Goal: Task Accomplishment & Management: Manage account settings

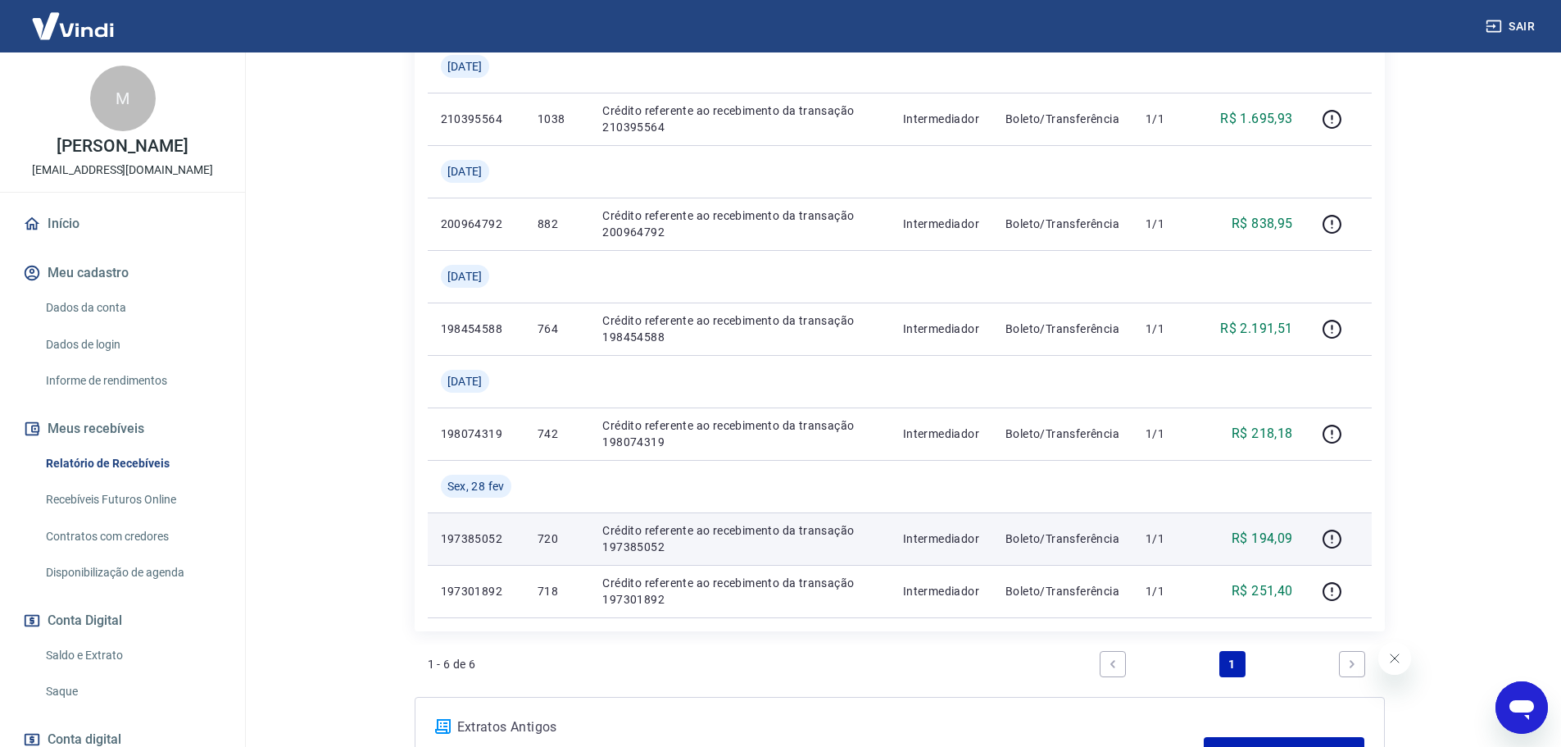
scroll to position [393, 0]
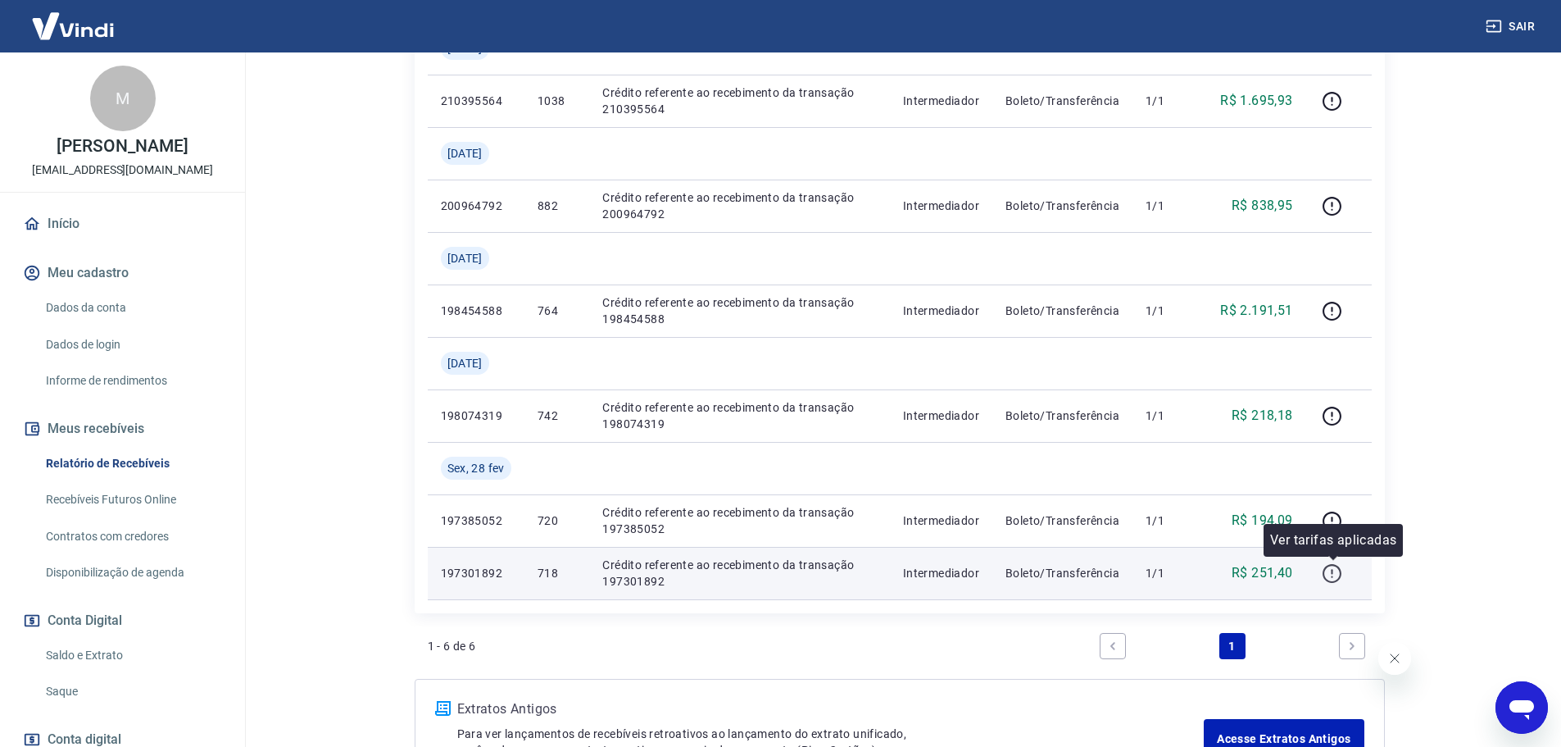
click at [1338, 571] on icon "button" at bounding box center [1332, 573] width 20 height 20
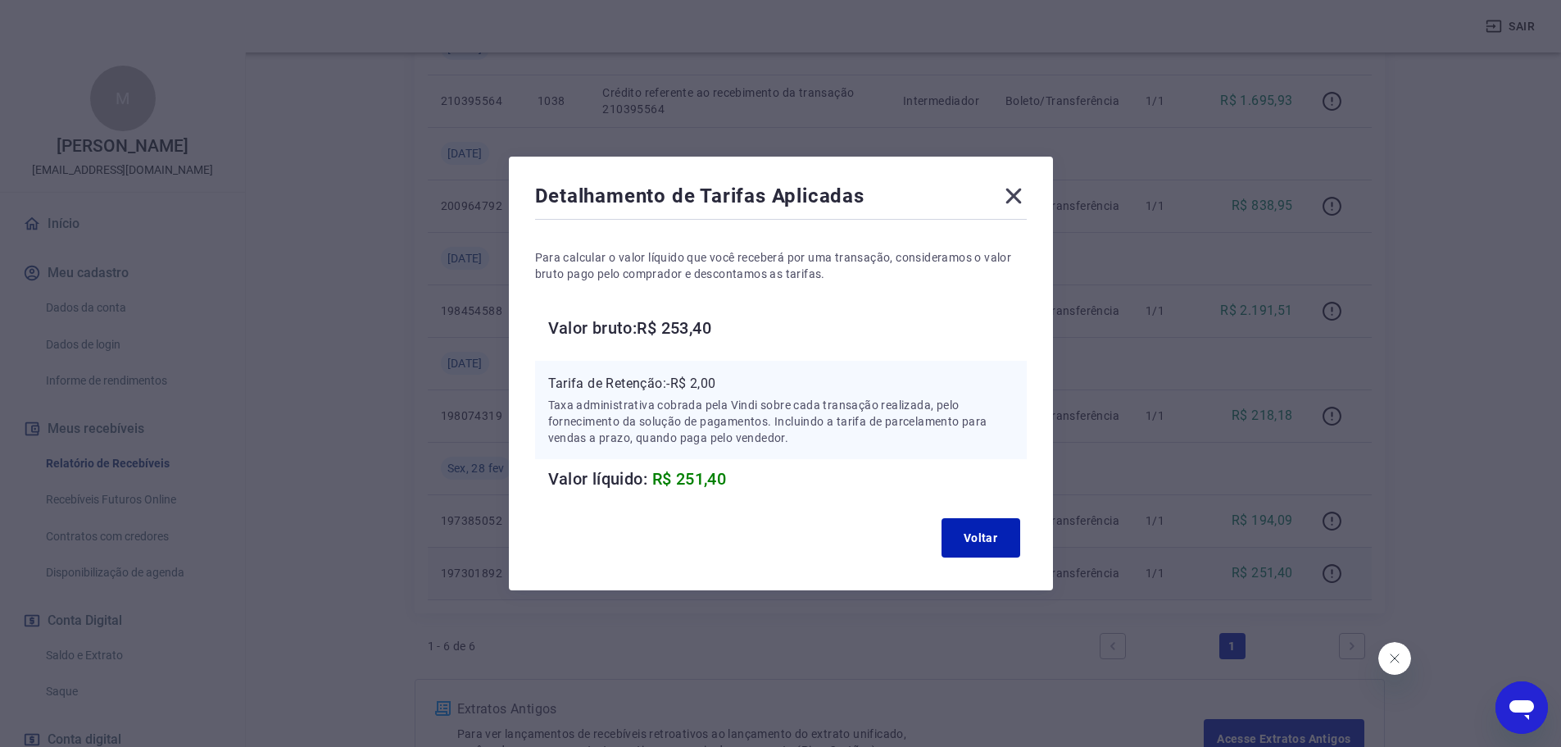
click at [1026, 207] on icon at bounding box center [1014, 196] width 26 height 26
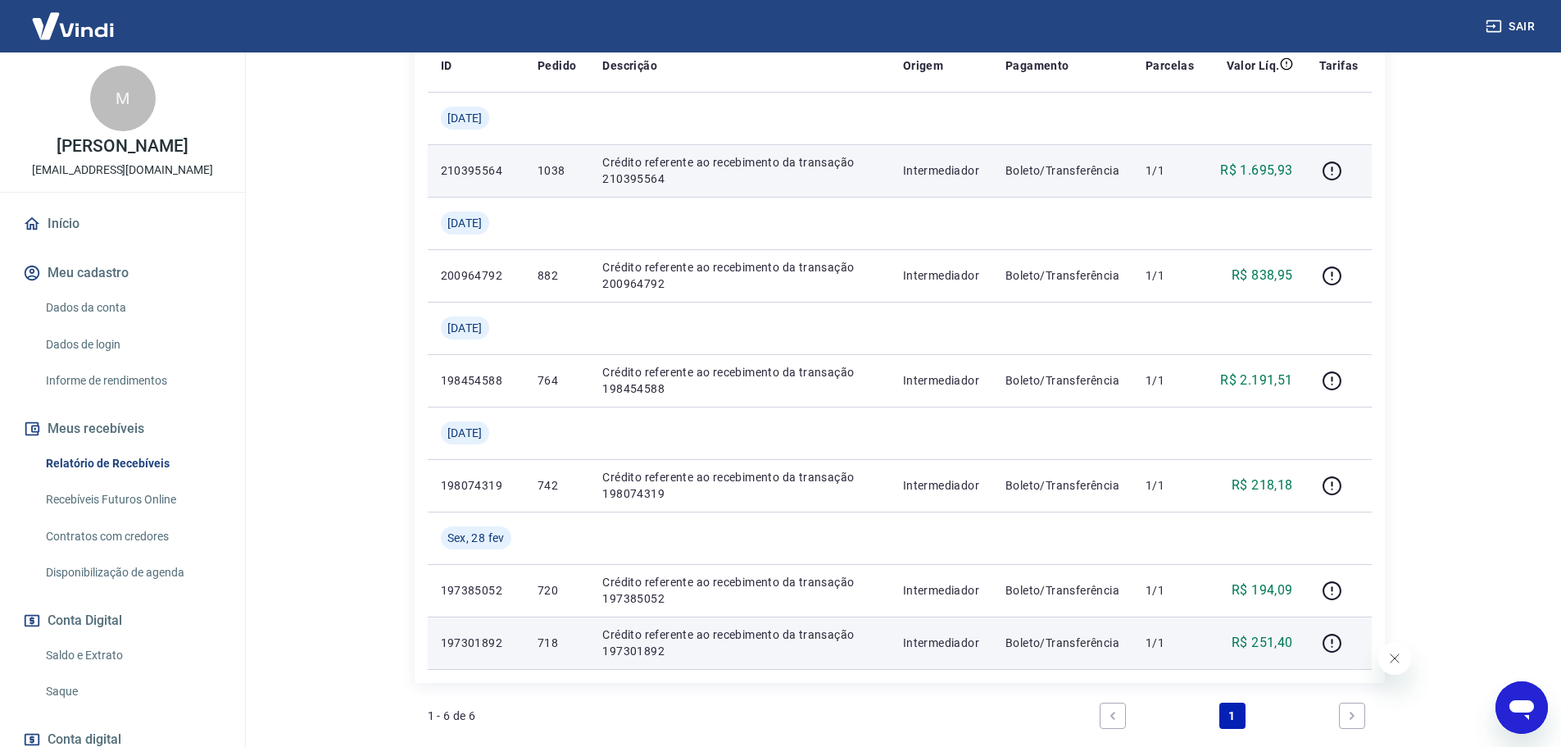
scroll to position [229, 0]
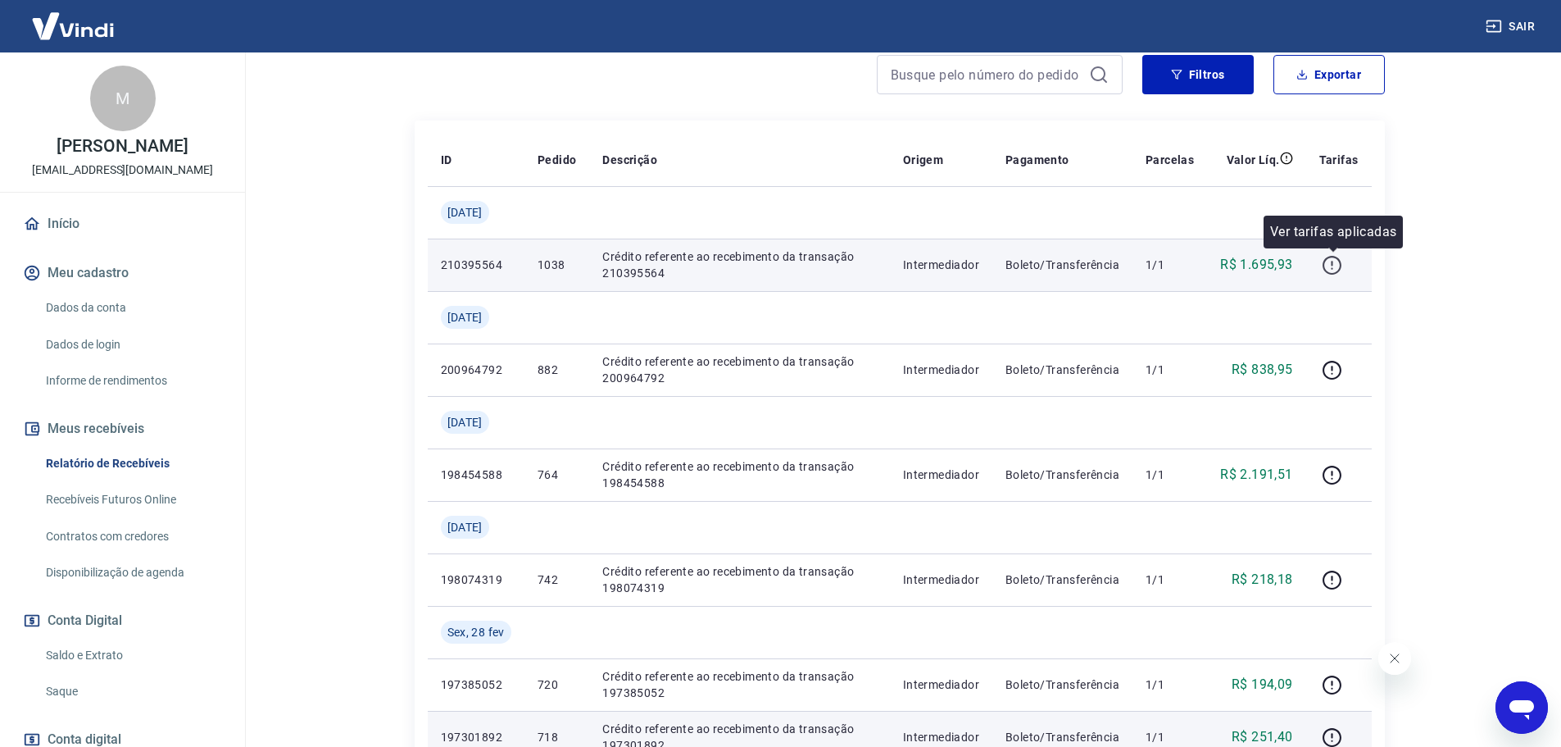
click at [1327, 266] on icon "button" at bounding box center [1332, 265] width 20 height 20
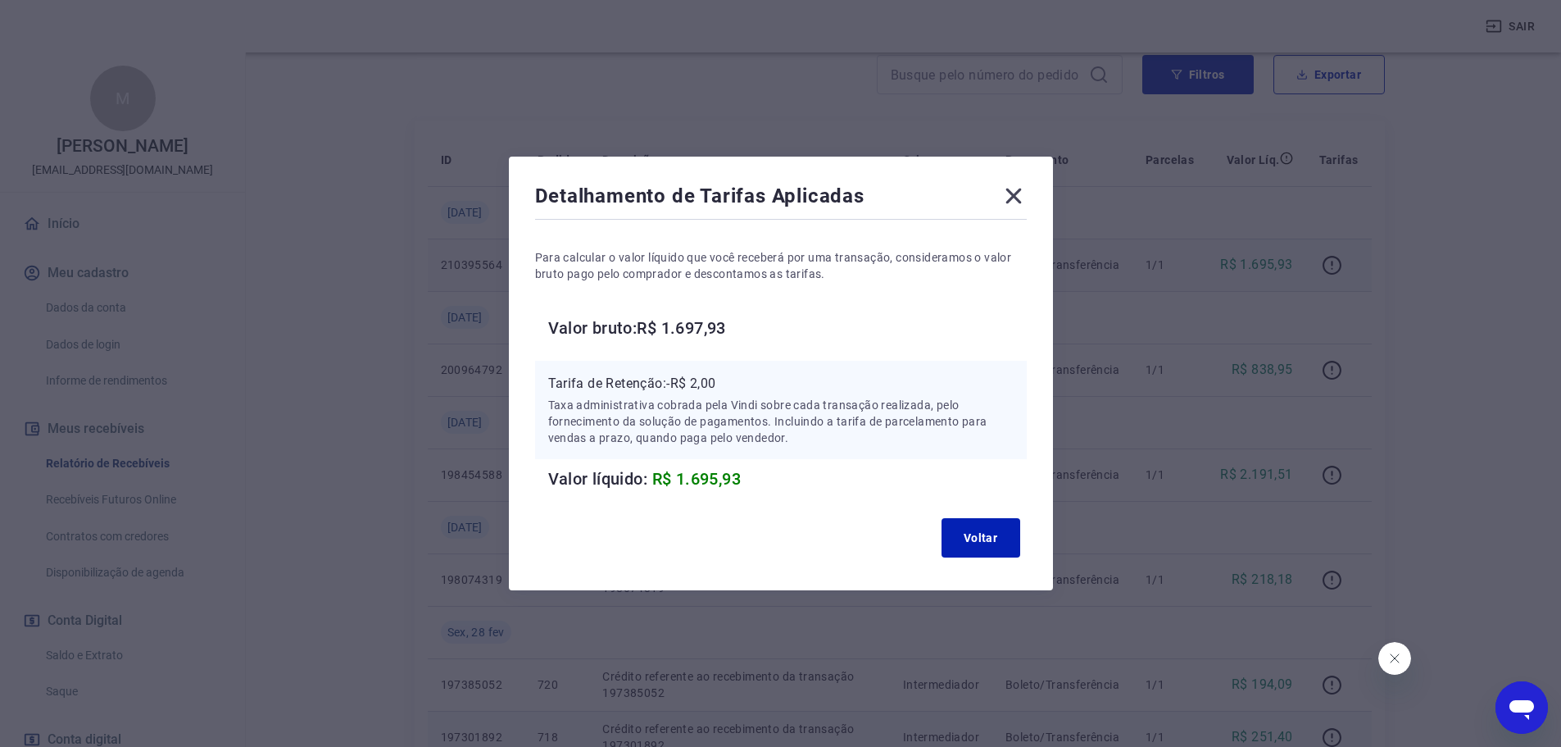
click at [1019, 203] on icon at bounding box center [1014, 196] width 26 height 26
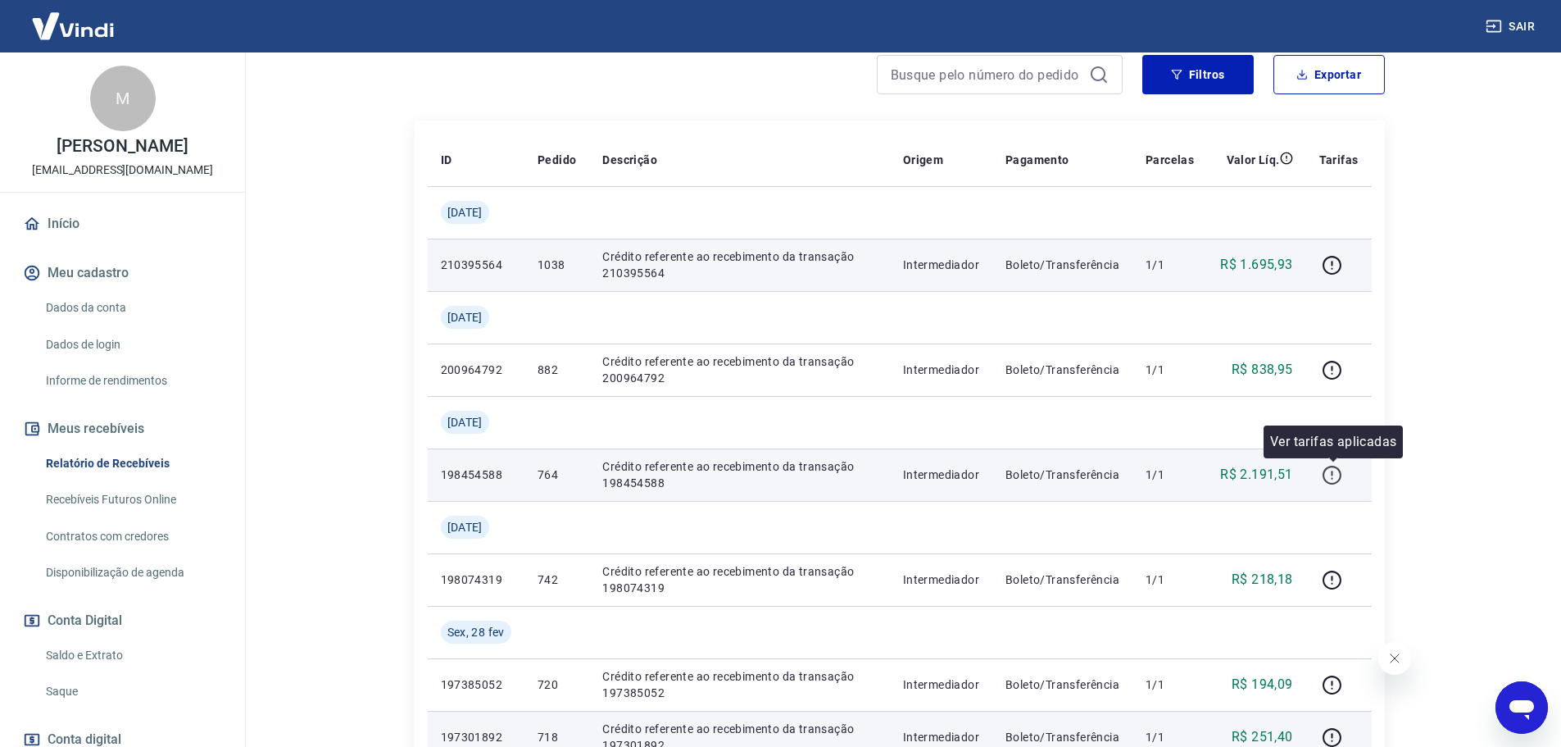
click at [1328, 471] on icon "button" at bounding box center [1332, 475] width 20 height 20
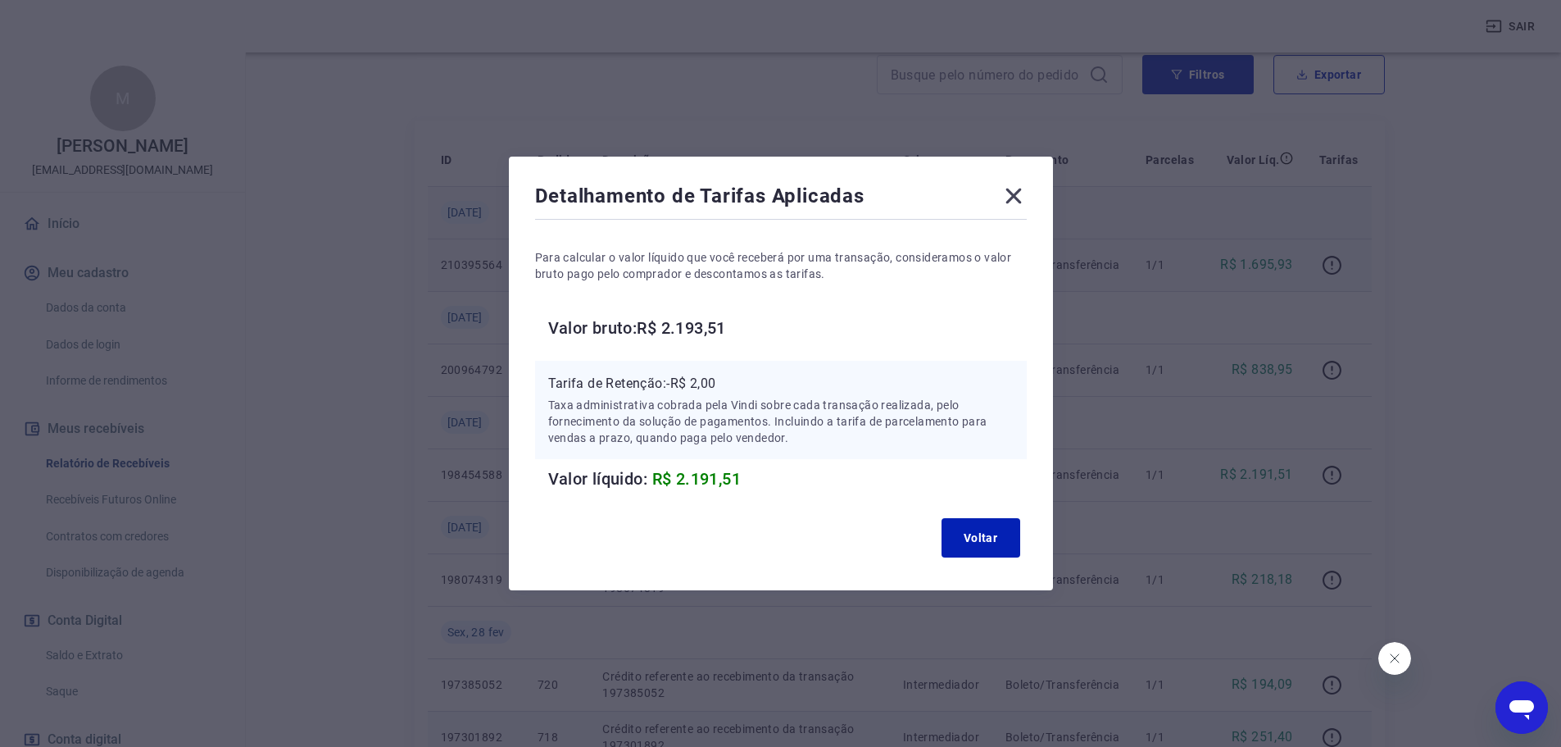
click at [1021, 201] on icon at bounding box center [1014, 197] width 16 height 16
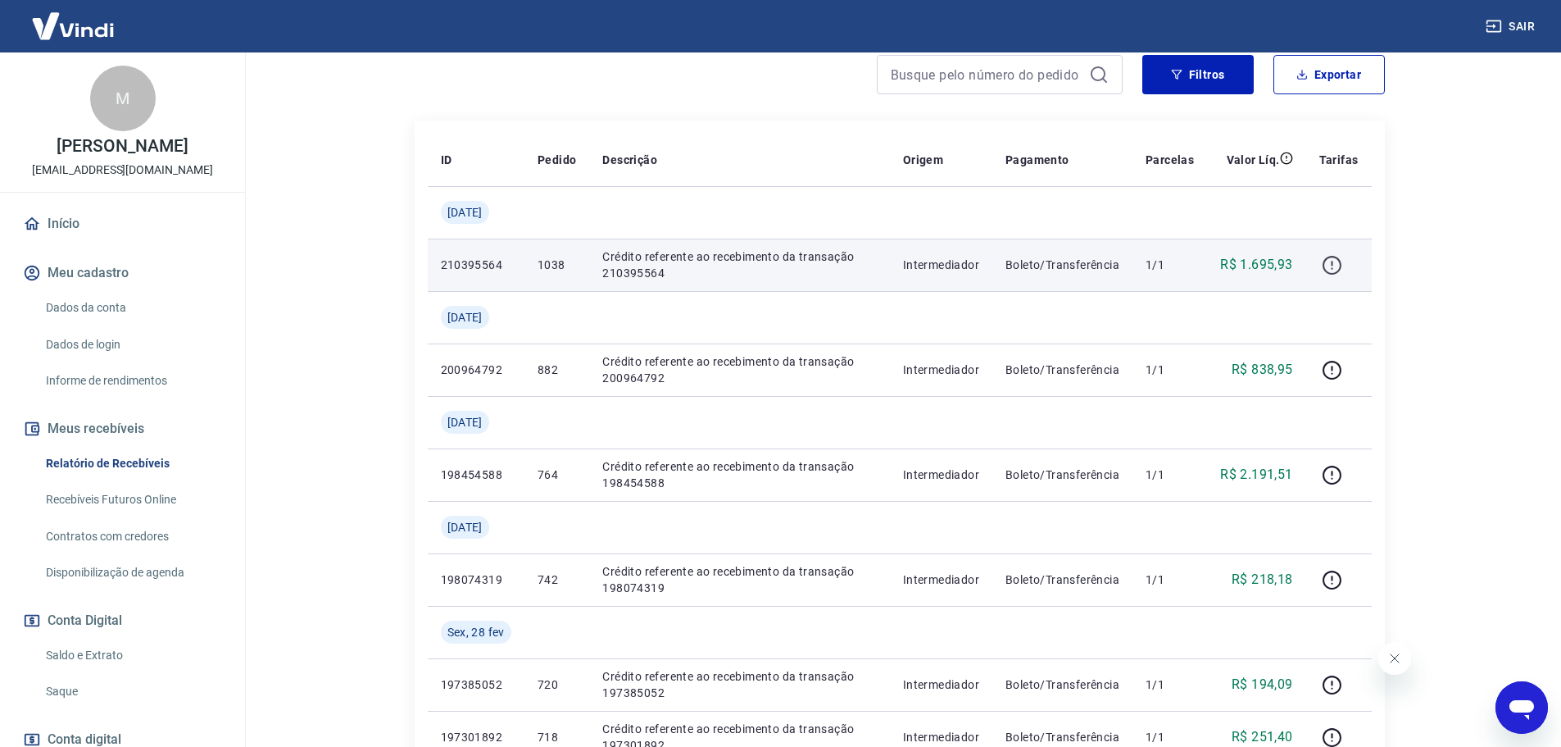
click at [1338, 258] on icon "button" at bounding box center [1332, 265] width 19 height 19
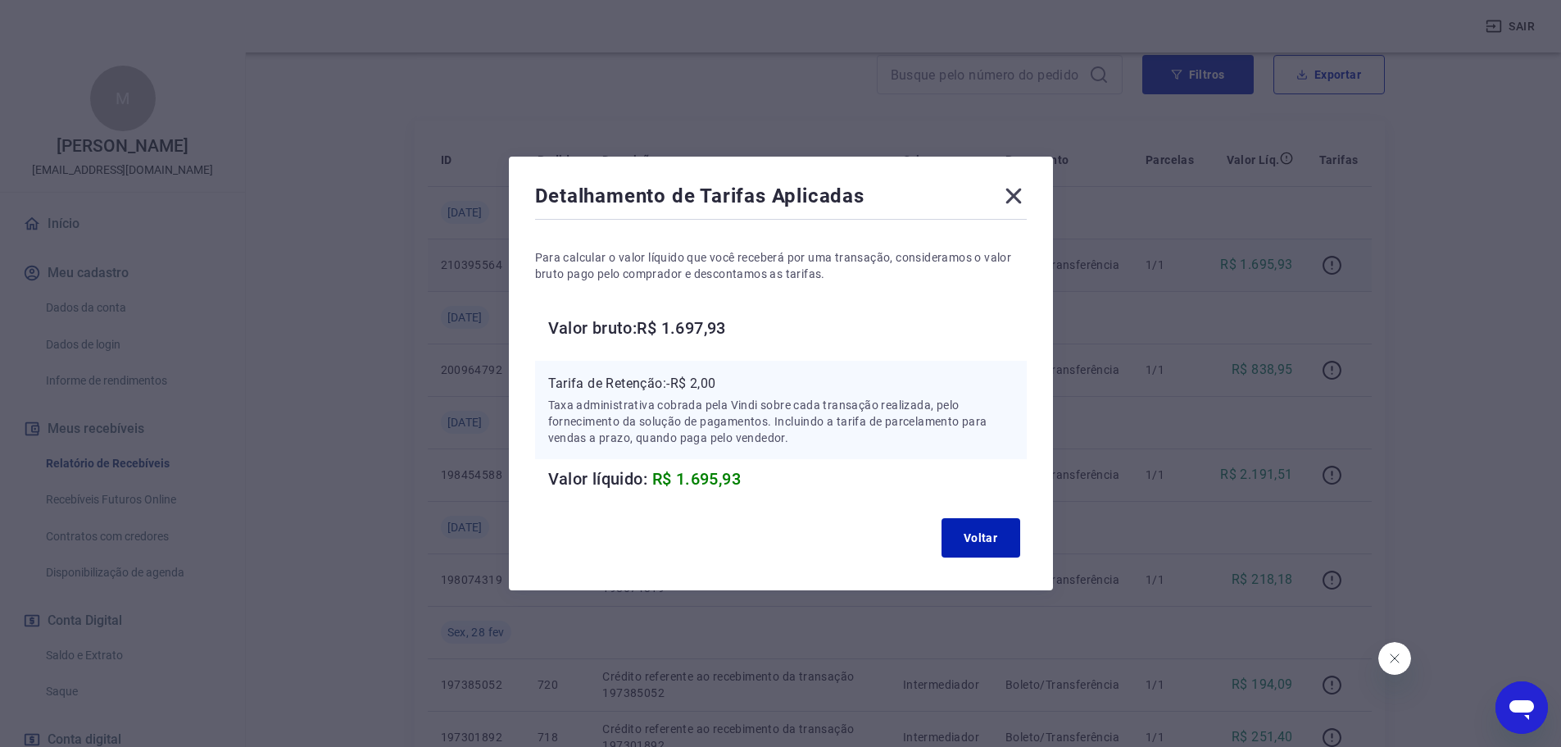
click at [1026, 194] on icon at bounding box center [1014, 196] width 26 height 26
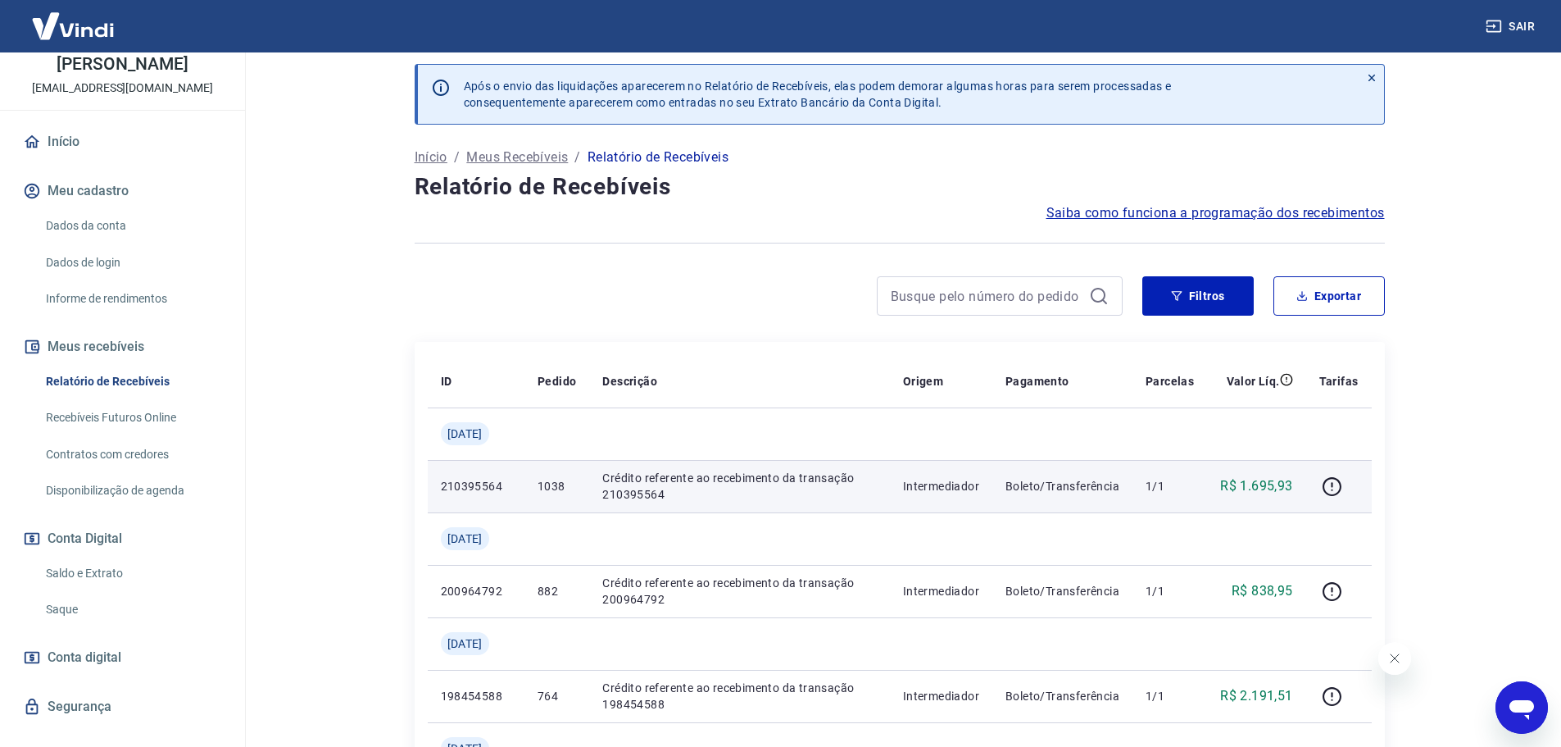
scroll to position [0, 0]
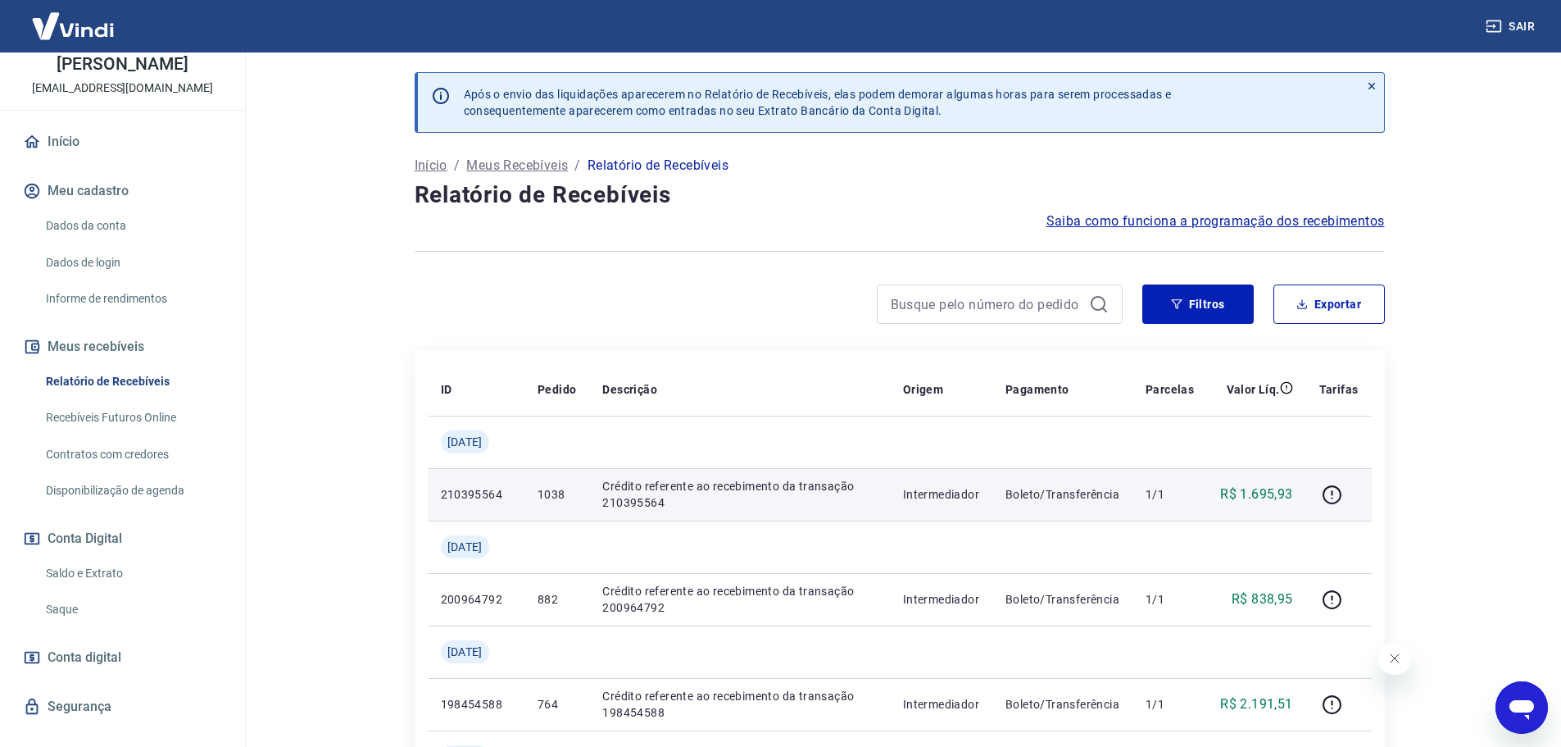
click at [93, 396] on link "Relatório de Recebíveis" at bounding box center [132, 382] width 186 height 34
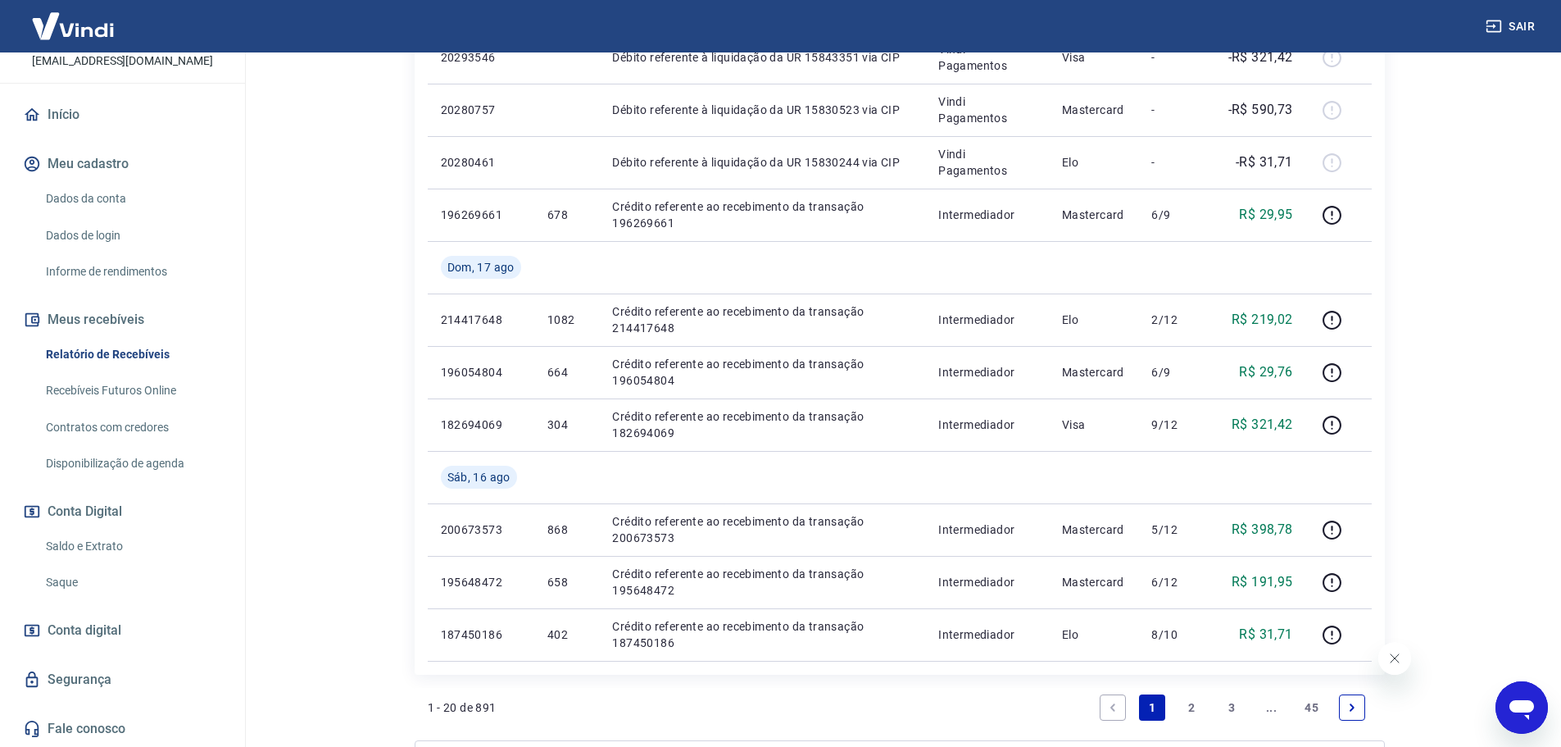
scroll to position [1147, 0]
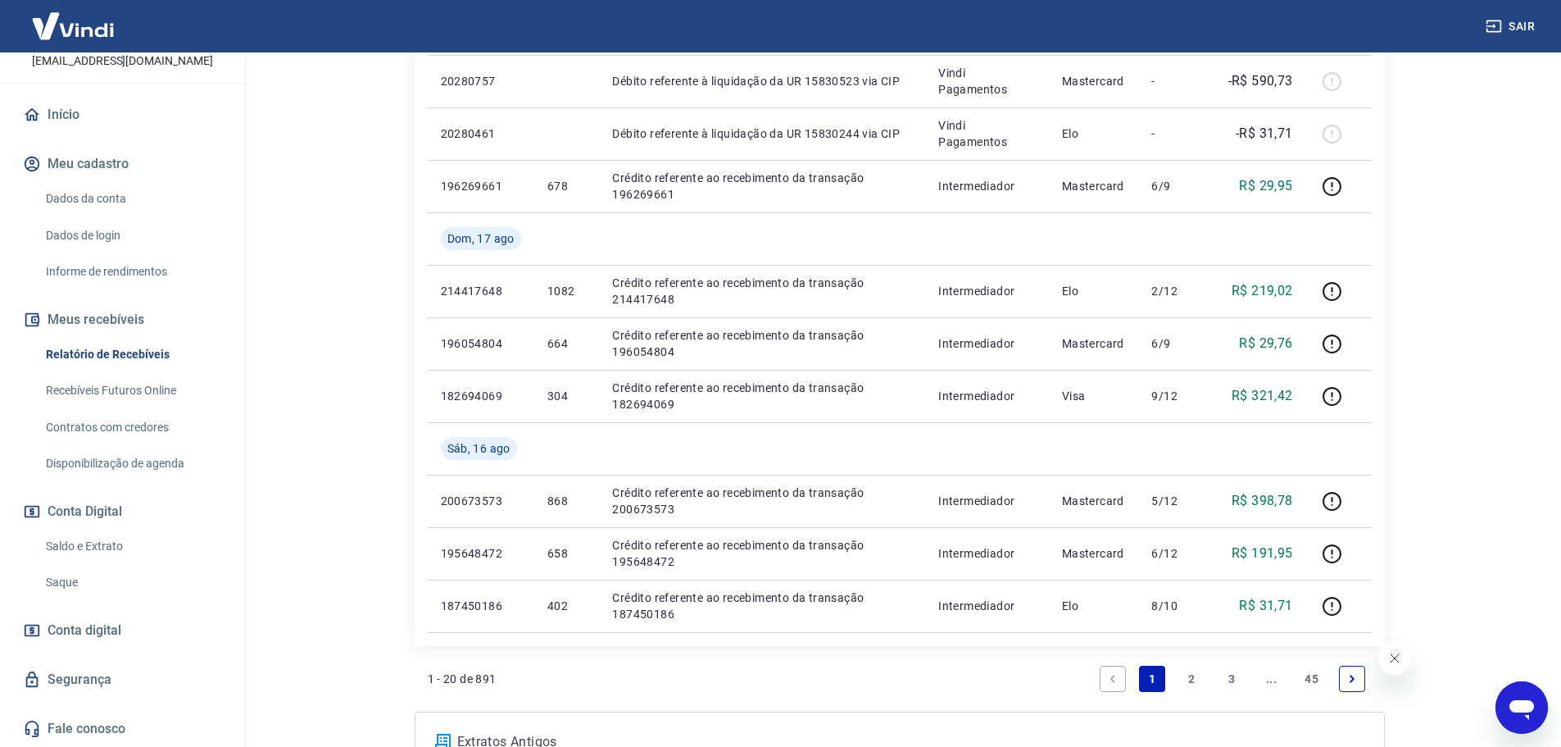
click at [92, 543] on link "Saldo e Extrato" at bounding box center [132, 546] width 186 height 34
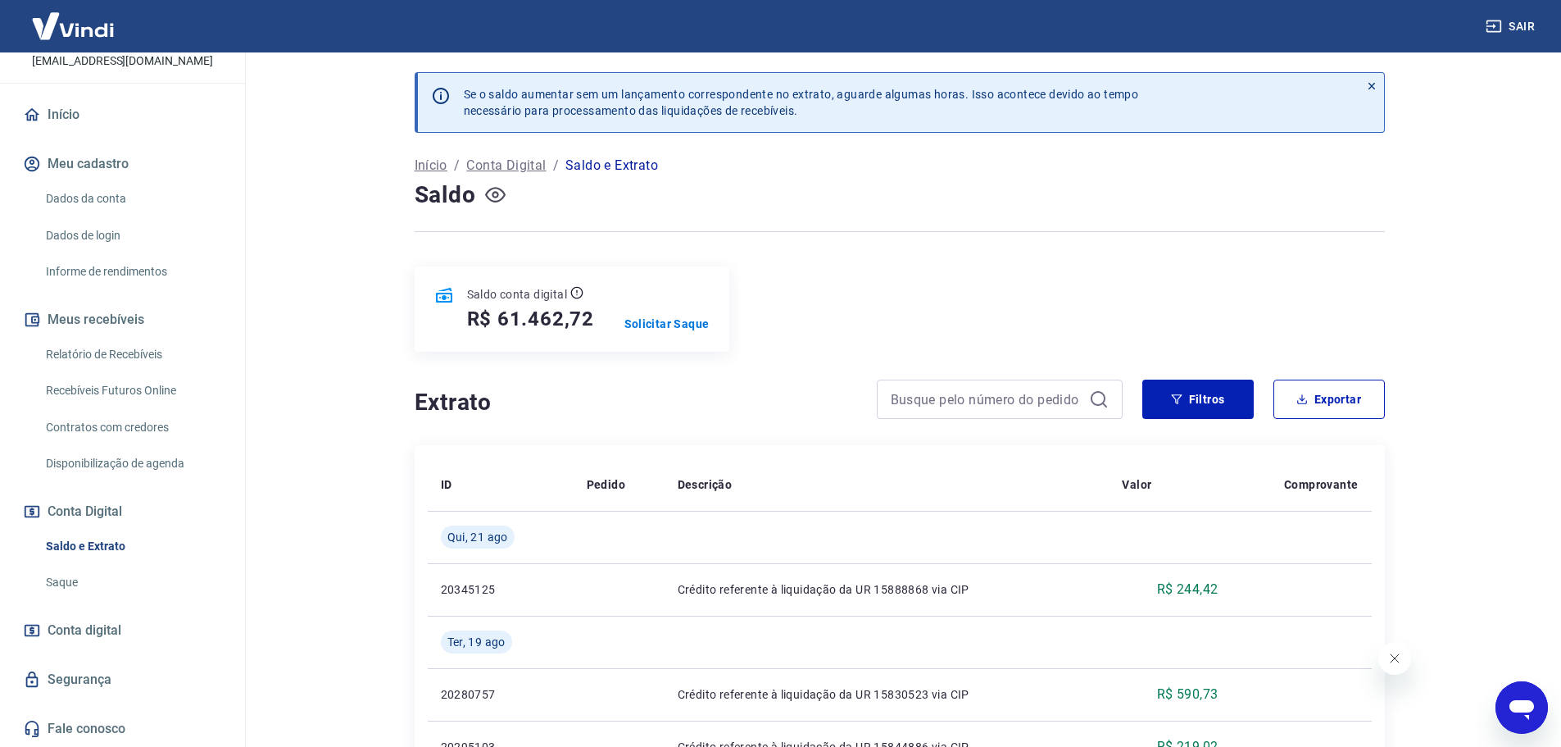
click at [492, 199] on icon "button" at bounding box center [495, 194] width 20 height 20
click at [498, 204] on icon "button" at bounding box center [495, 194] width 20 height 20
click at [662, 319] on p "Solicitar Saque" at bounding box center [667, 324] width 85 height 16
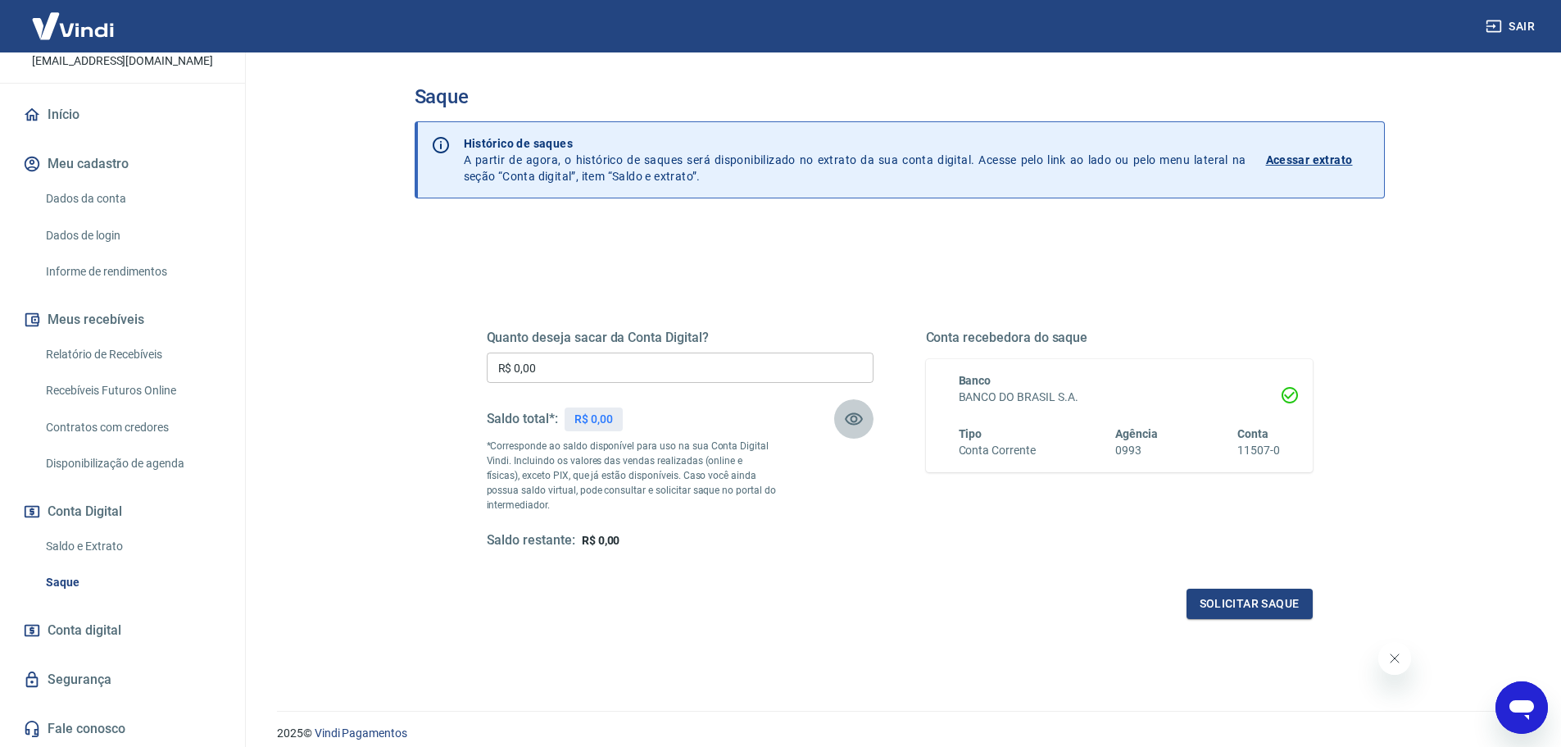
click at [855, 418] on icon "button" at bounding box center [854, 419] width 20 height 20
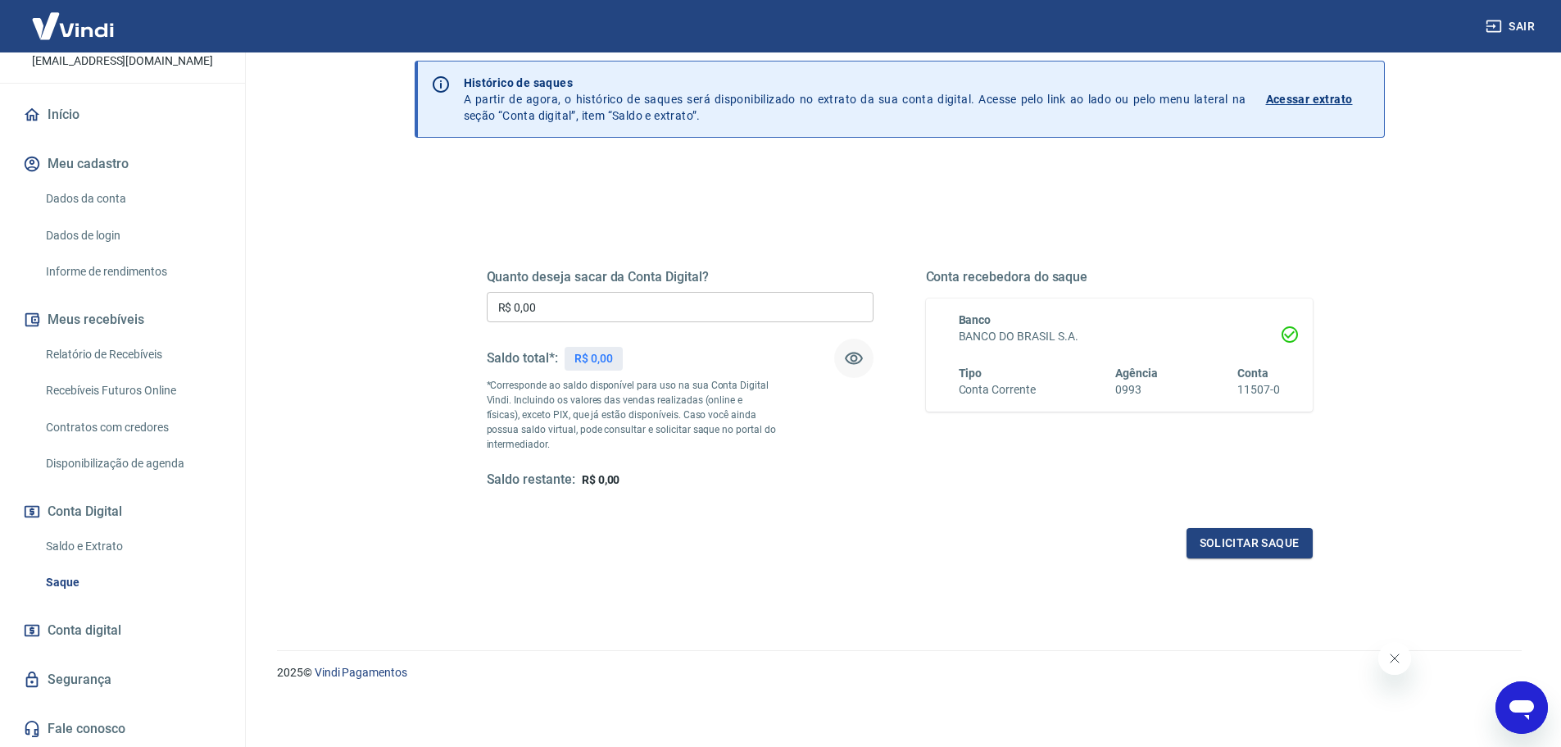
scroll to position [64, 0]
click at [93, 543] on link "Saldo e Extrato" at bounding box center [132, 546] width 186 height 34
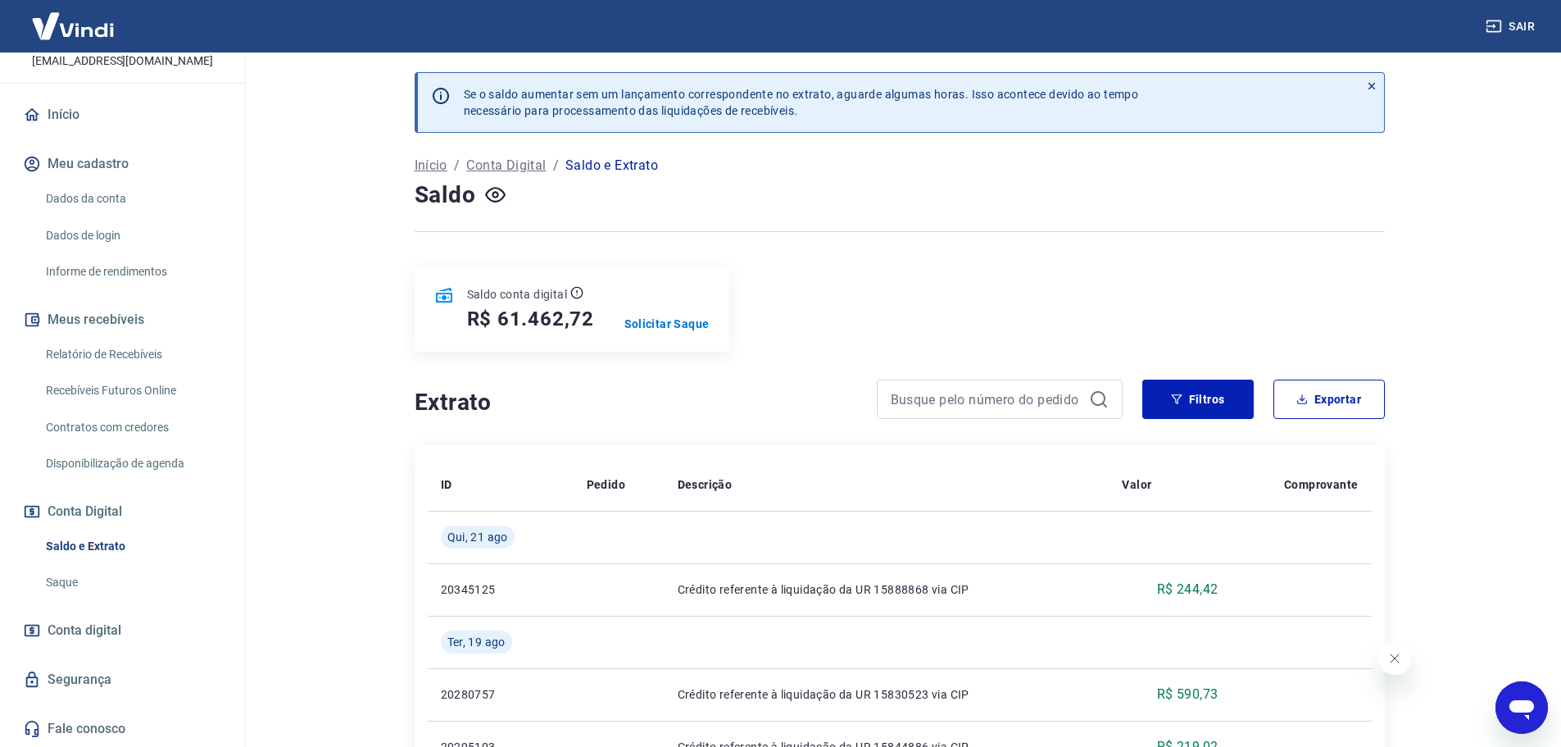
click at [497, 288] on p "Saldo conta digital" at bounding box center [517, 294] width 101 height 16
drag, startPoint x: 599, startPoint y: 322, endPoint x: 497, endPoint y: 329, distance: 101.9
click at [497, 329] on div "Saldo conta digital R$ 61.462,72 Solicitar Saque" at bounding box center [572, 308] width 315 height 85
copy h5 "61.462,72"
click at [702, 323] on p "Solicitar Saque" at bounding box center [667, 324] width 85 height 16
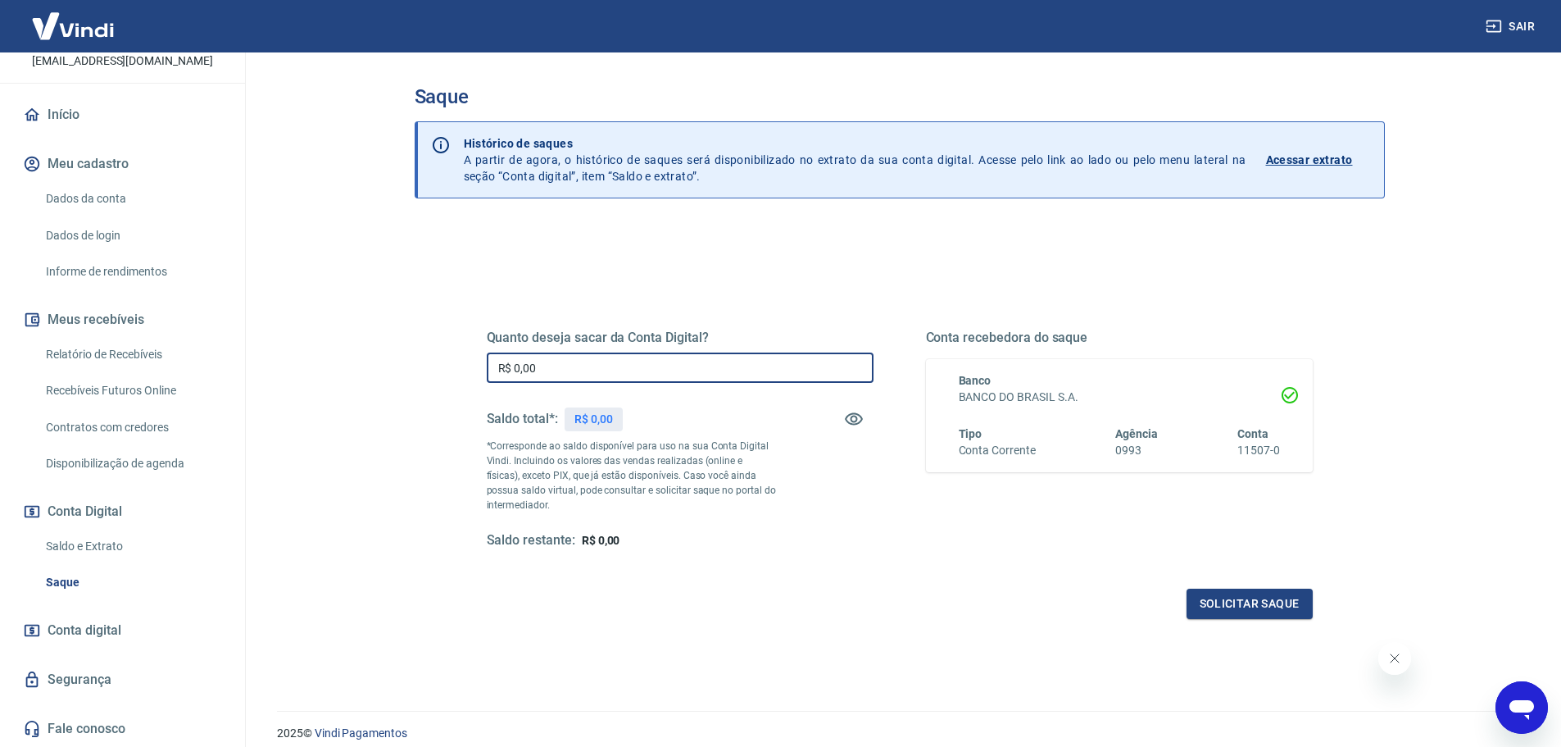
click at [590, 370] on input "R$ 0,00" at bounding box center [680, 367] width 387 height 30
paste input "text"
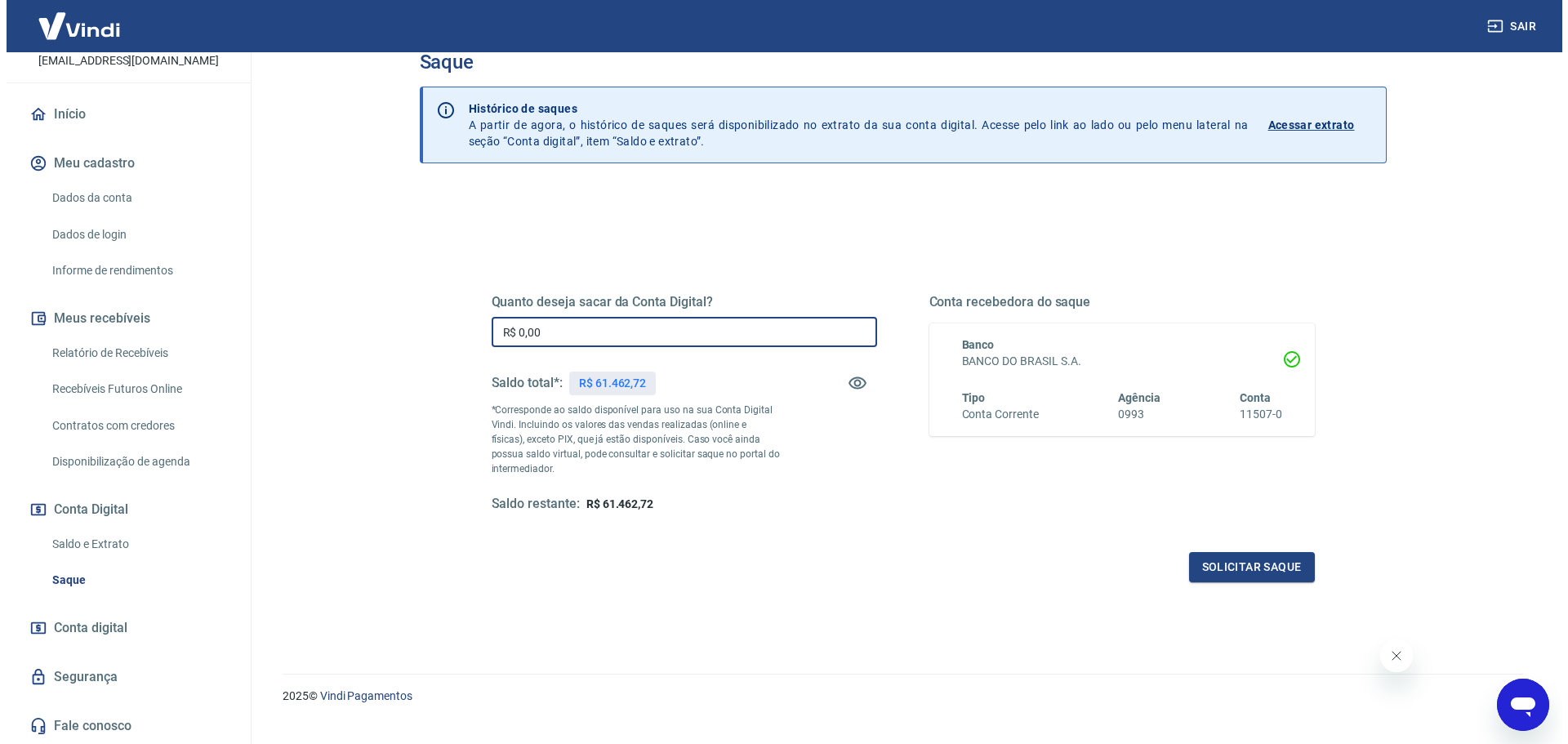
scroll to position [64, 0]
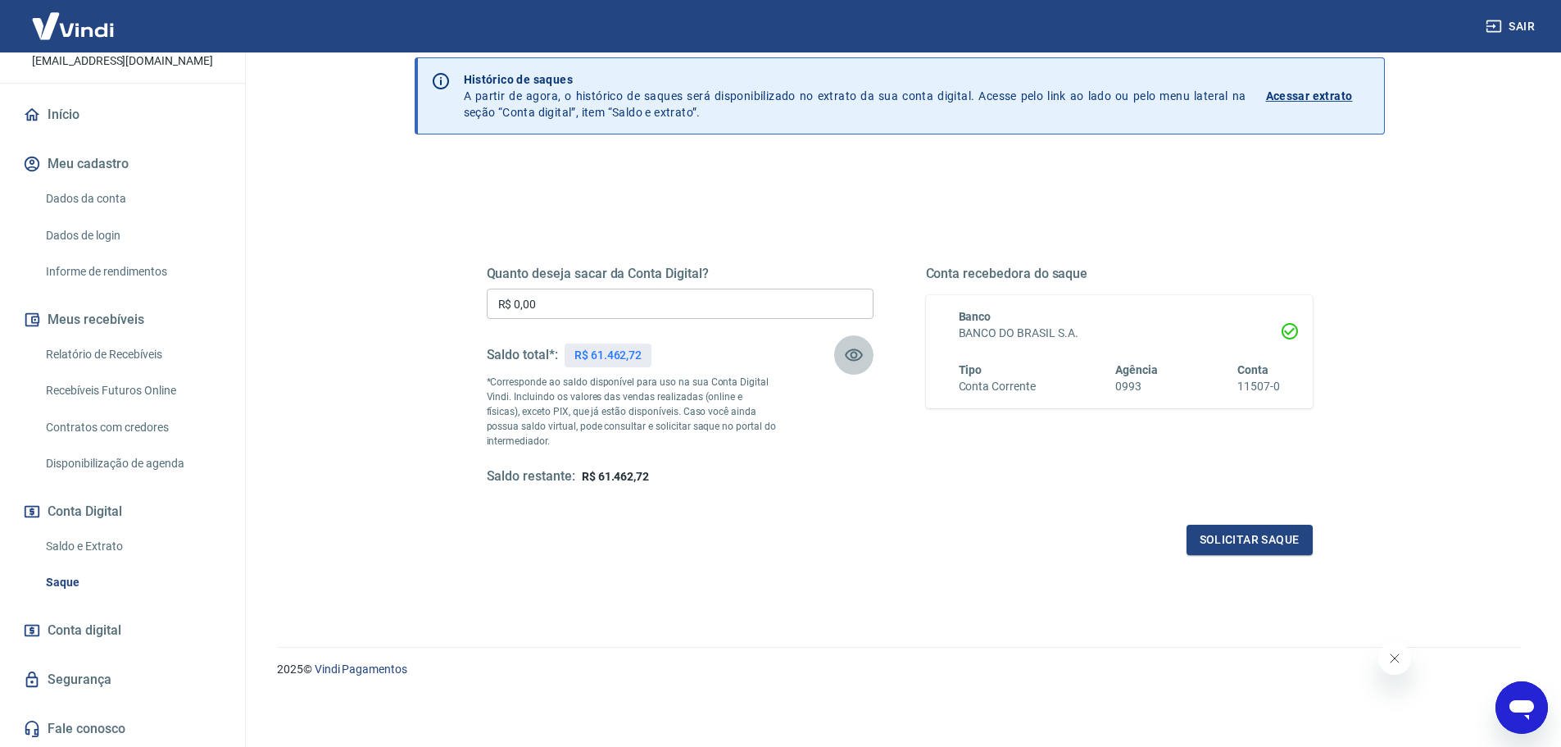
click at [853, 348] on icon "button" at bounding box center [854, 355] width 20 height 20
click at [1256, 541] on button "Solicitar saque" at bounding box center [1250, 540] width 126 height 30
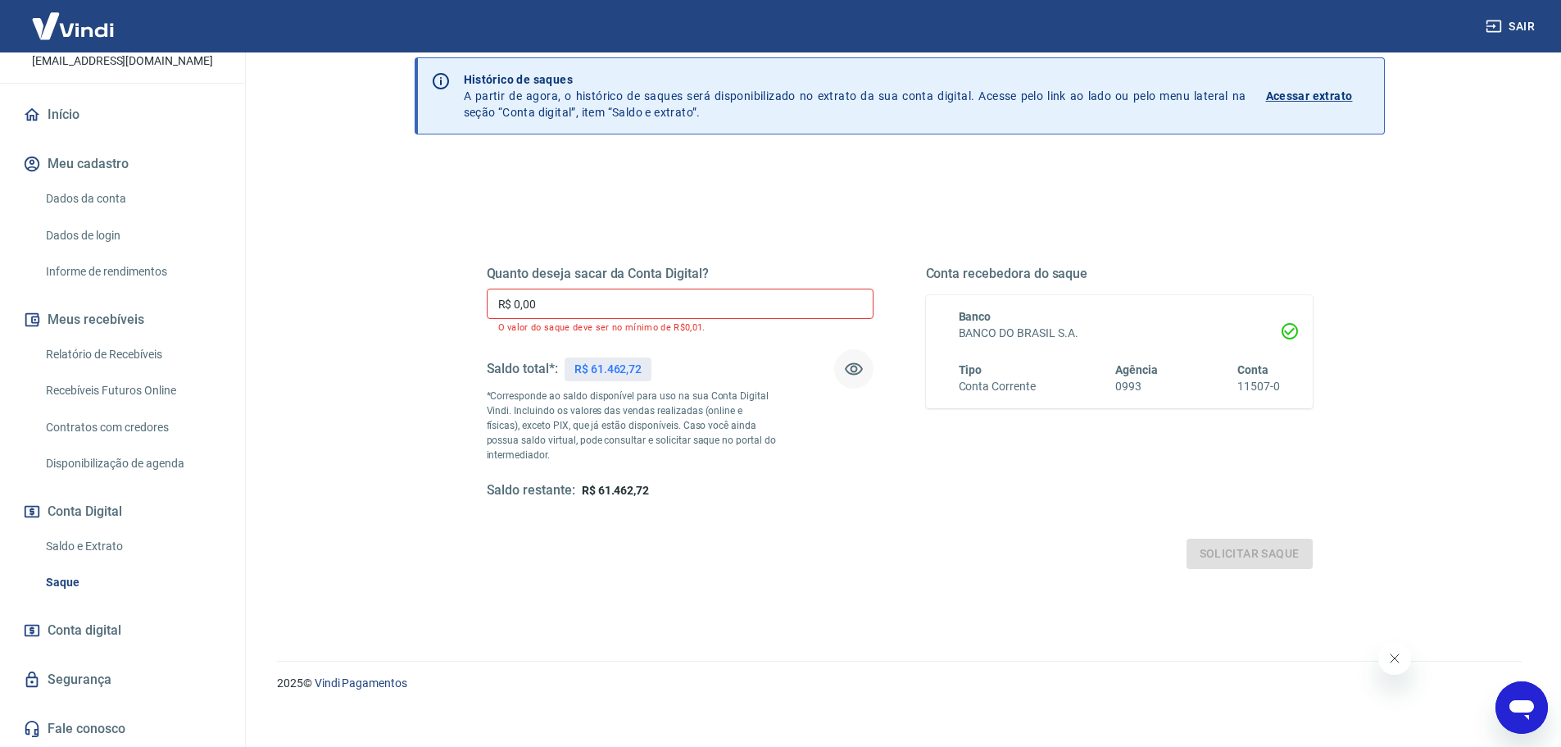
click at [1261, 551] on div "Solicitar saque" at bounding box center [900, 553] width 826 height 30
click at [686, 284] on div "Quanto deseja sacar da Conta Digital? R$ 0,00 ​ O valor do saque deve ser no mí…" at bounding box center [680, 383] width 387 height 234
click at [679, 305] on input "R$ 0,00" at bounding box center [680, 303] width 387 height 30
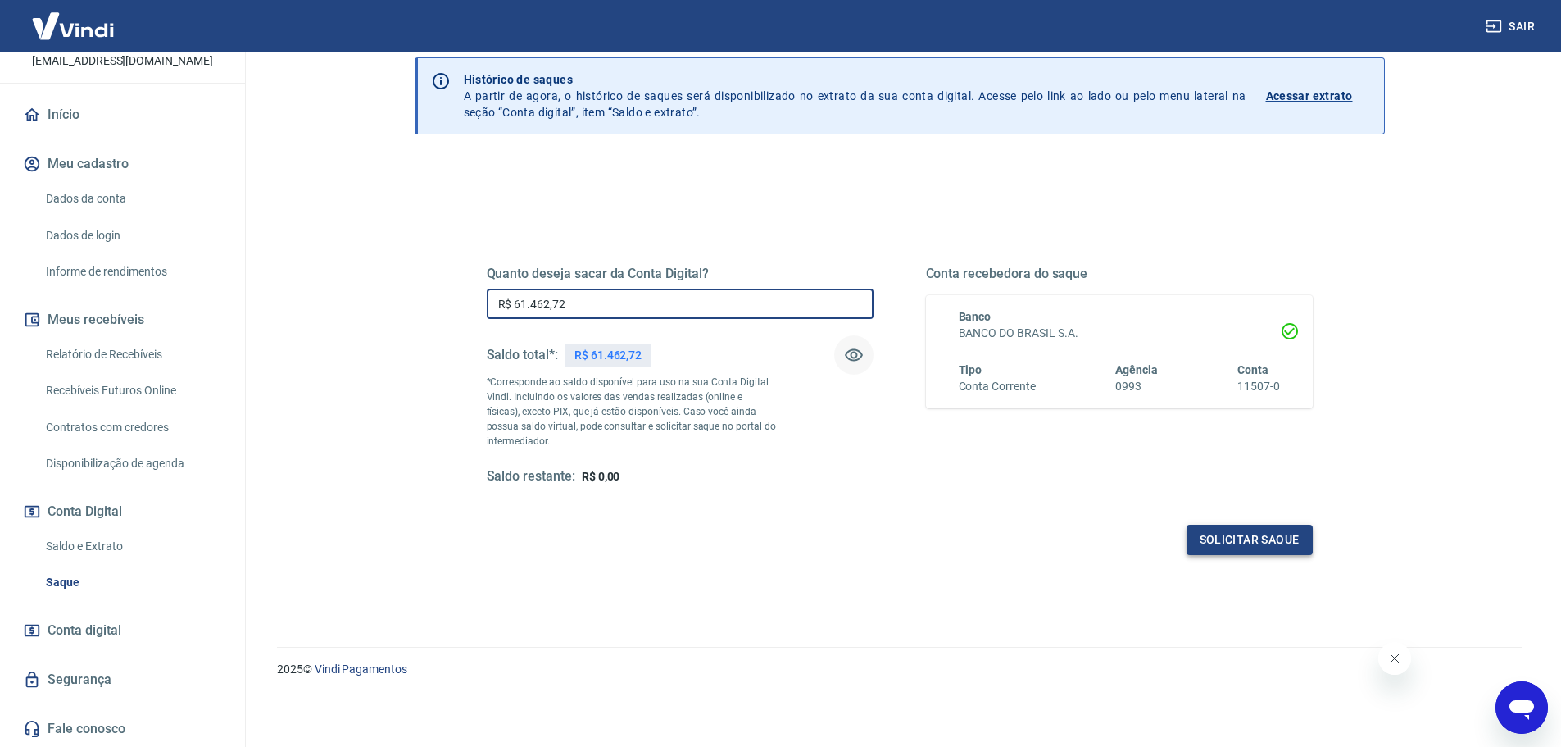
type input "R$ 61.462,72"
click at [1241, 533] on button "Solicitar saque" at bounding box center [1250, 540] width 126 height 30
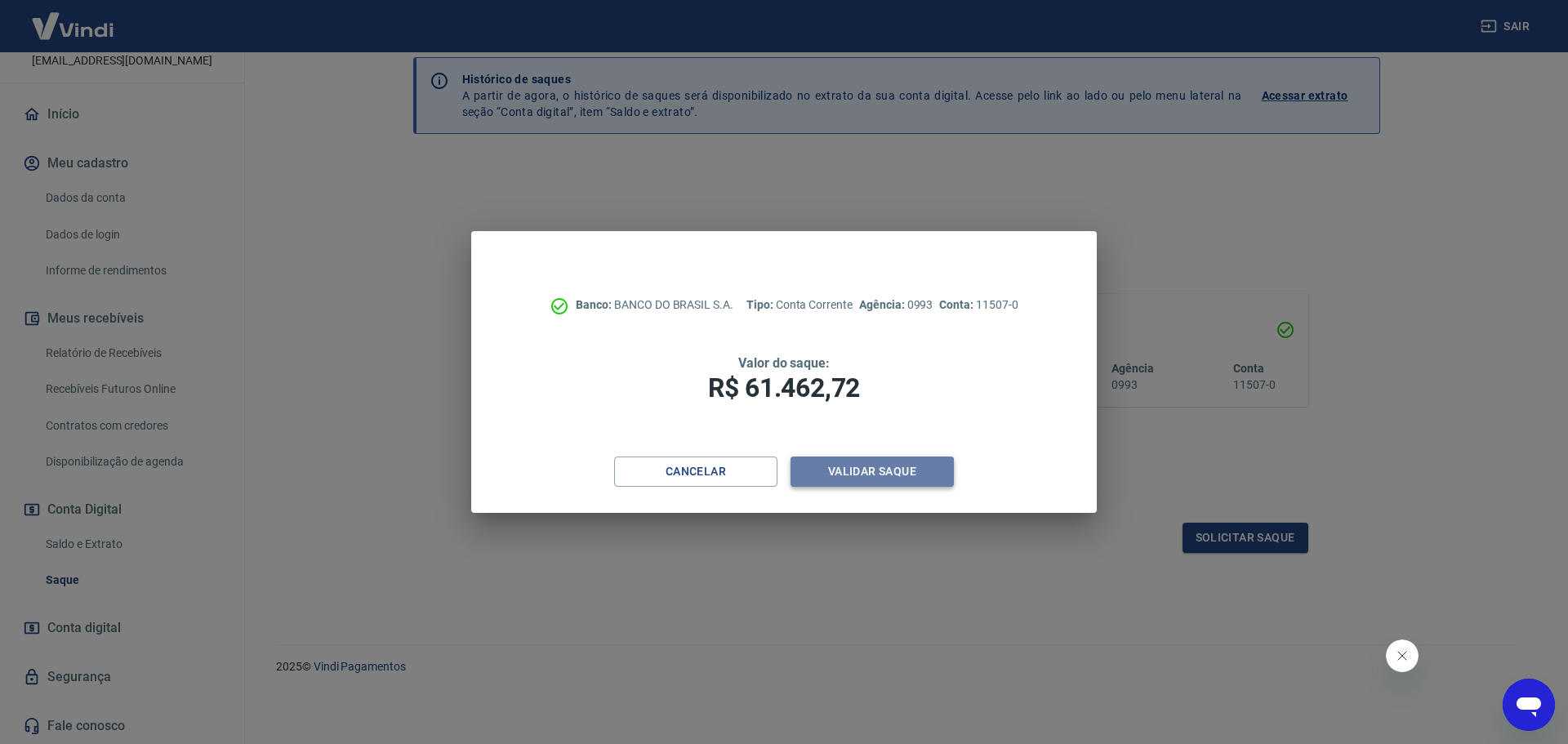
click at [867, 470] on button "Validar saque" at bounding box center [872, 471] width 163 height 30
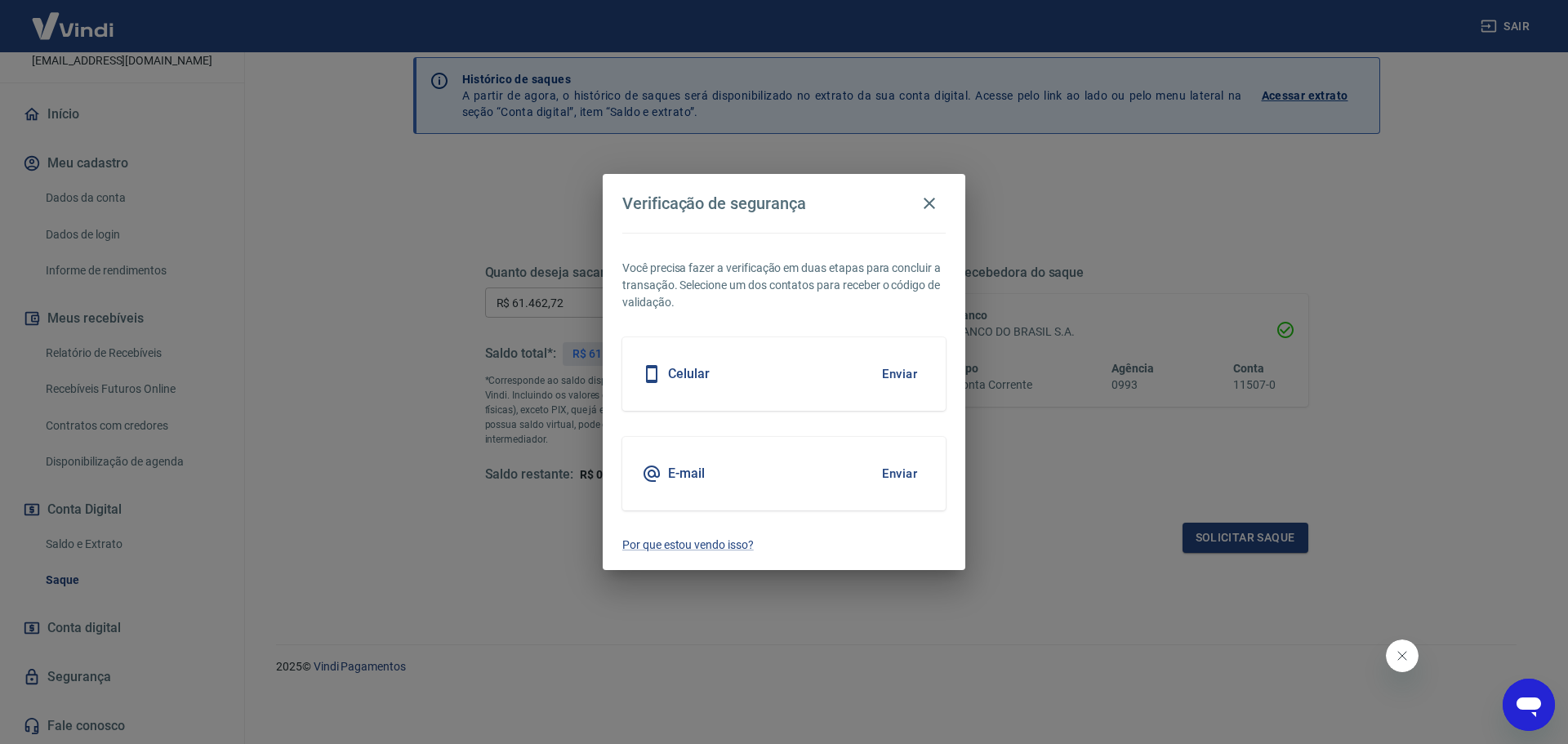
click at [900, 372] on button "Enviar" at bounding box center [899, 373] width 53 height 34
drag, startPoint x: 672, startPoint y: 377, endPoint x: 663, endPoint y: 377, distance: 9.0
click at [672, 377] on h5 "Celular" at bounding box center [688, 373] width 42 height 16
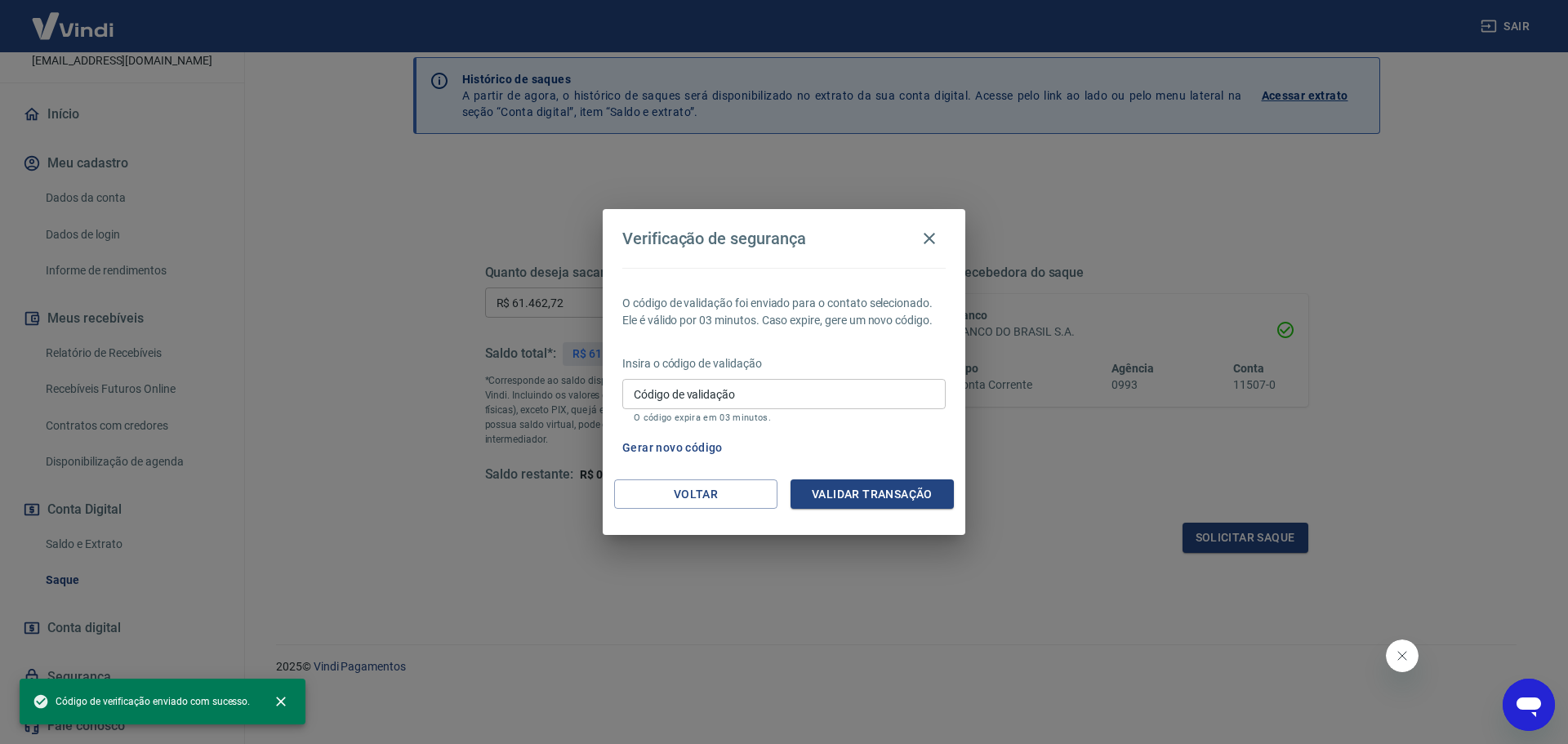
click at [653, 373] on div "Insira o código de validação Código de validação Código de validação O código e…" at bounding box center [784, 390] width 324 height 71
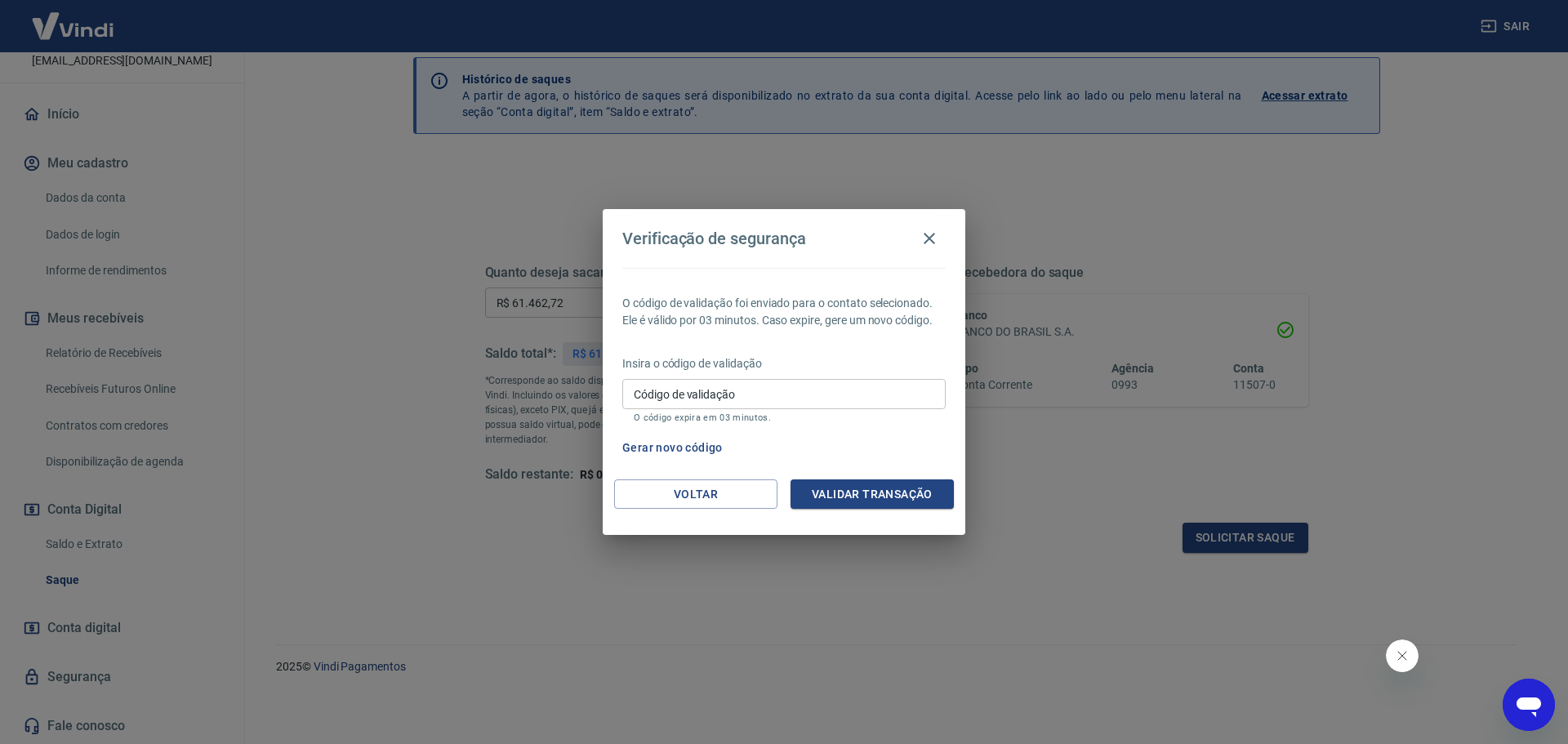
click at [687, 391] on input "Código de validação" at bounding box center [784, 393] width 324 height 30
type input "860701"
click at [887, 492] on button "Validar transação" at bounding box center [872, 494] width 163 height 30
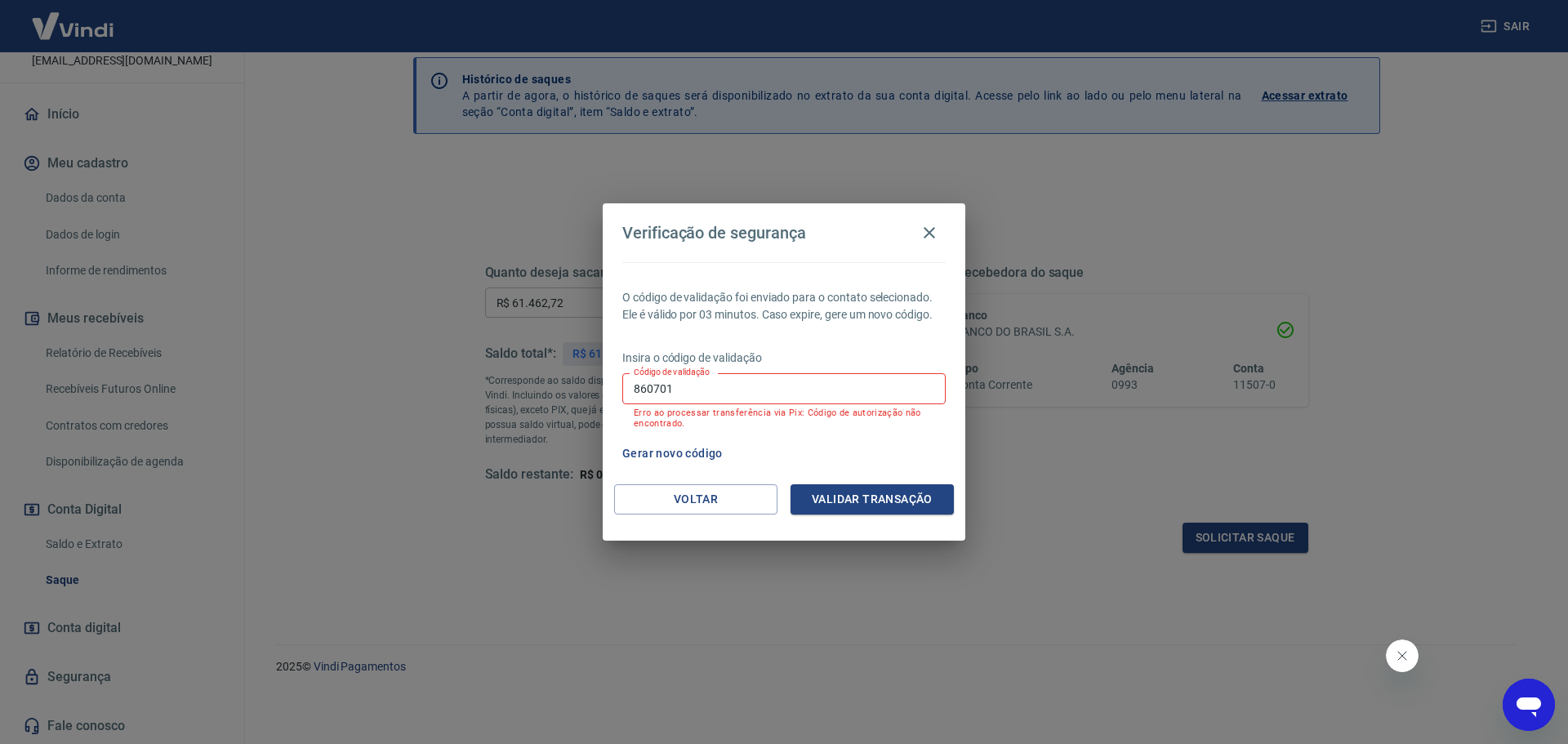
click at [775, 393] on input "860701" at bounding box center [784, 388] width 324 height 30
drag, startPoint x: 714, startPoint y: 382, endPoint x: 629, endPoint y: 391, distance: 85.5
click at [629, 391] on input "860701" at bounding box center [784, 388] width 324 height 30
click at [857, 494] on button "Validar transação" at bounding box center [872, 499] width 163 height 30
click at [732, 386] on input "860701" at bounding box center [784, 388] width 324 height 30
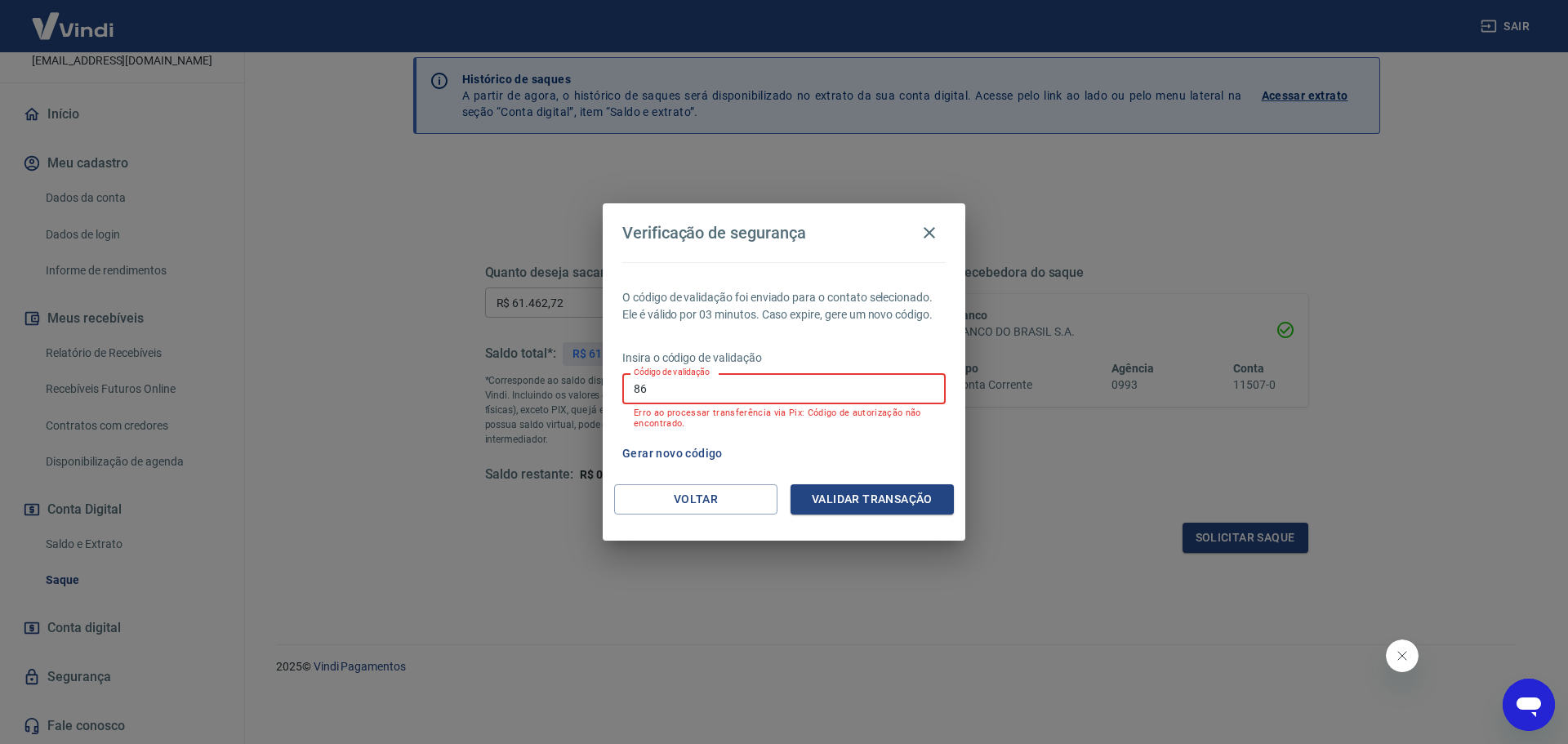
type input "8"
click at [685, 494] on button "Voltar" at bounding box center [695, 499] width 163 height 30
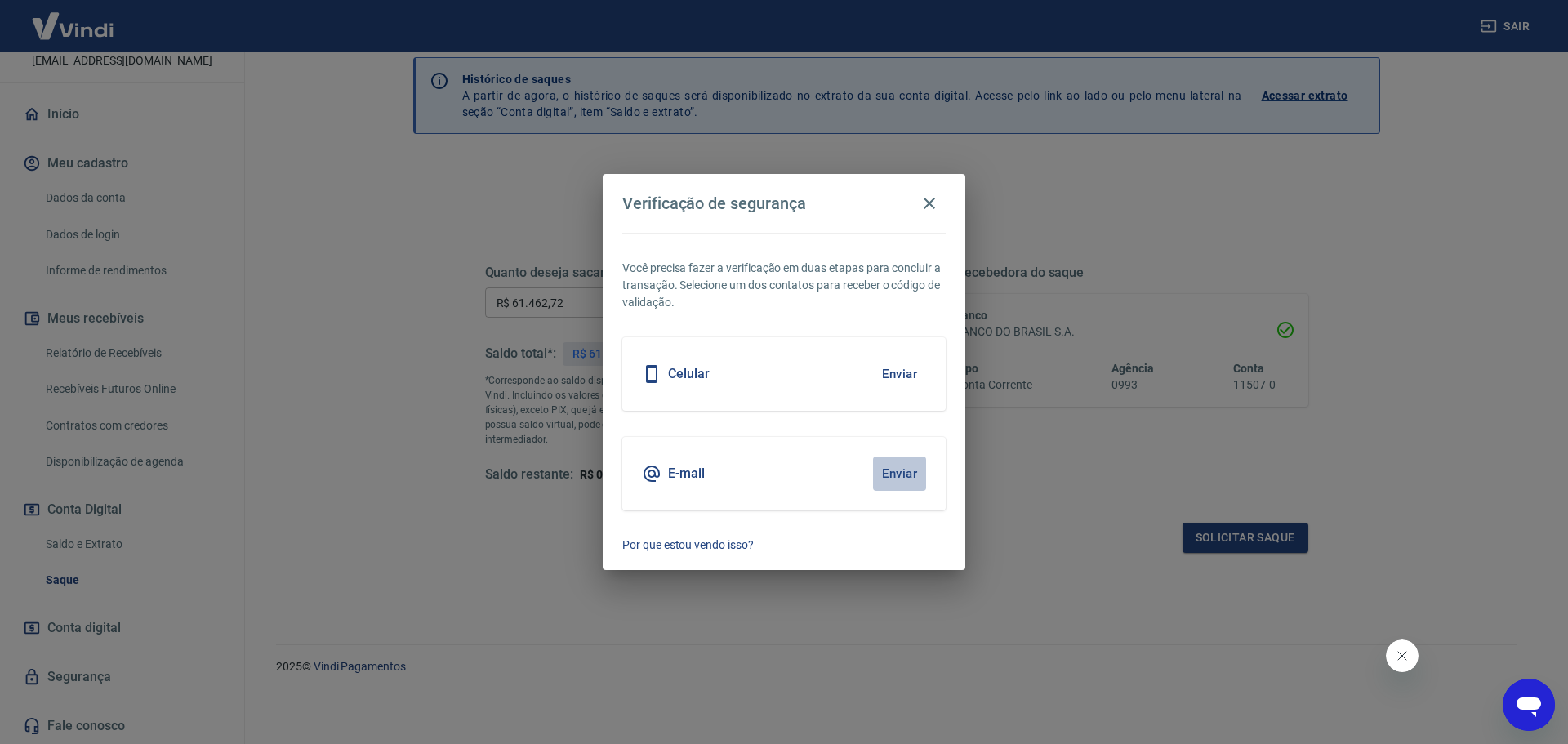
click at [896, 477] on button "Enviar" at bounding box center [899, 473] width 53 height 34
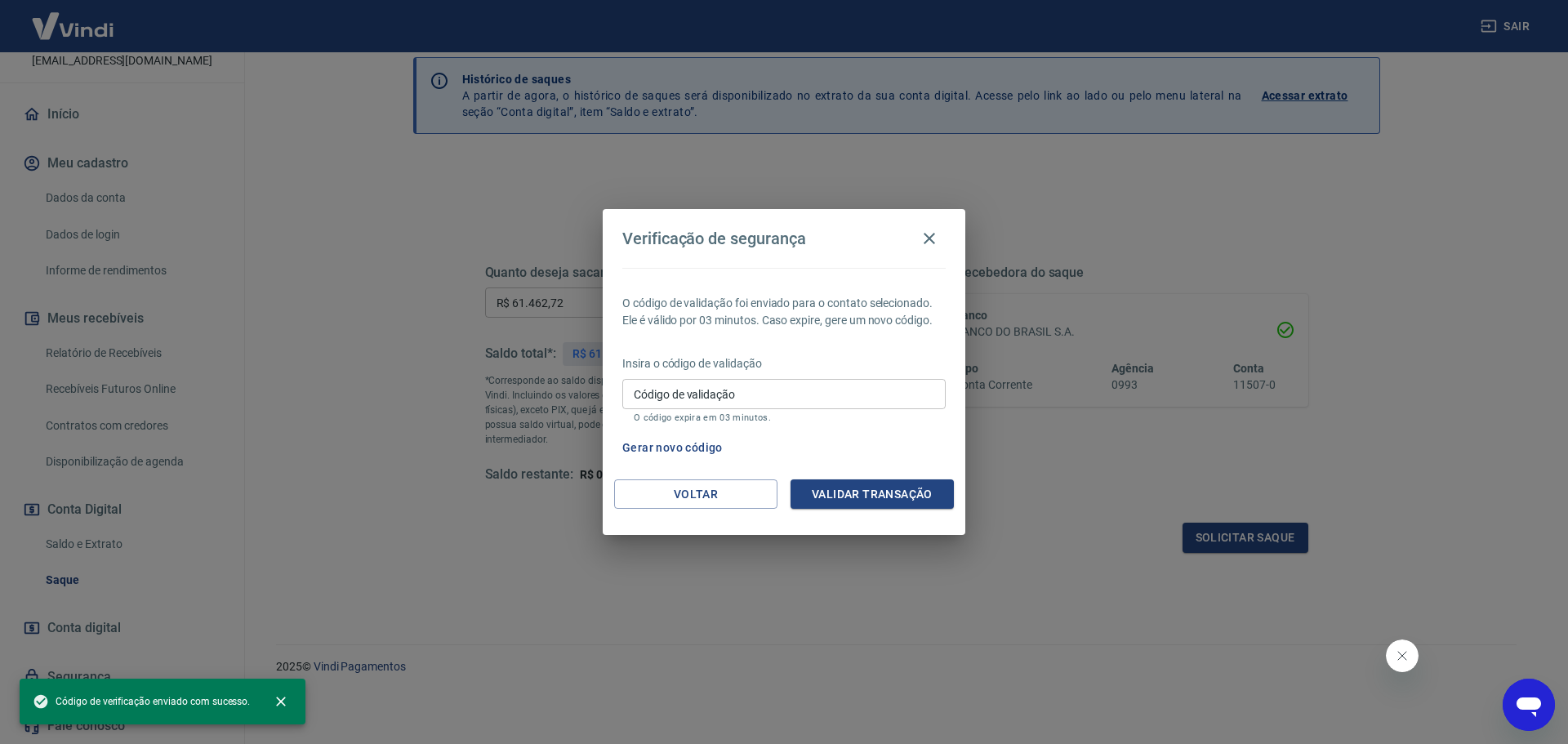
click at [736, 389] on input "Código de validação" at bounding box center [784, 393] width 324 height 30
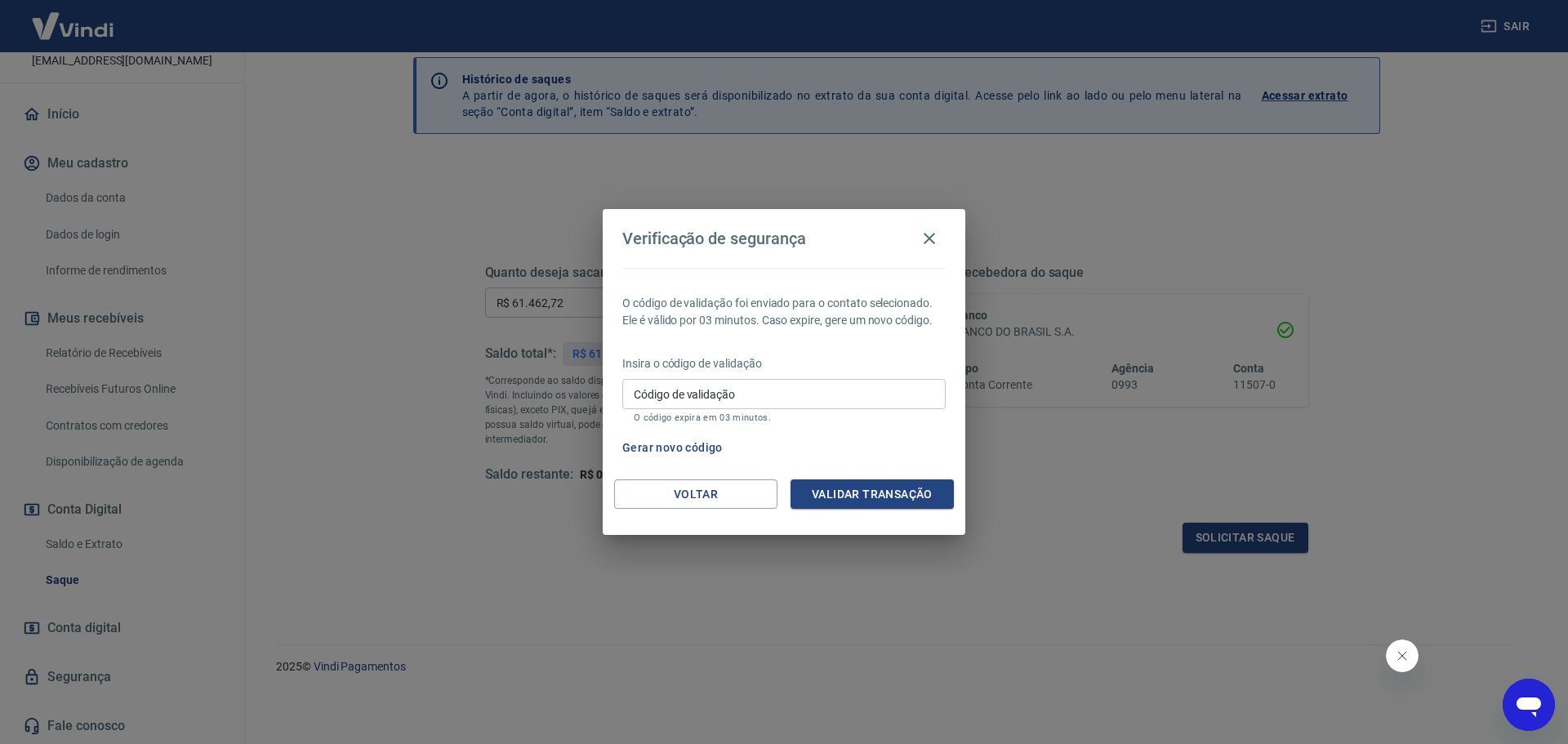
click at [828, 388] on input "Código de validação" at bounding box center [784, 393] width 324 height 30
type input "330209"
click at [883, 489] on button "Validar transação" at bounding box center [872, 494] width 163 height 30
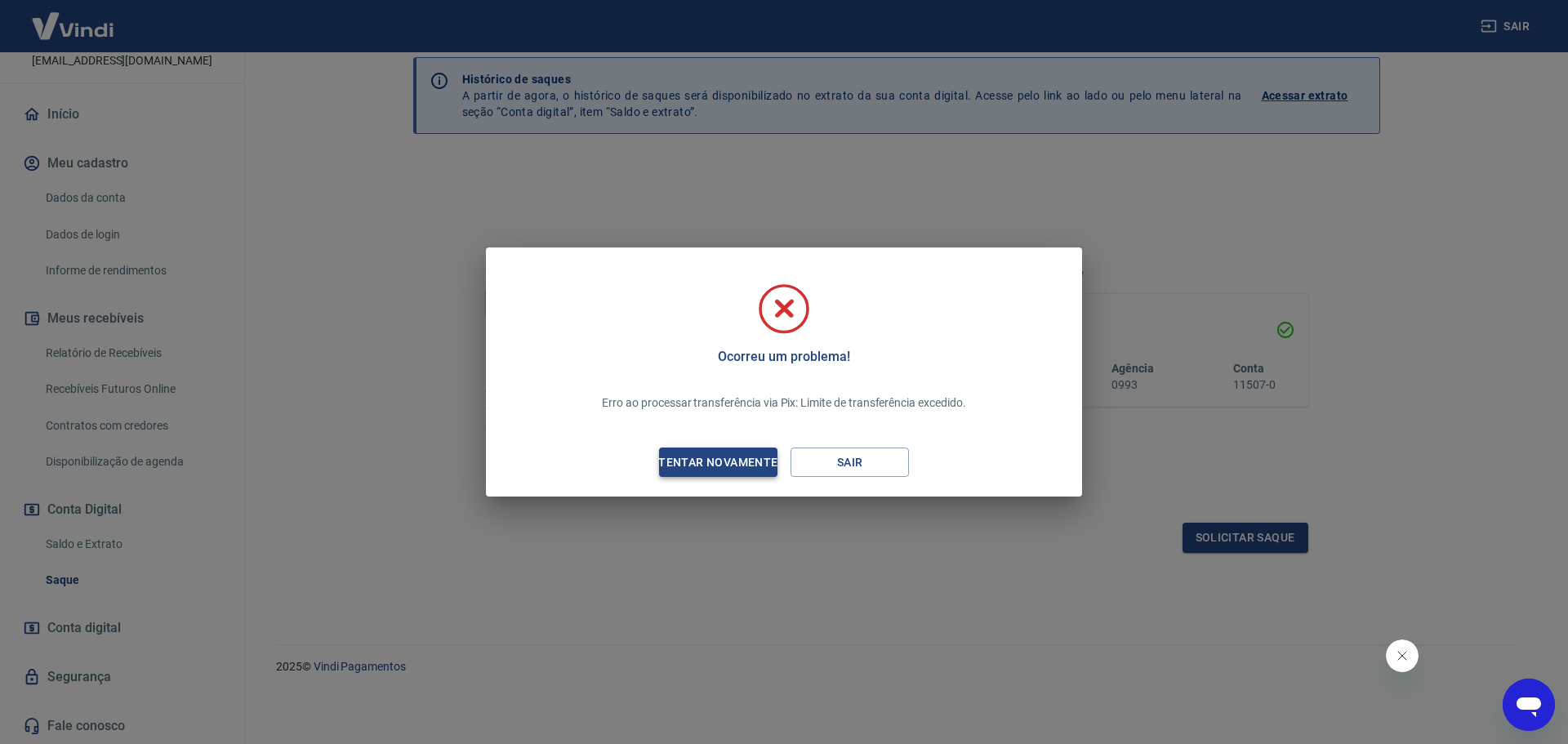
click at [733, 450] on button "Tentar novamente" at bounding box center [717, 462] width 119 height 30
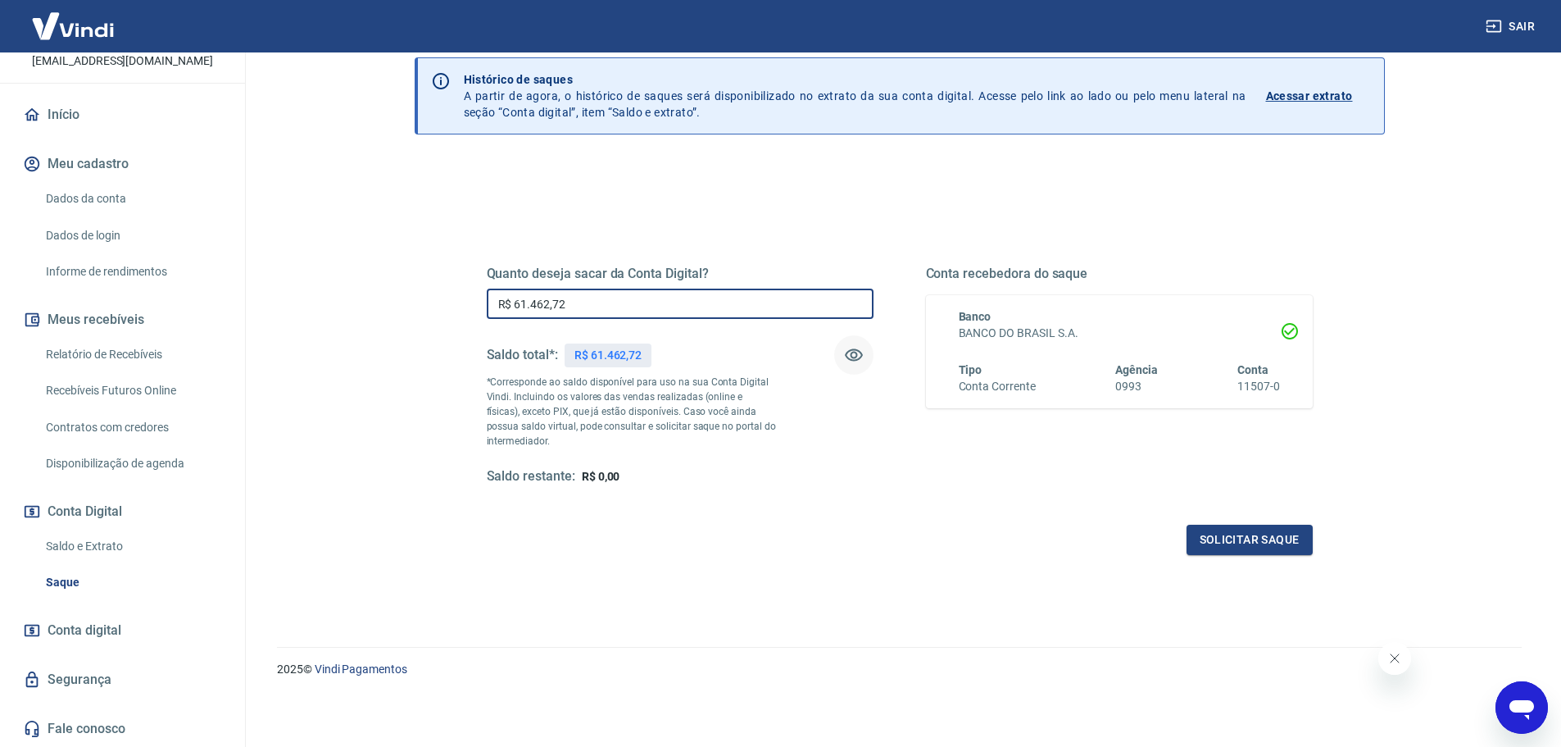
drag, startPoint x: 603, startPoint y: 297, endPoint x: 401, endPoint y: 296, distance: 202.4
click at [406, 297] on div "Saque Histórico de saques A partir de agora, o histórico de saques será disponi…" at bounding box center [900, 308] width 1010 height 638
type input "R$ 30.000,00"
click at [1247, 536] on button "Solicitar saque" at bounding box center [1250, 540] width 126 height 30
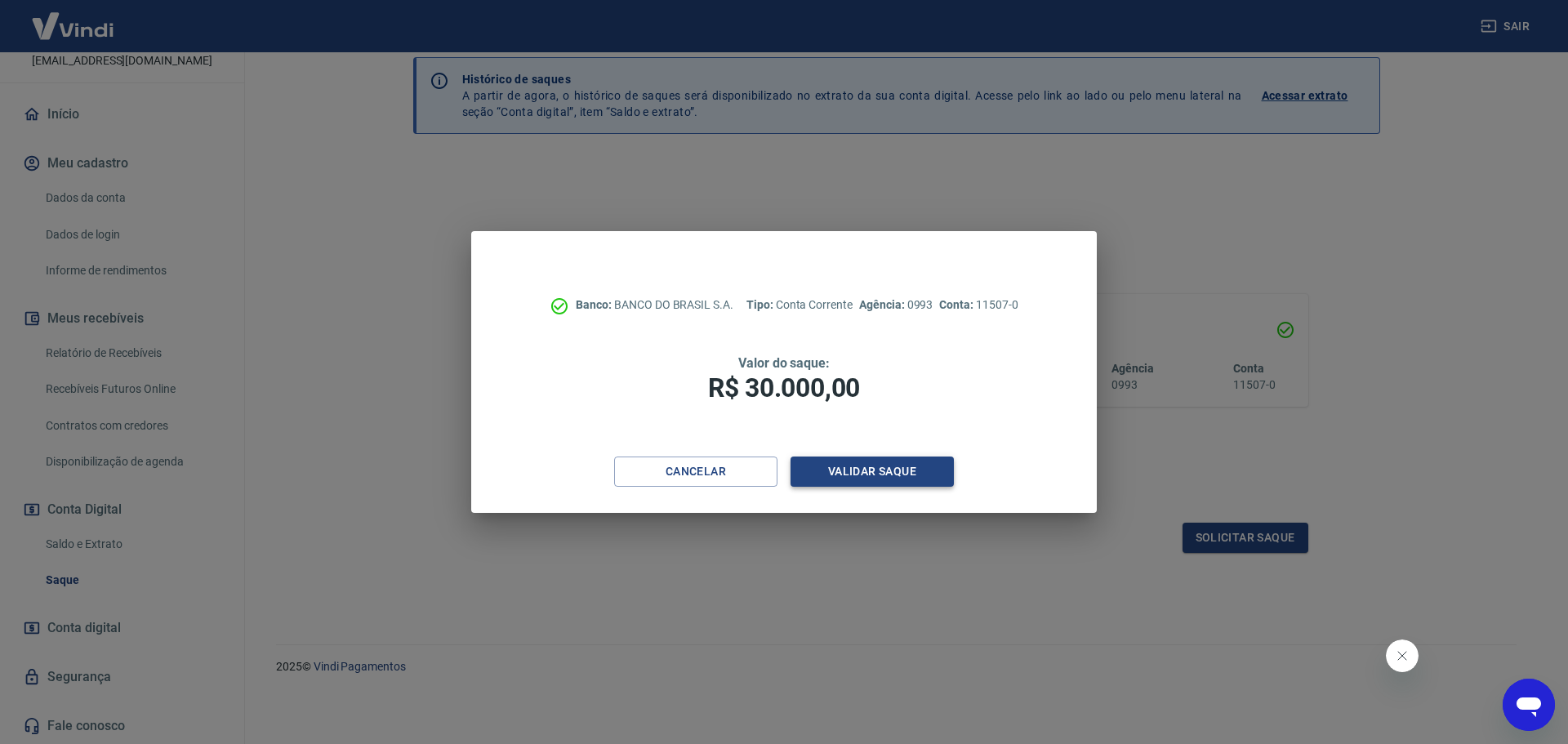
click at [890, 465] on button "Validar saque" at bounding box center [872, 471] width 163 height 30
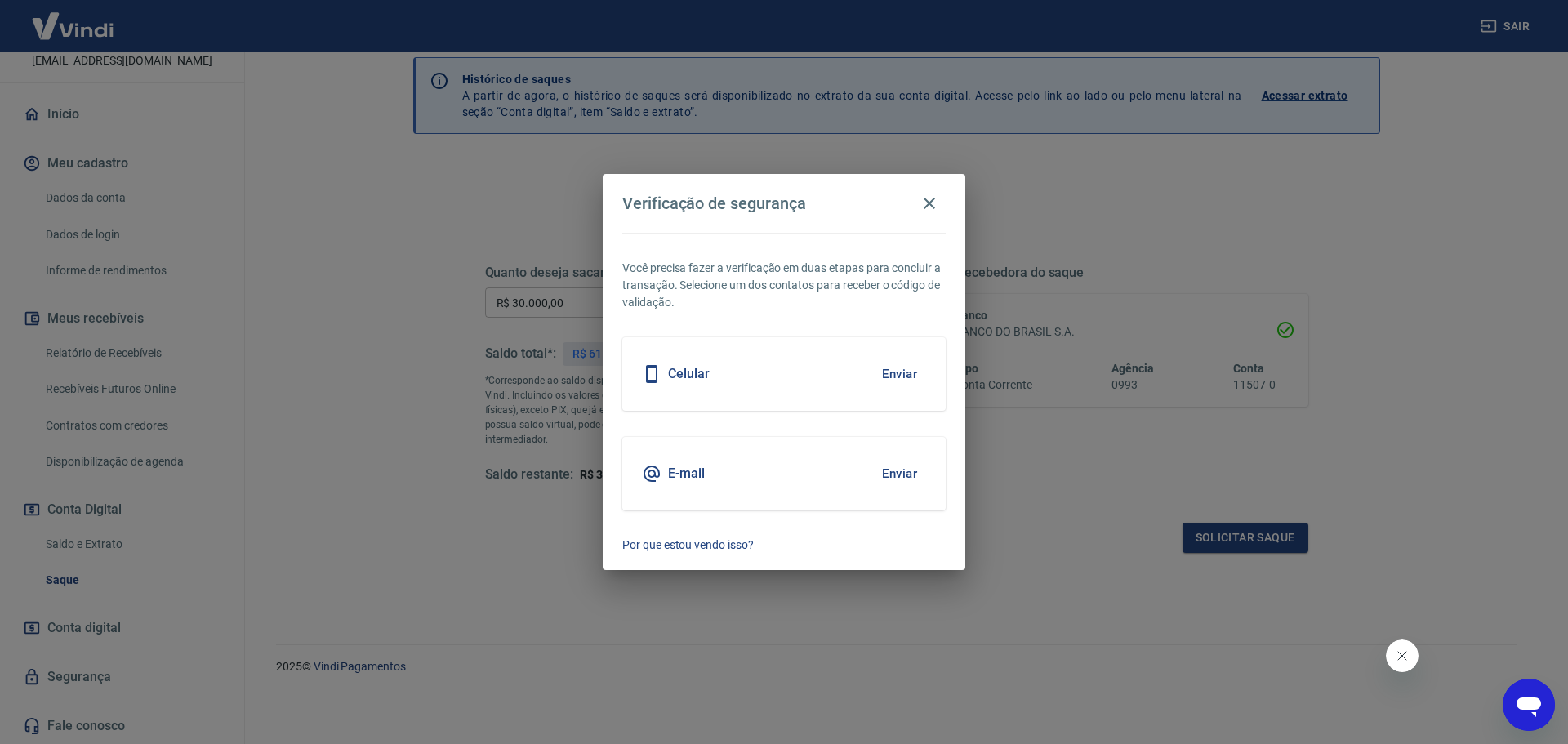
click at [889, 467] on button "Enviar" at bounding box center [899, 473] width 53 height 34
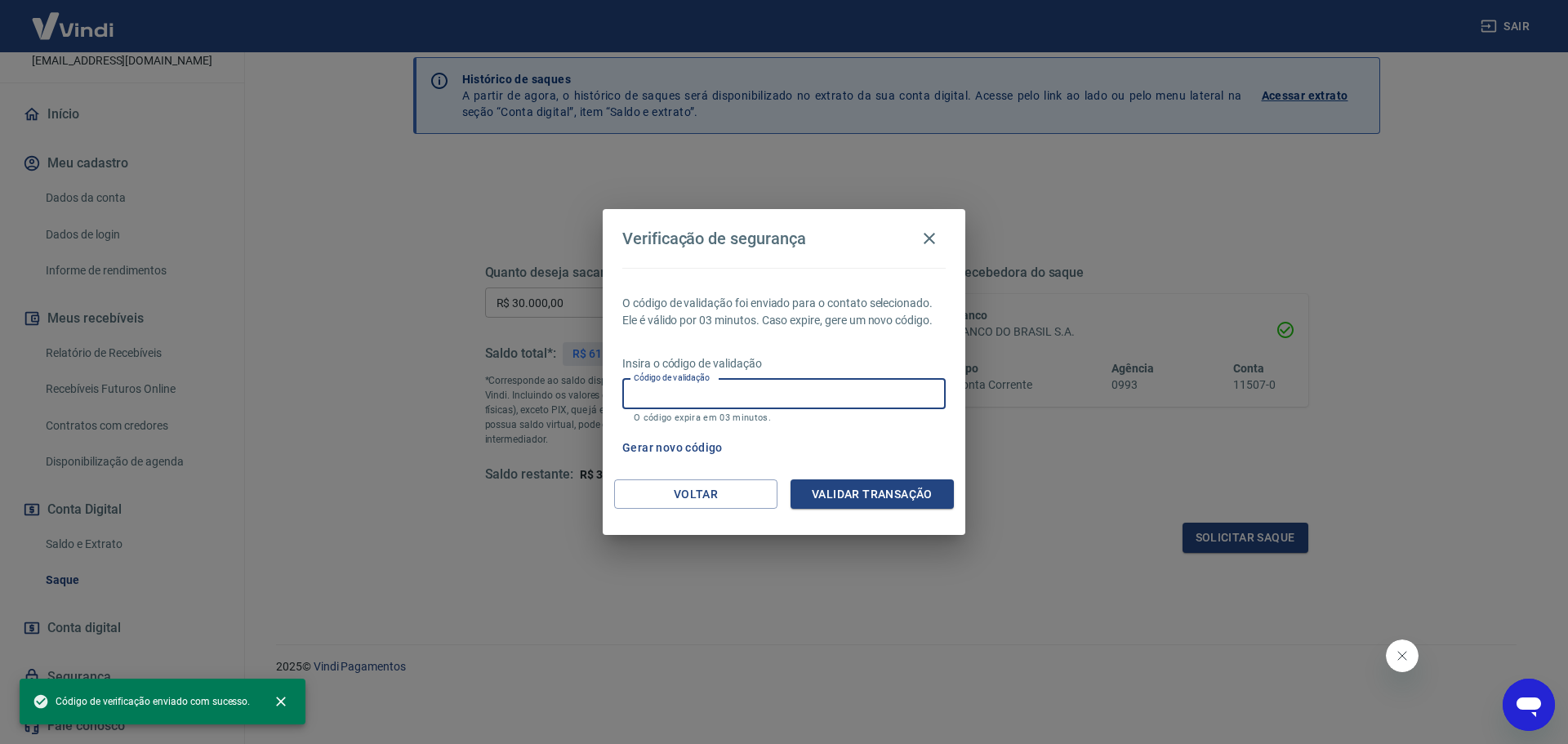
click at [731, 392] on input "Código de validação" at bounding box center [784, 393] width 324 height 30
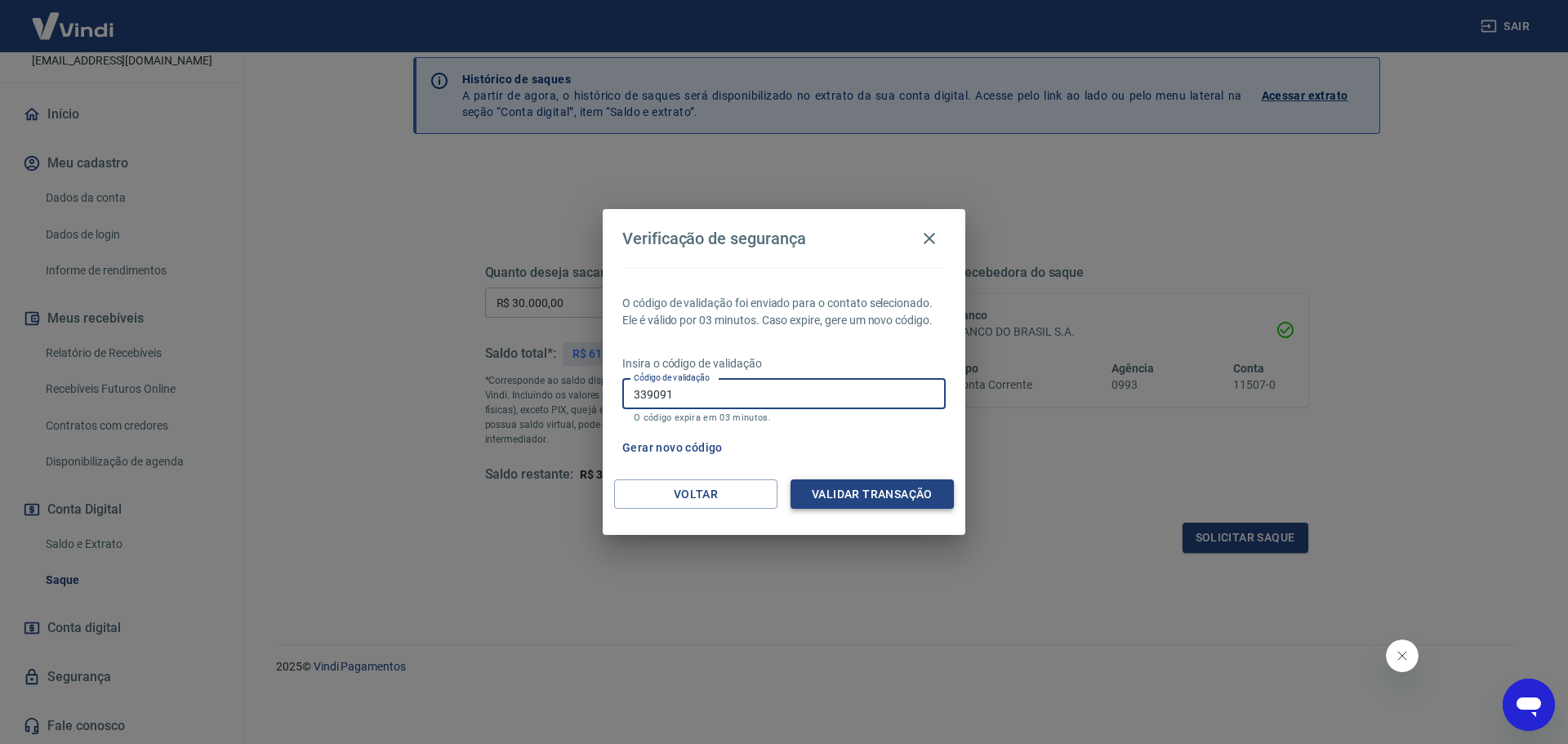
type input "339091"
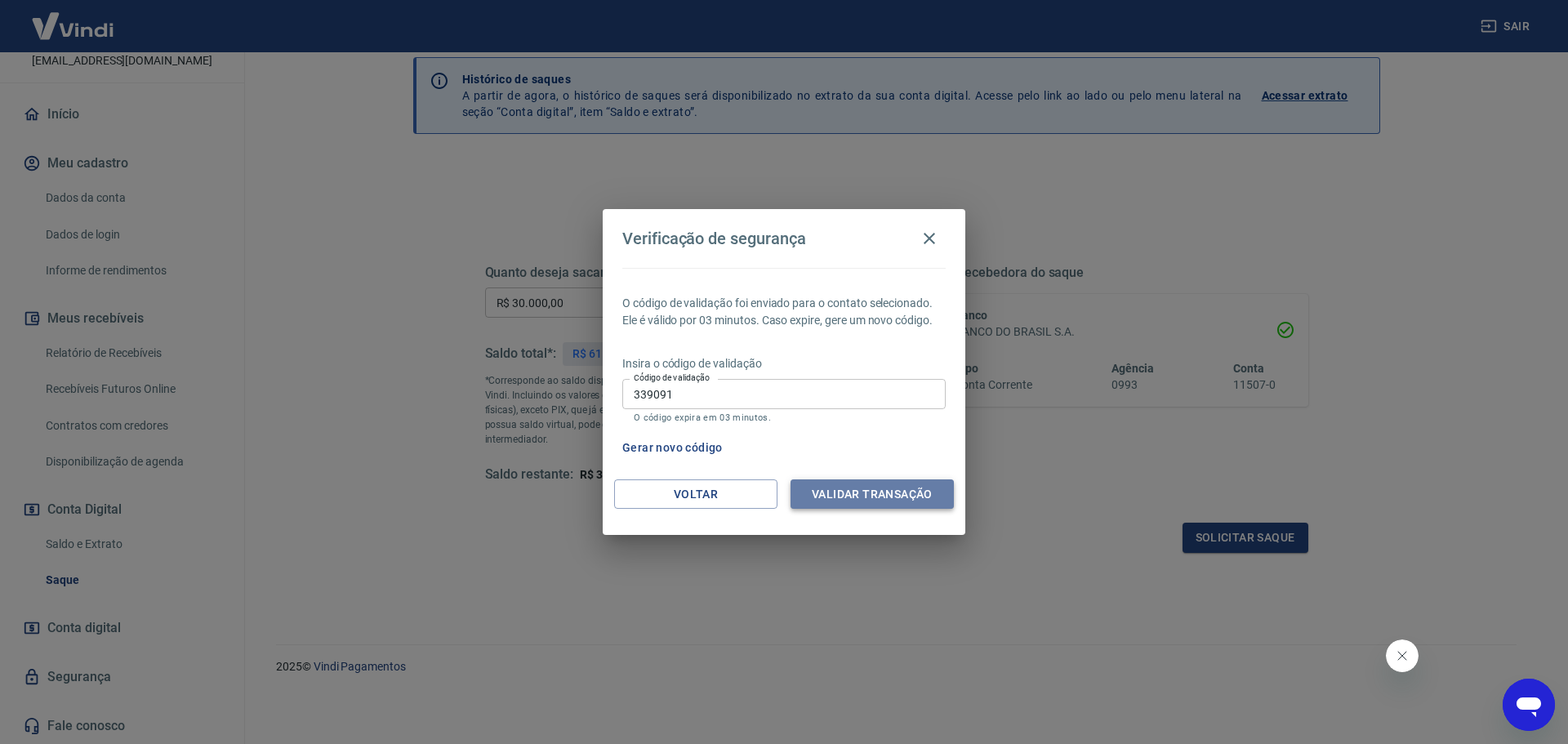
click at [842, 491] on button "Validar transação" at bounding box center [872, 494] width 163 height 30
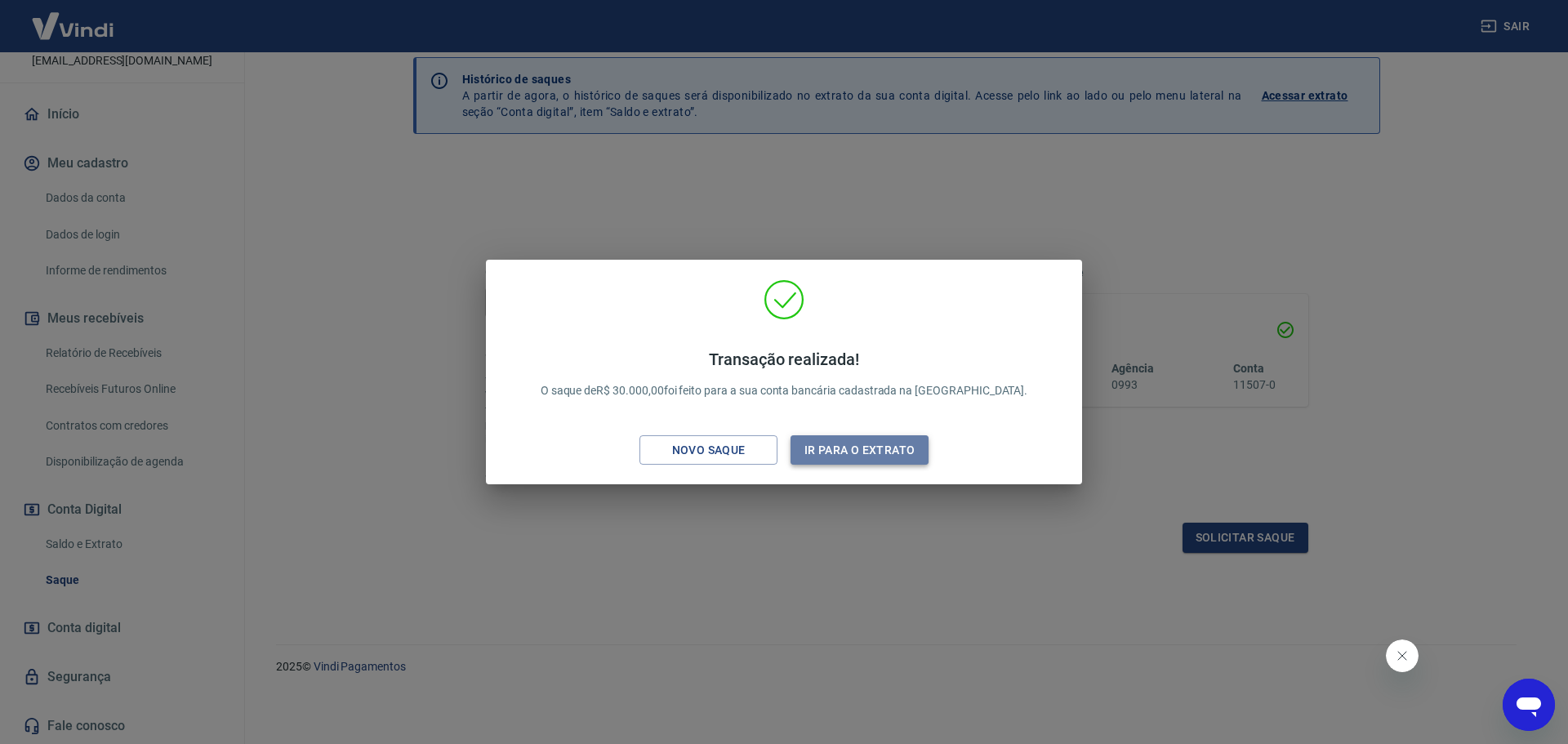
click at [856, 445] on button "Ir para o extrato" at bounding box center [859, 450] width 138 height 30
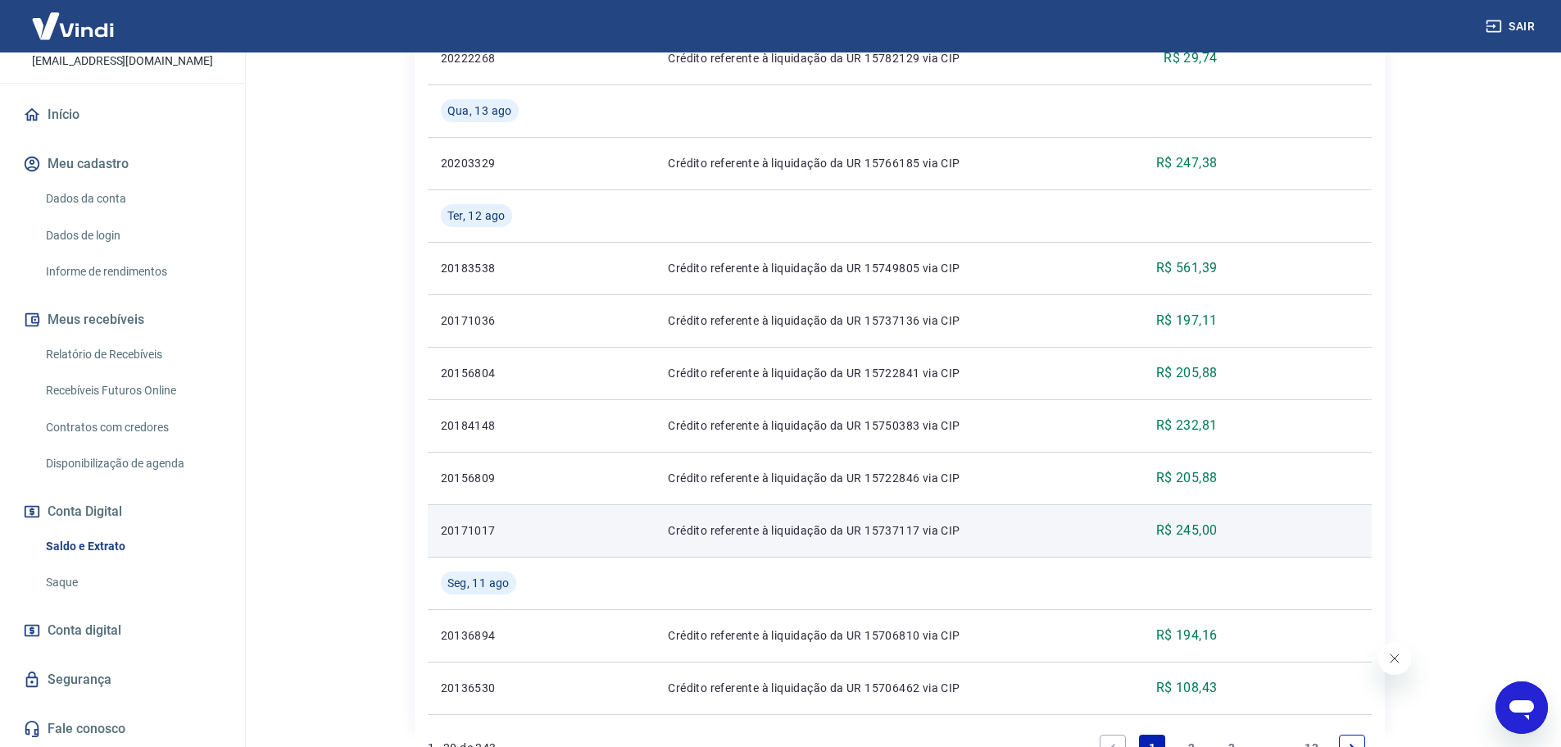
scroll to position [1337, 0]
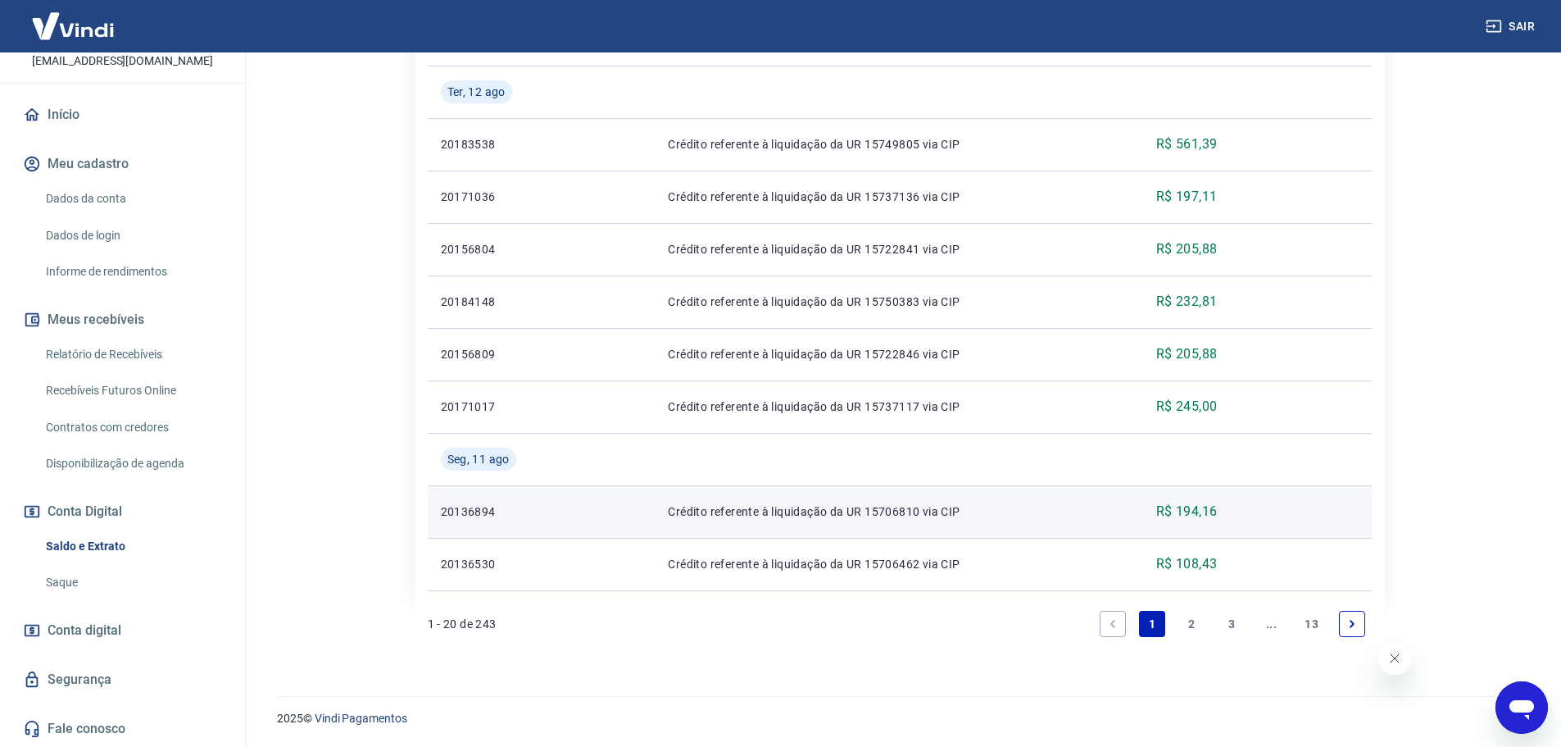
click at [1106, 514] on div "R$ 194,16" at bounding box center [1156, 512] width 121 height 20
click at [1206, 526] on td "R$ 194,16" at bounding box center [1157, 511] width 148 height 52
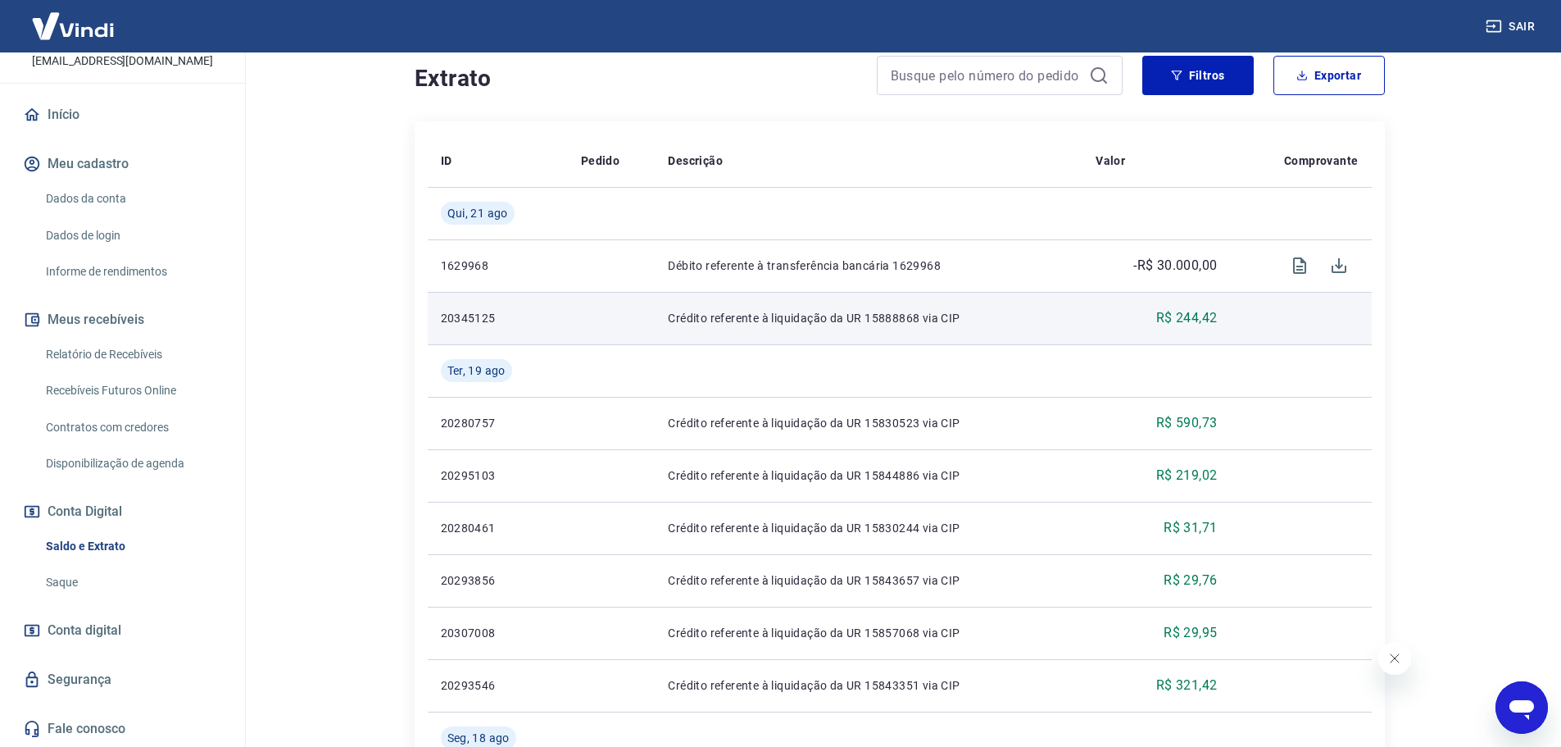
scroll to position [107, 0]
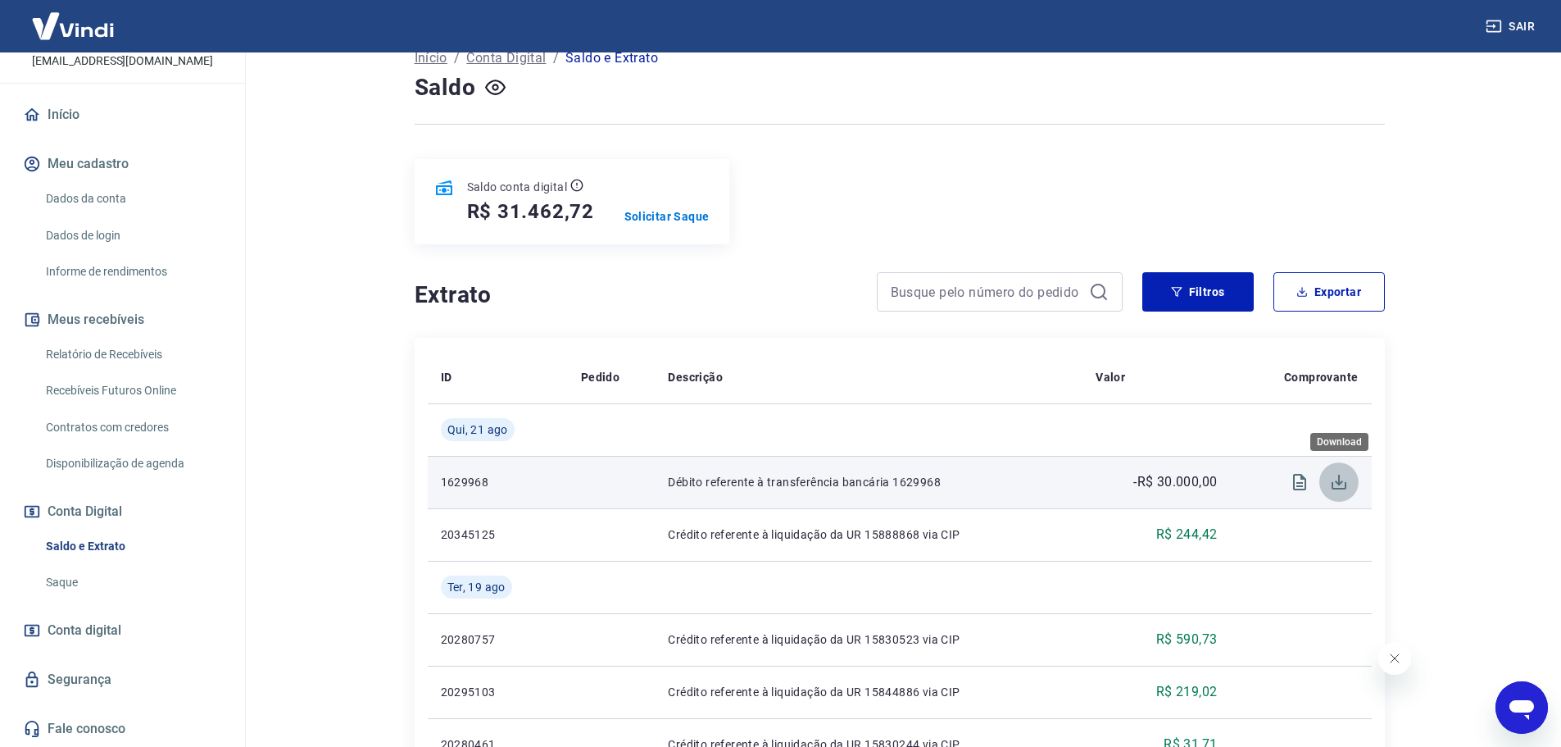
click at [1345, 483] on icon "Download" at bounding box center [1339, 482] width 15 height 15
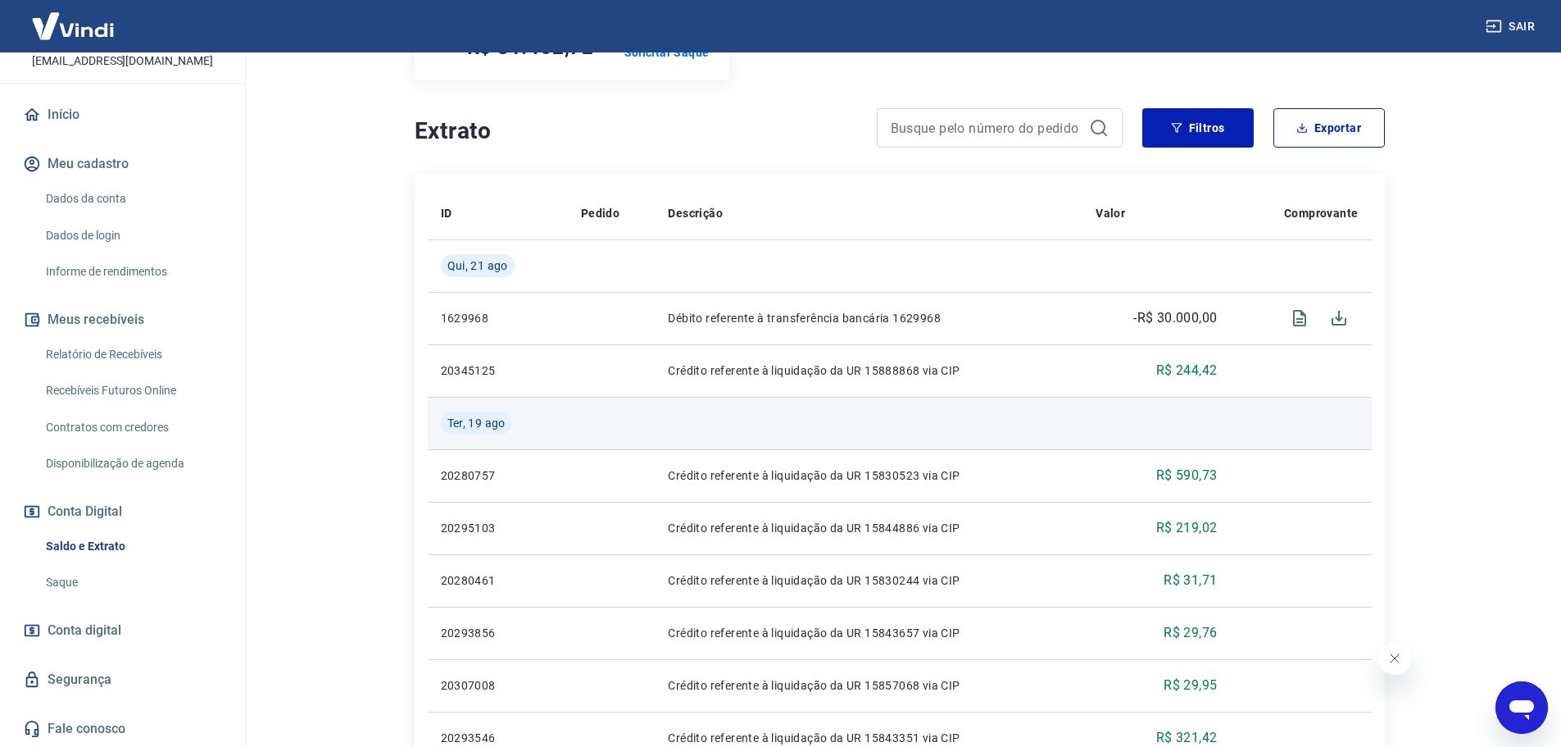
scroll to position [189, 0]
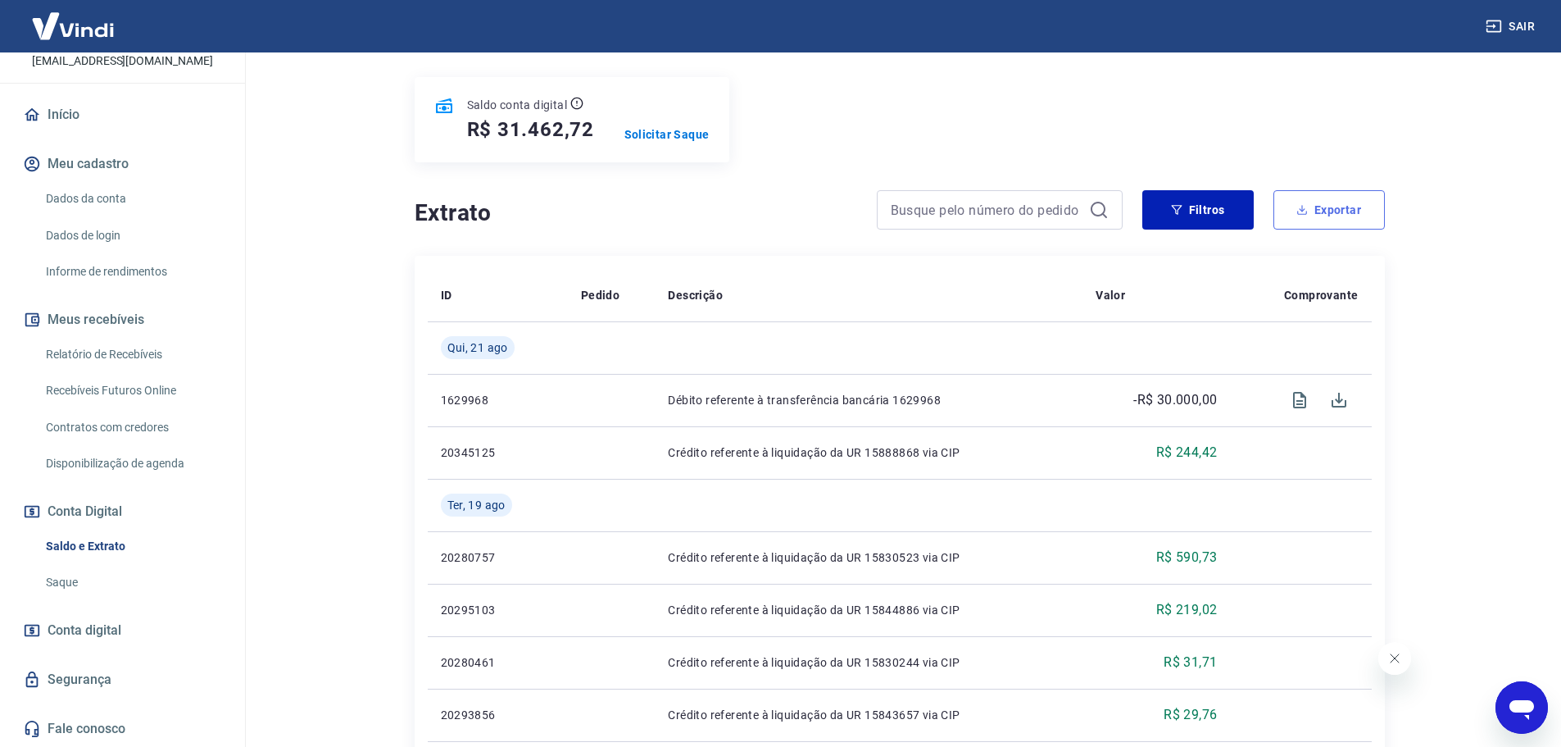
click at [1311, 210] on button "Exportar" at bounding box center [1329, 209] width 111 height 39
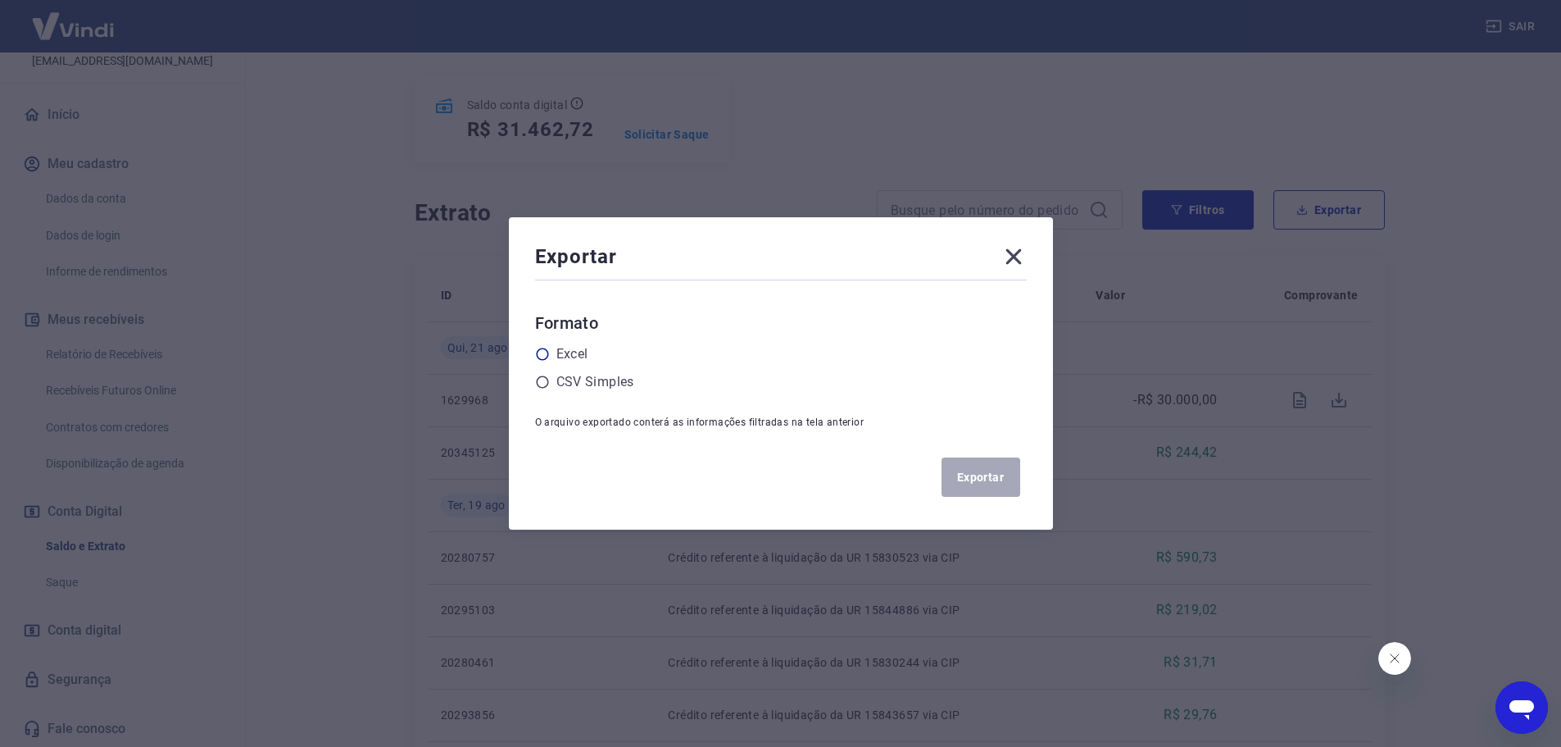
click at [568, 356] on label "Excel" at bounding box center [573, 354] width 32 height 20
click at [0, 0] on input "radio" at bounding box center [0, 0] width 0 height 0
click at [566, 379] on label "CSV Simples" at bounding box center [596, 382] width 78 height 20
click at [0, 0] on input "radio" at bounding box center [0, 0] width 0 height 0
click at [580, 359] on label "Excel" at bounding box center [573, 354] width 32 height 20
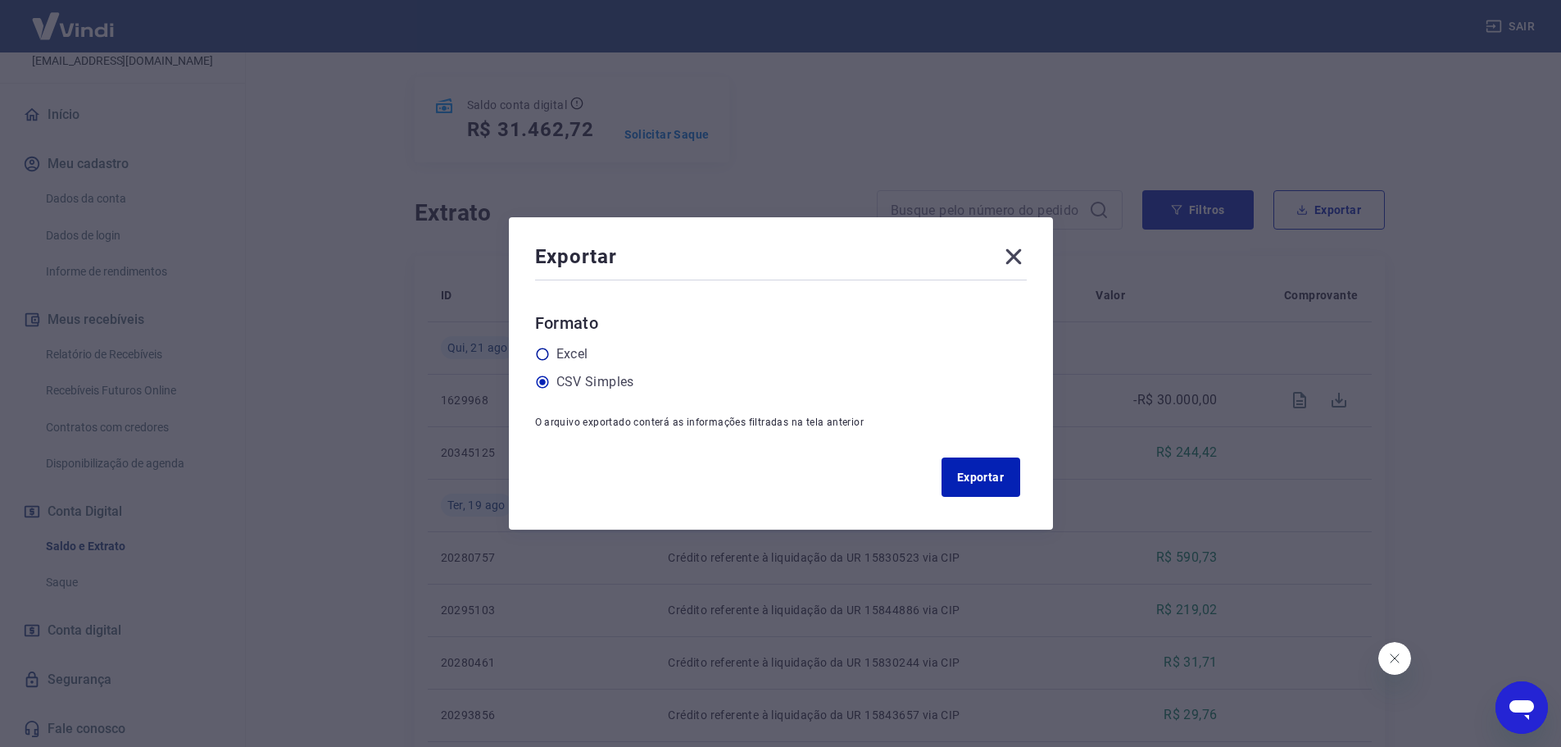
click at [0, 0] on input "radio" at bounding box center [0, 0] width 0 height 0
click at [993, 479] on button "Exportar" at bounding box center [981, 476] width 79 height 39
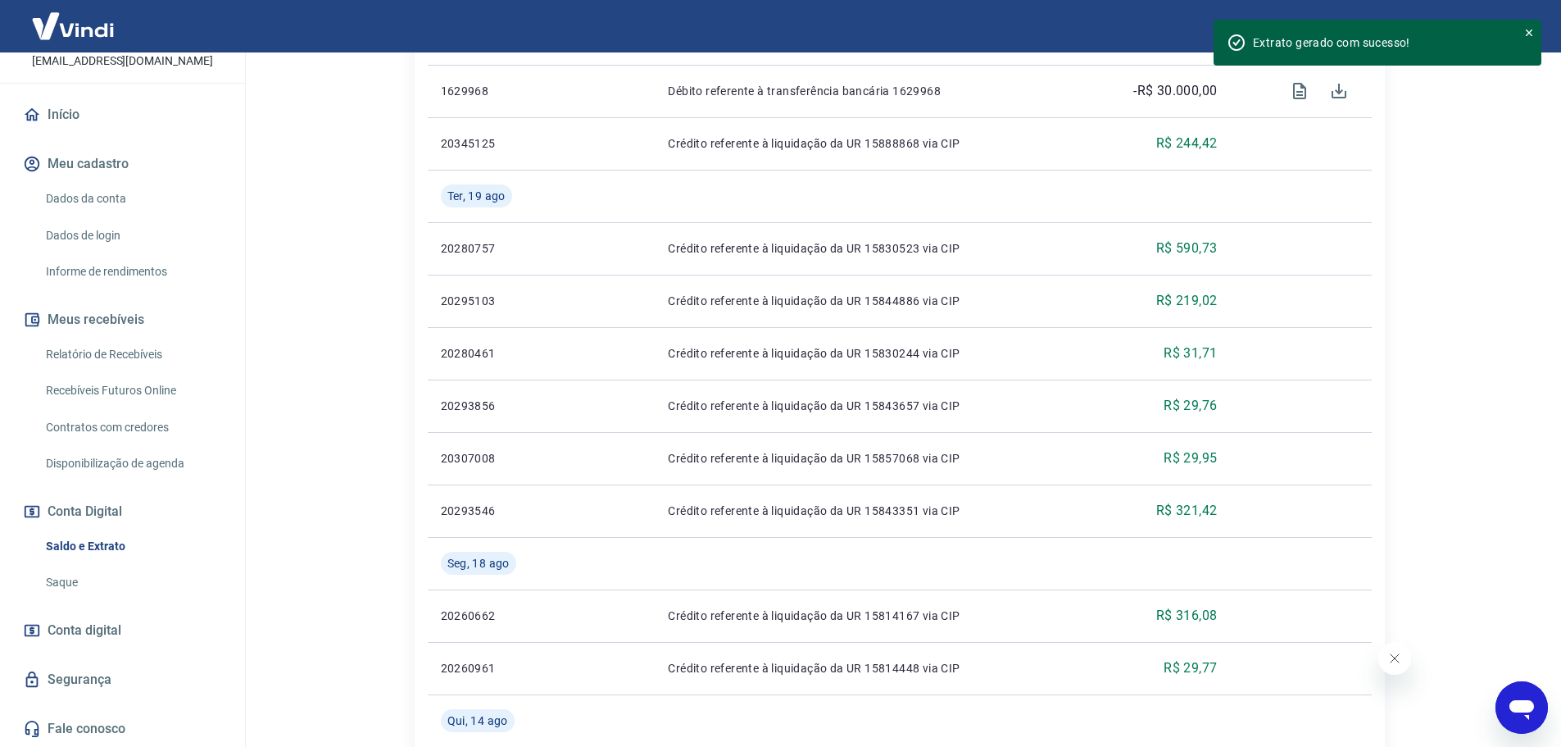
scroll to position [353, 0]
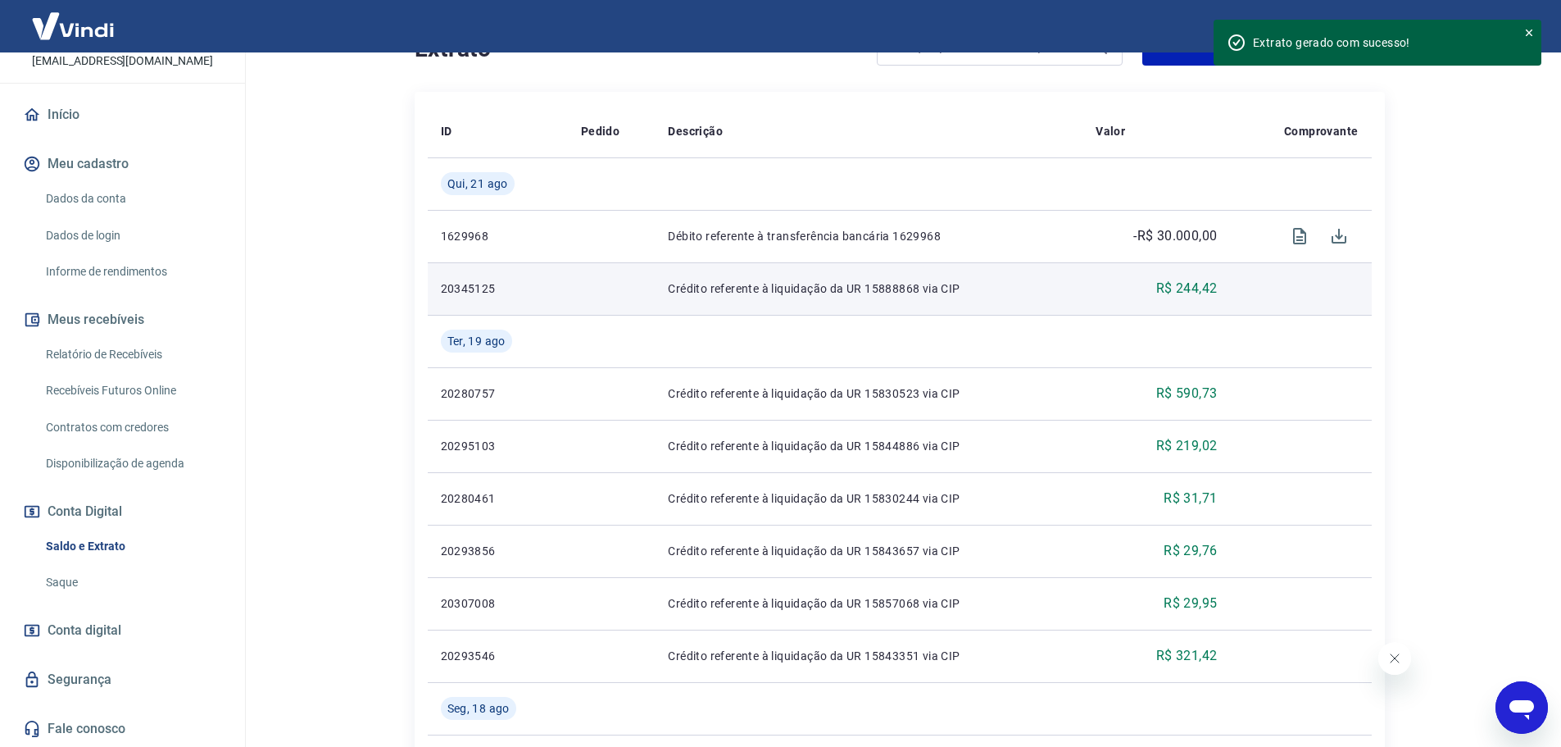
click at [1192, 286] on p "R$ 244,42" at bounding box center [1186, 289] width 61 height 20
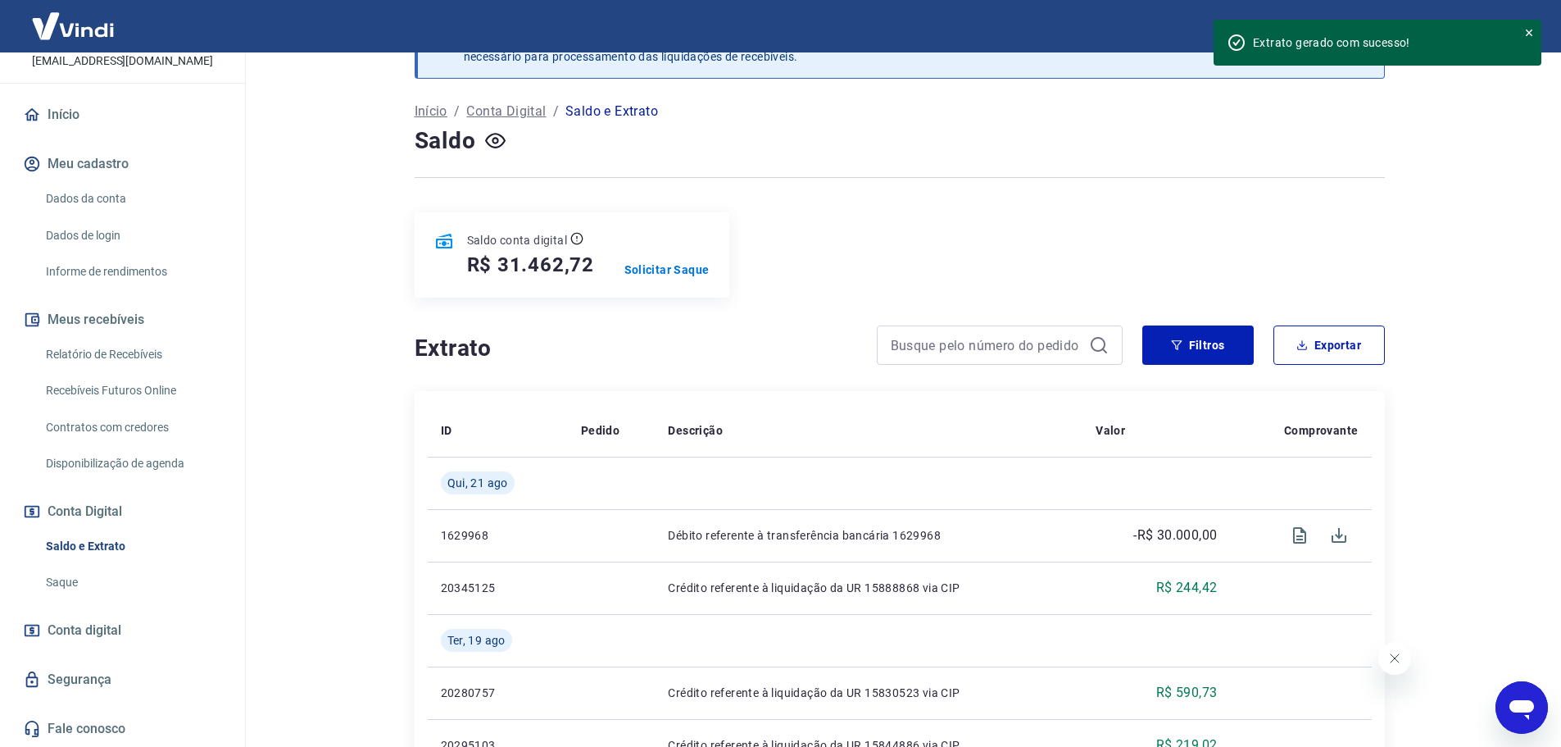
scroll to position [0, 0]
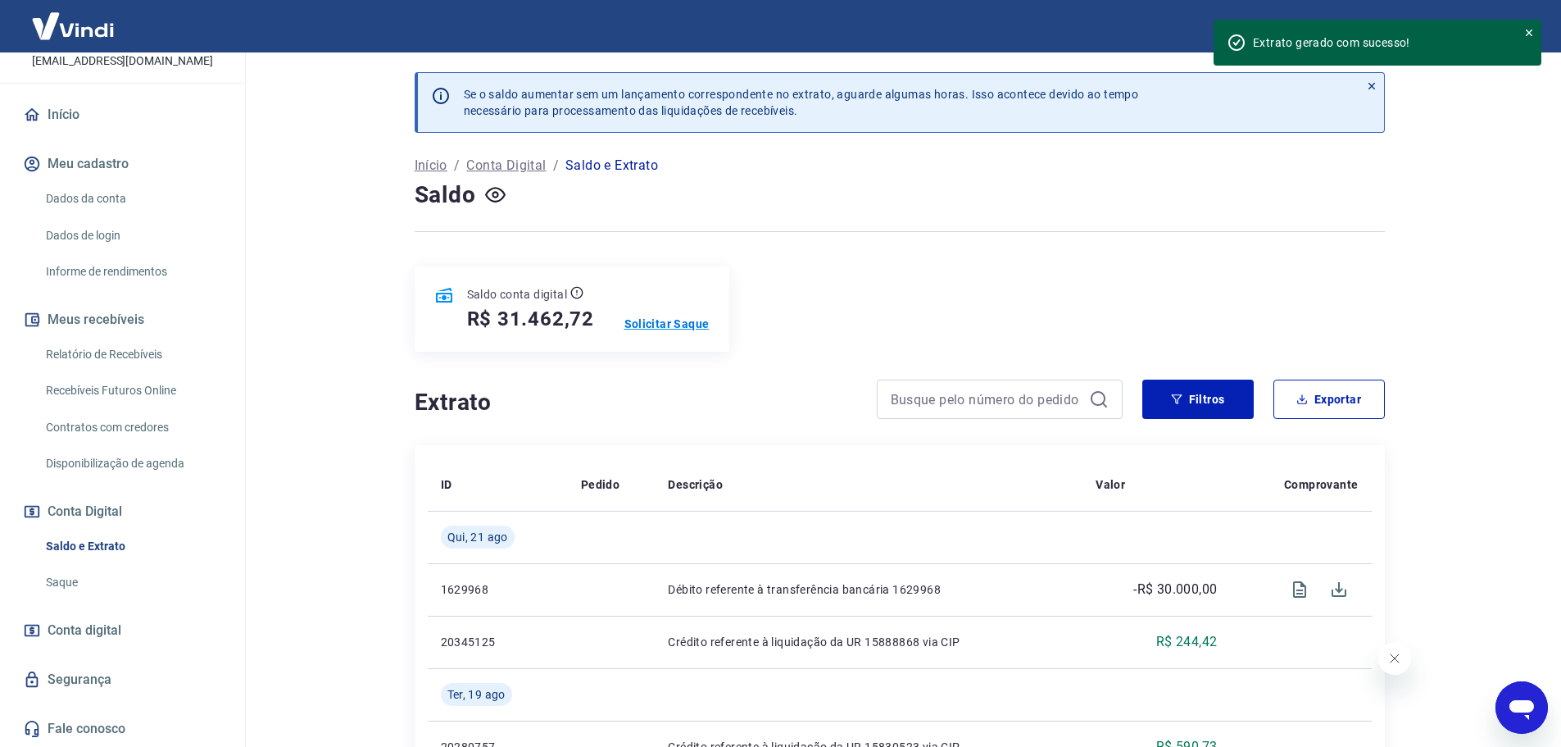
click at [678, 320] on p "Solicitar Saque" at bounding box center [667, 324] width 85 height 16
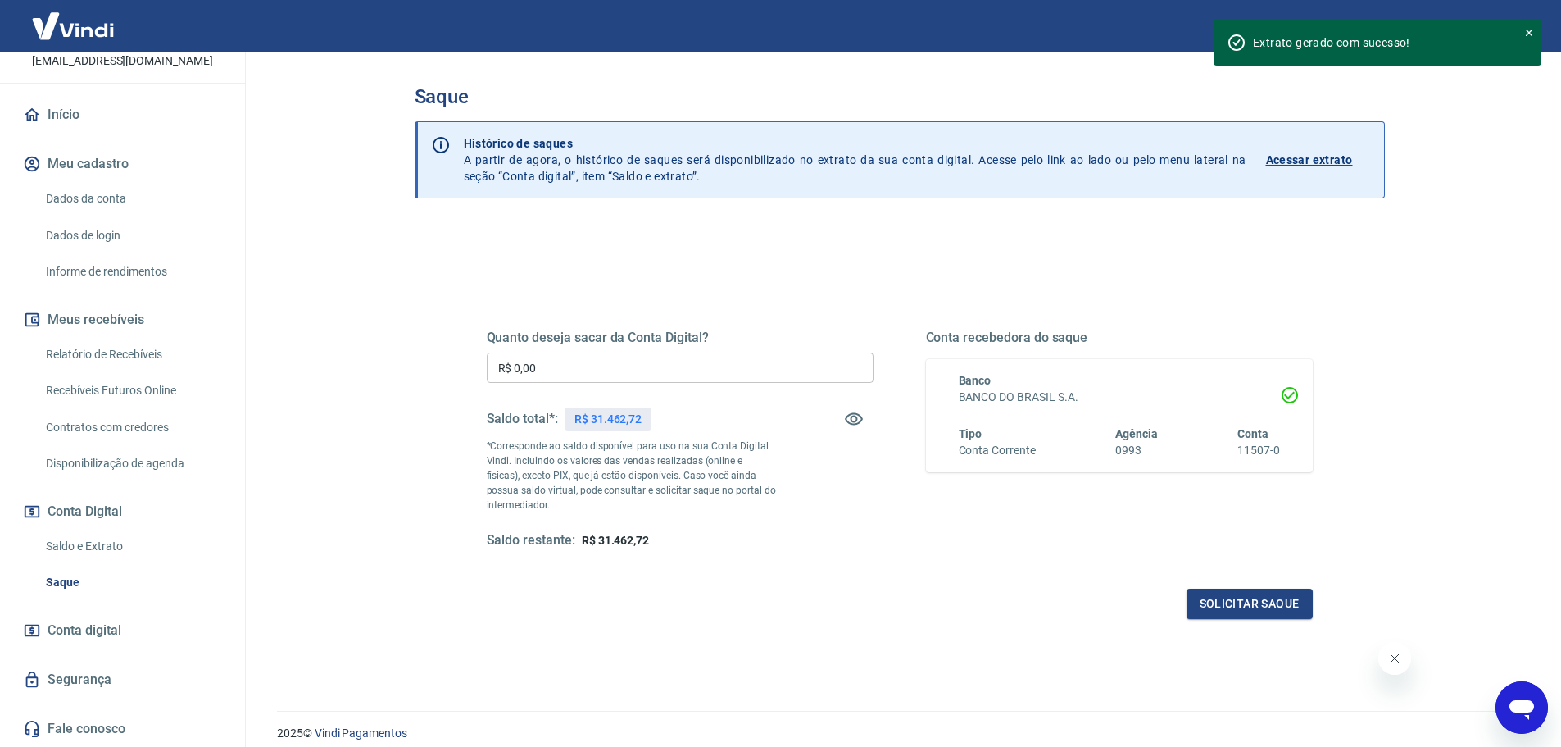
click at [597, 370] on input "R$ 0,00" at bounding box center [680, 367] width 387 height 30
type input "R$ 31.462,72"
click at [1239, 594] on button "Solicitar saque" at bounding box center [1250, 603] width 126 height 30
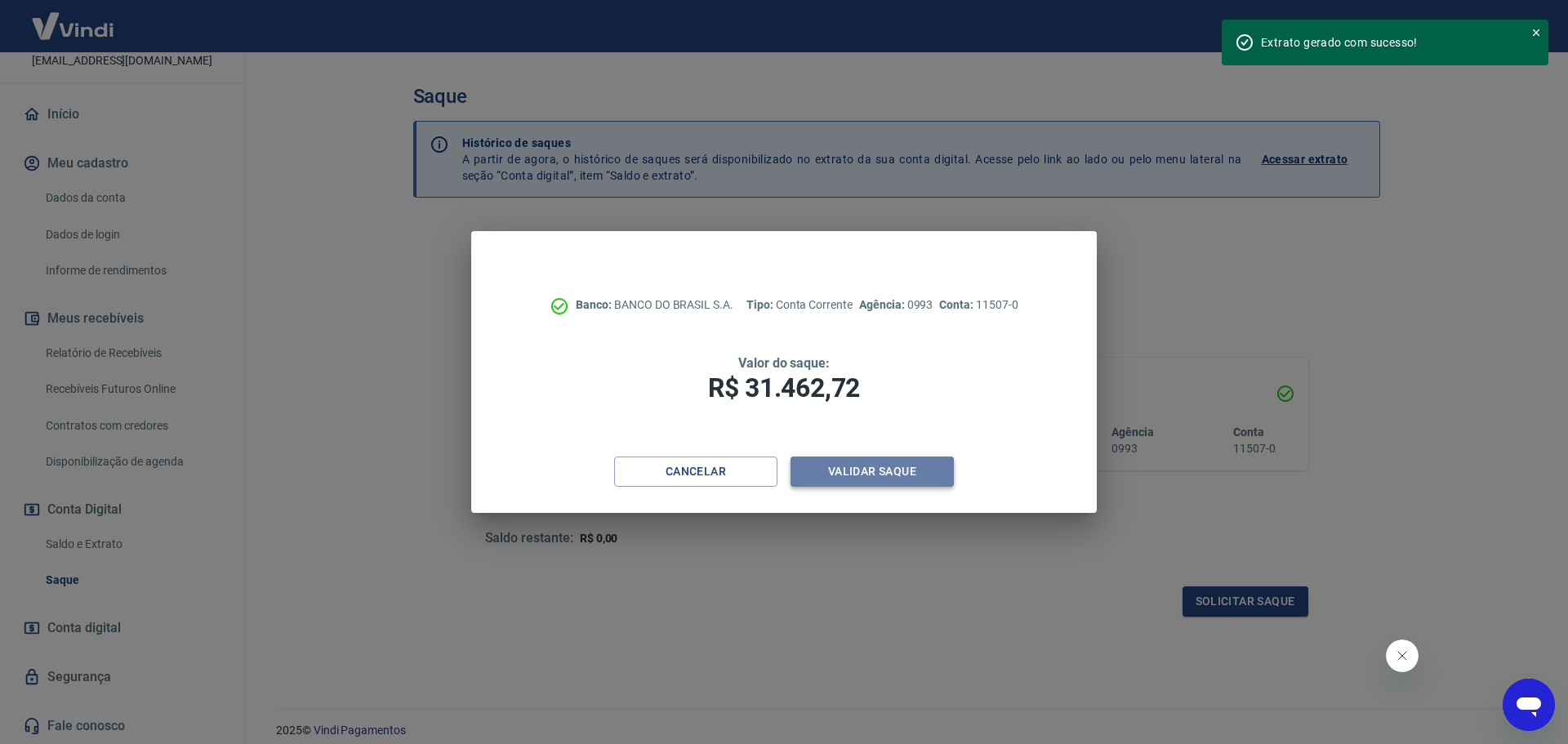
click at [873, 468] on button "Validar saque" at bounding box center [872, 471] width 163 height 30
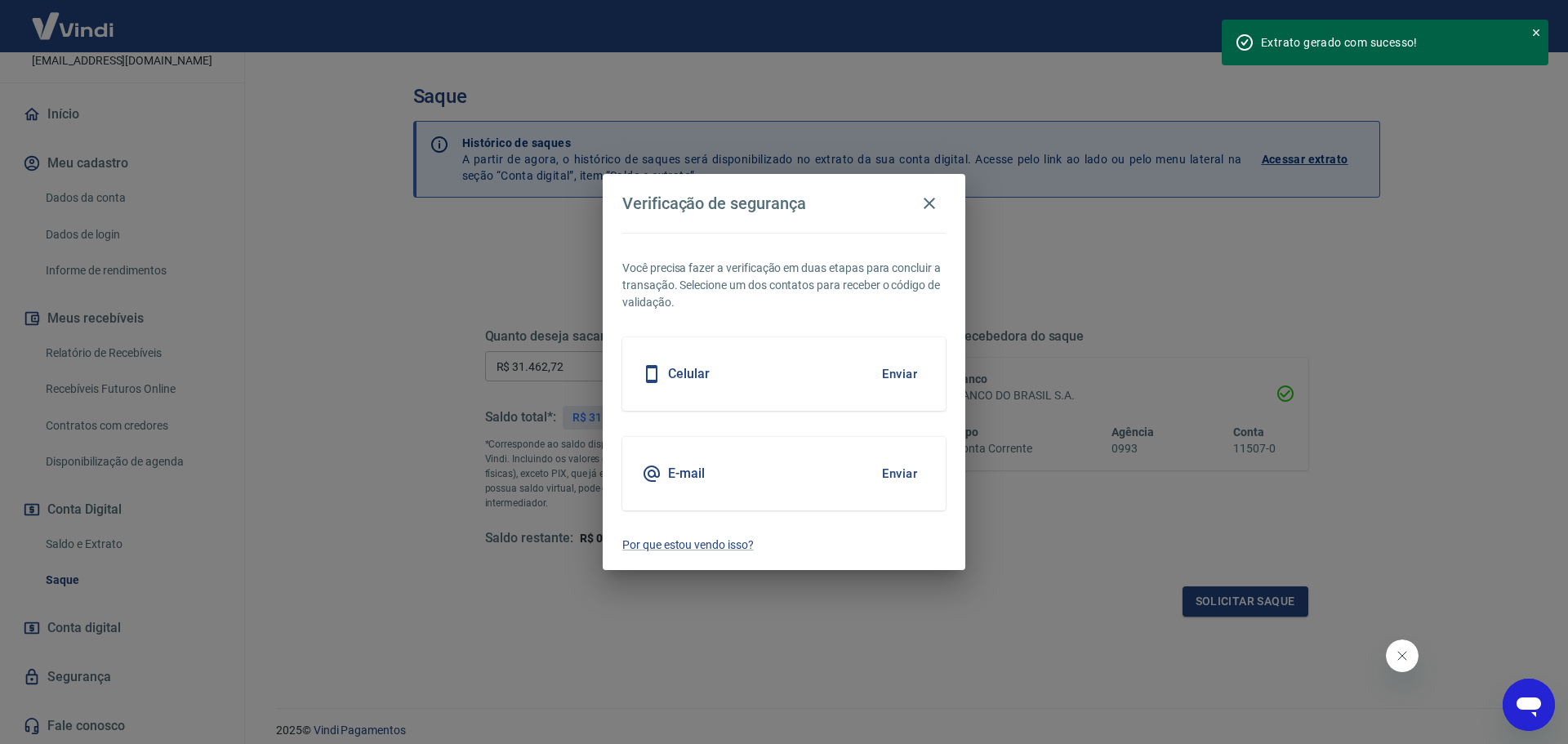
click at [894, 475] on button "Enviar" at bounding box center [899, 473] width 53 height 34
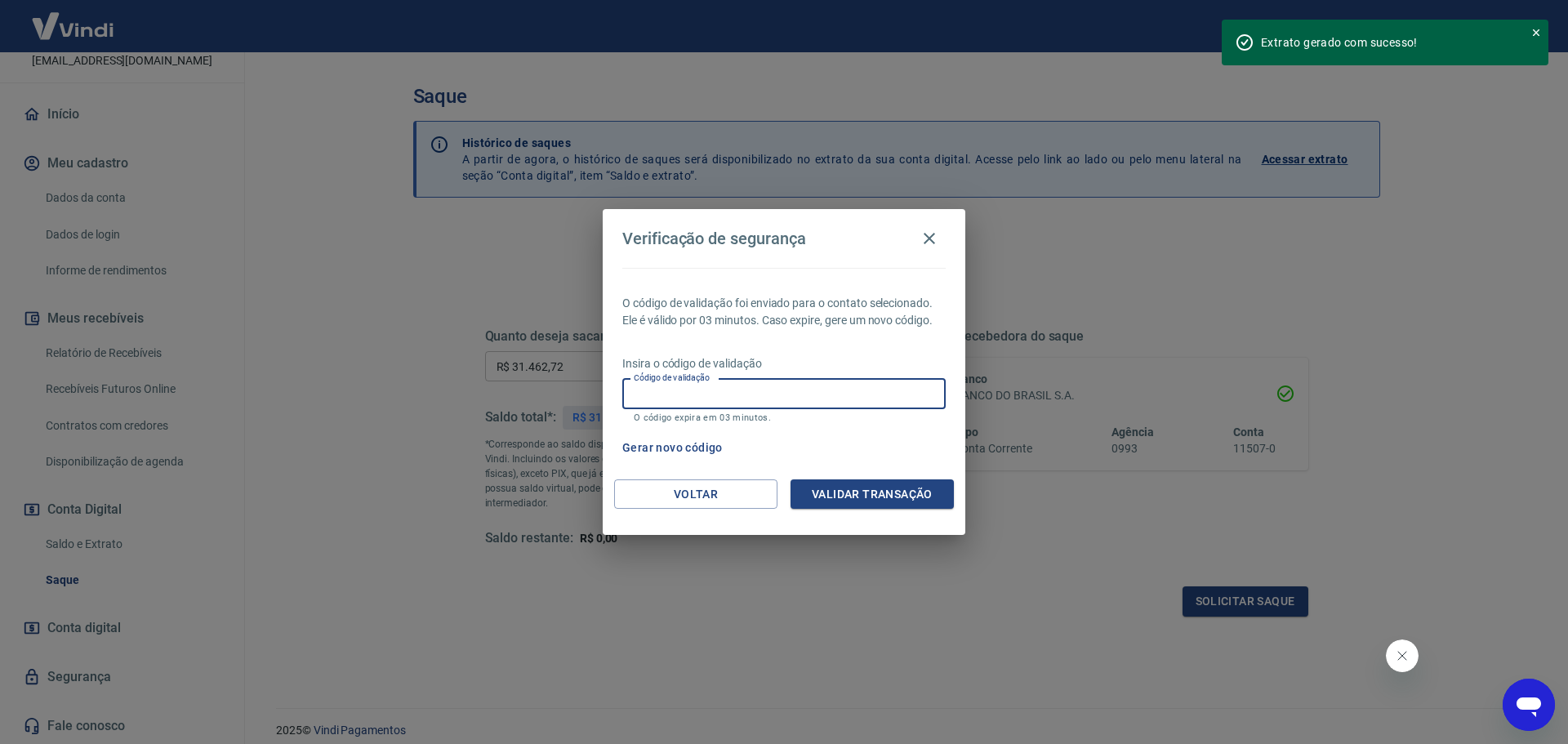
click at [711, 398] on input "Código de validação" at bounding box center [784, 393] width 324 height 30
click at [644, 393] on input "44528" at bounding box center [784, 393] width 324 height 30
type input "444528"
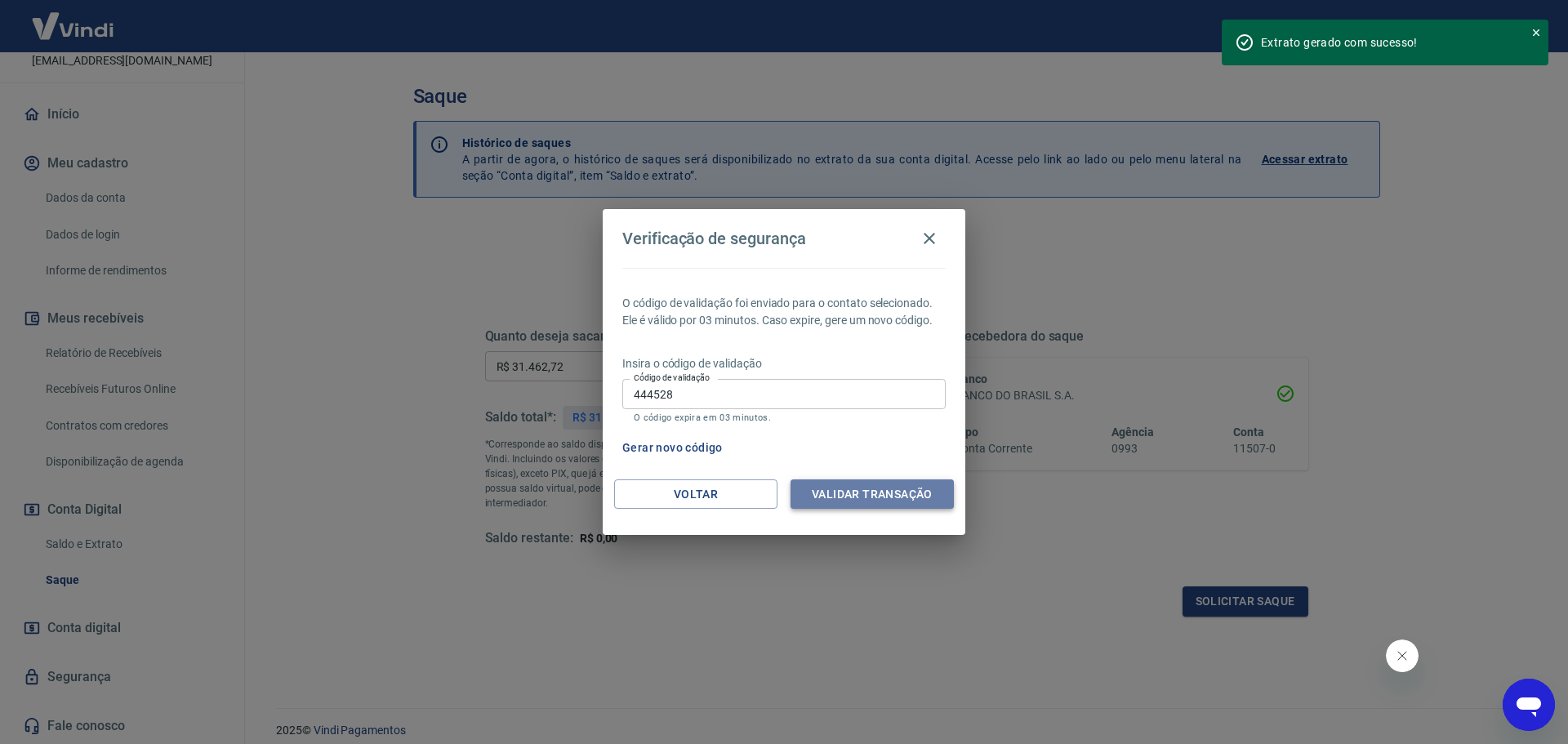
click at [849, 487] on button "Validar transação" at bounding box center [872, 494] width 163 height 30
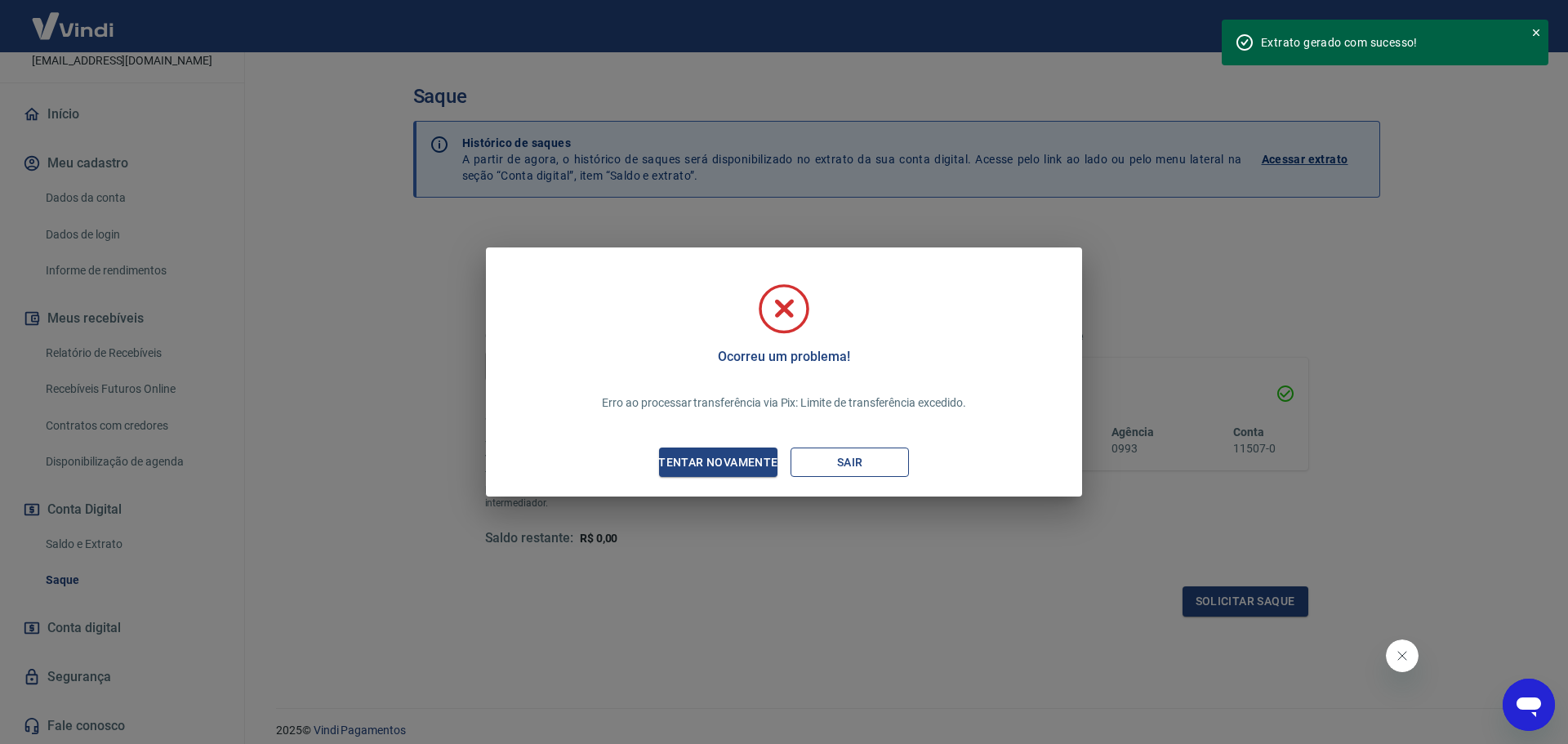
click at [834, 465] on button "Sair" at bounding box center [849, 462] width 119 height 30
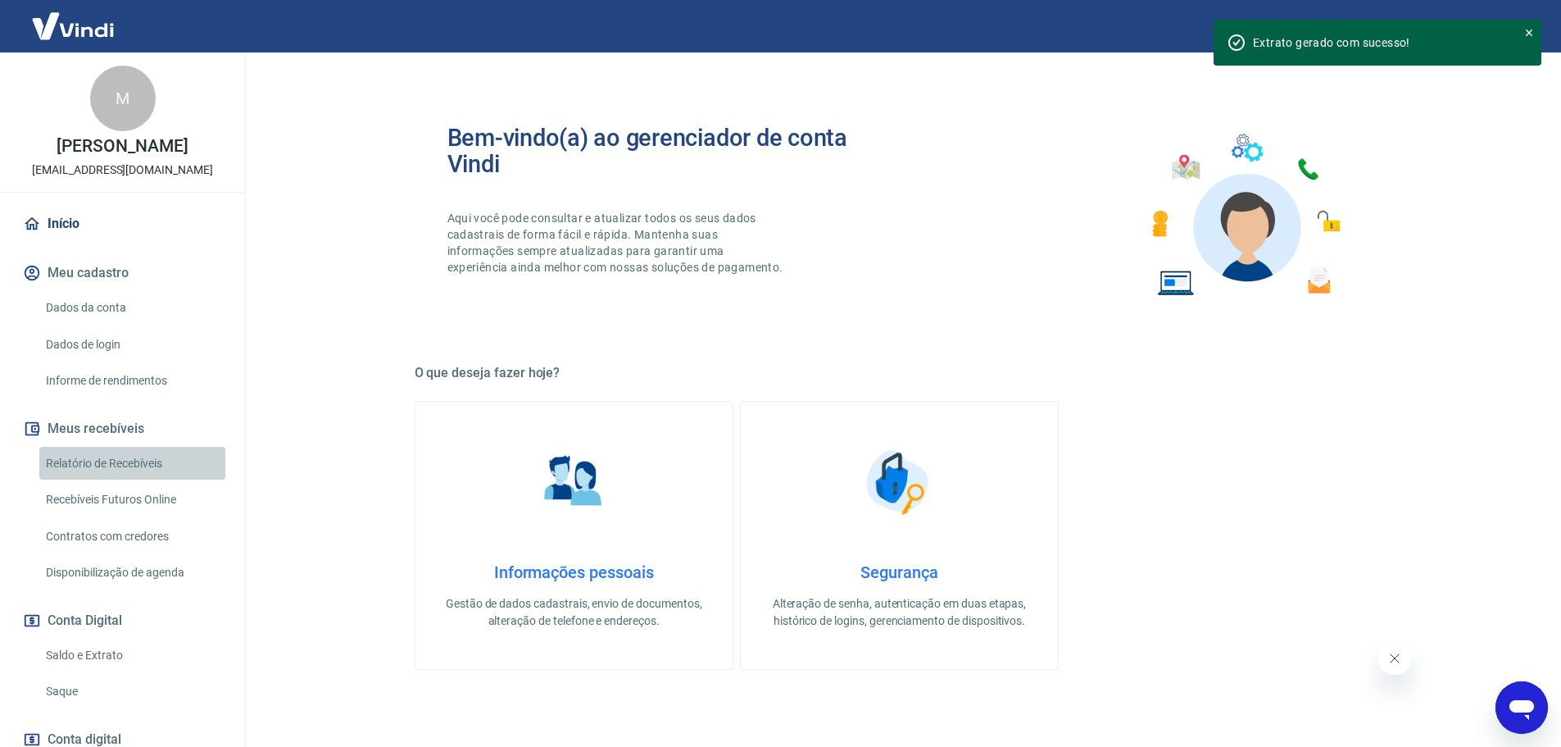
click at [148, 479] on link "Relatório de Recebíveis" at bounding box center [132, 464] width 186 height 34
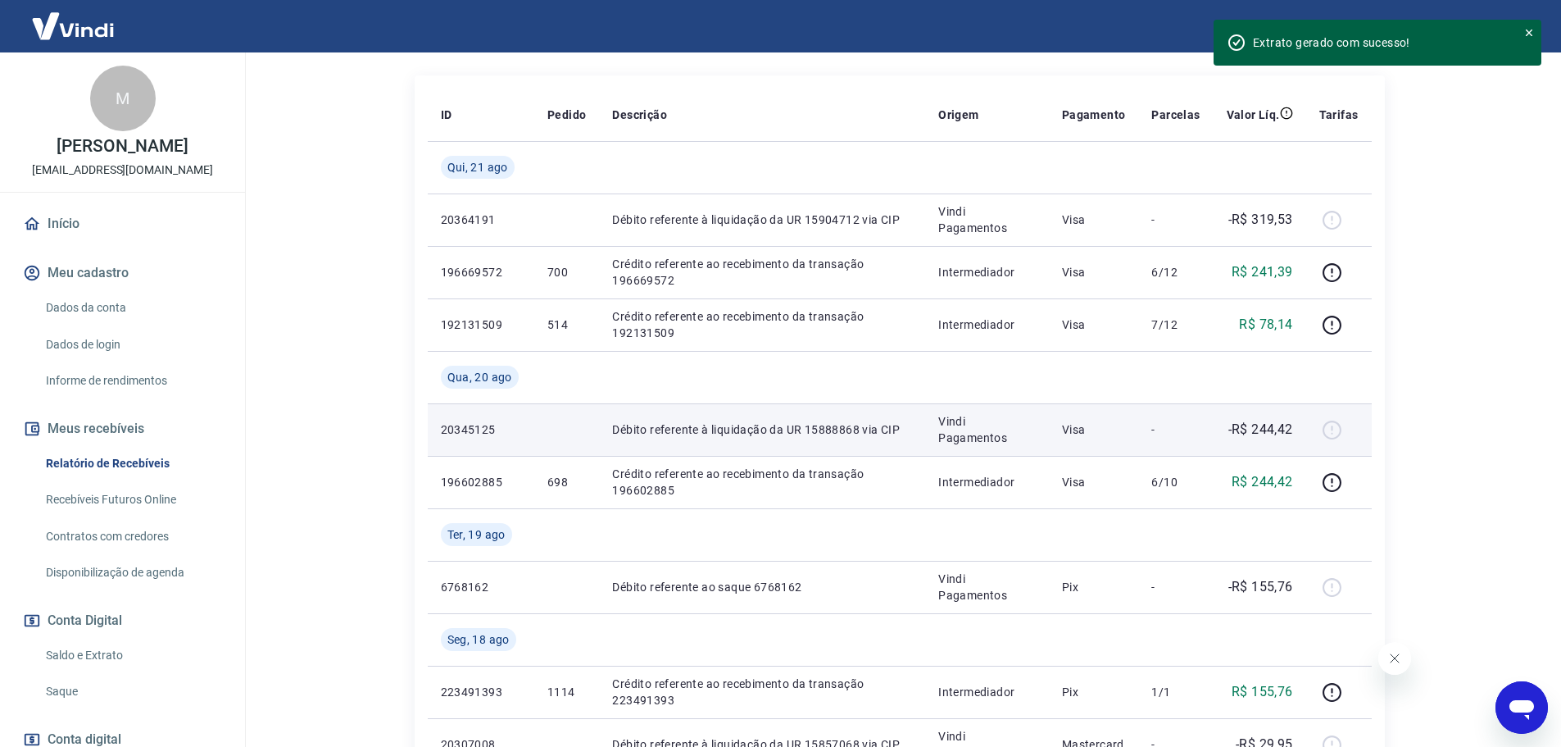
scroll to position [164, 0]
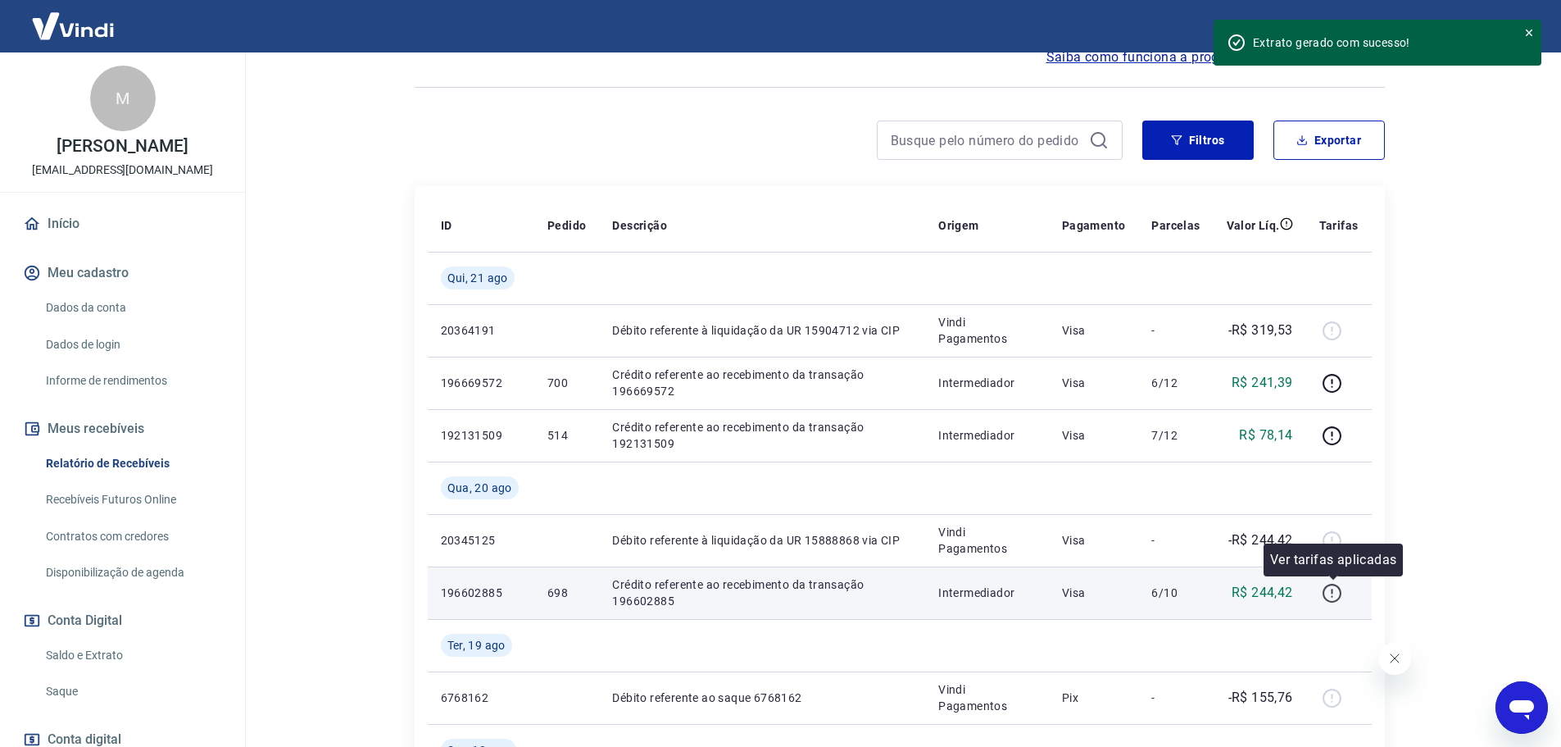
click at [1321, 596] on button "button" at bounding box center [1333, 592] width 26 height 26
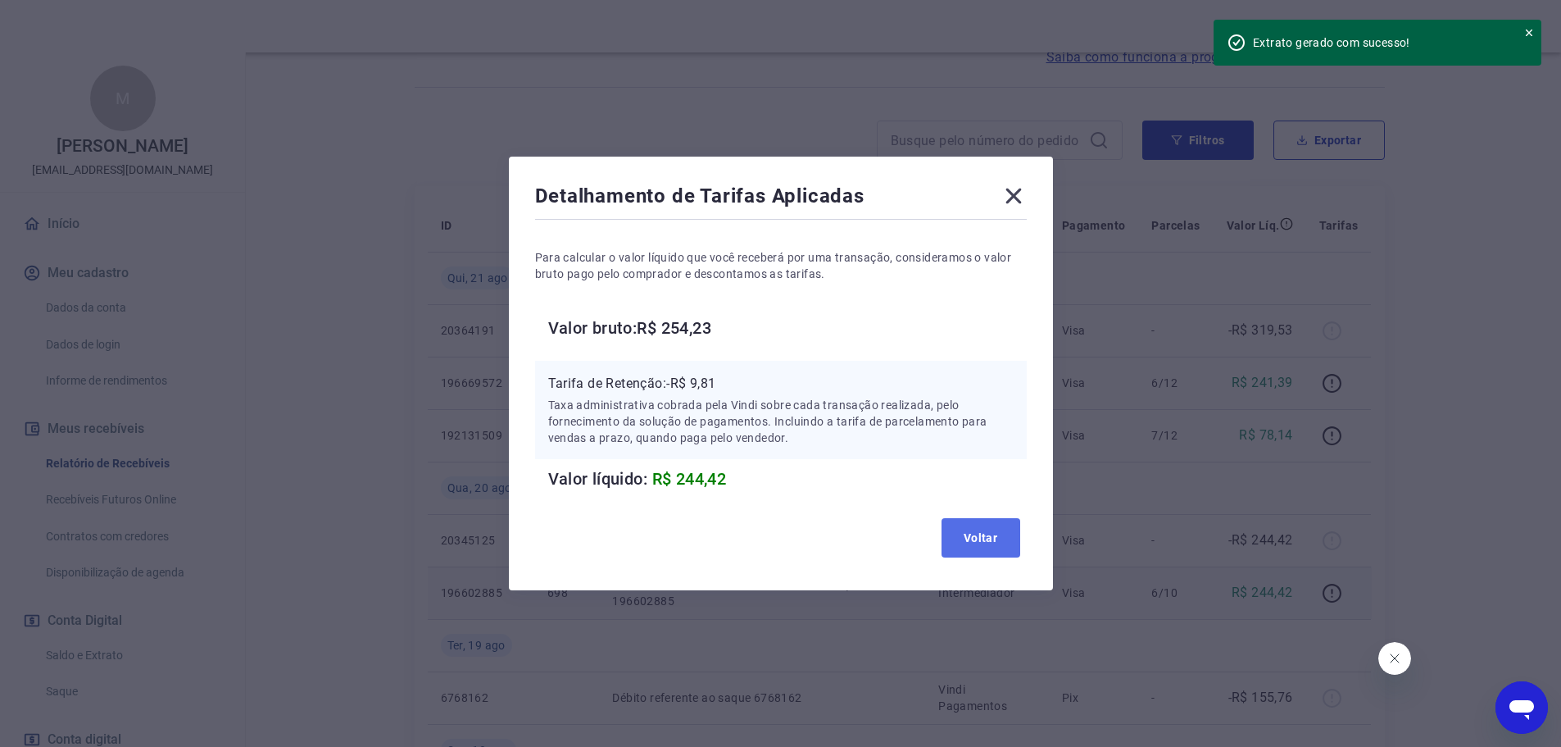
click at [1006, 548] on button "Voltar" at bounding box center [981, 537] width 79 height 39
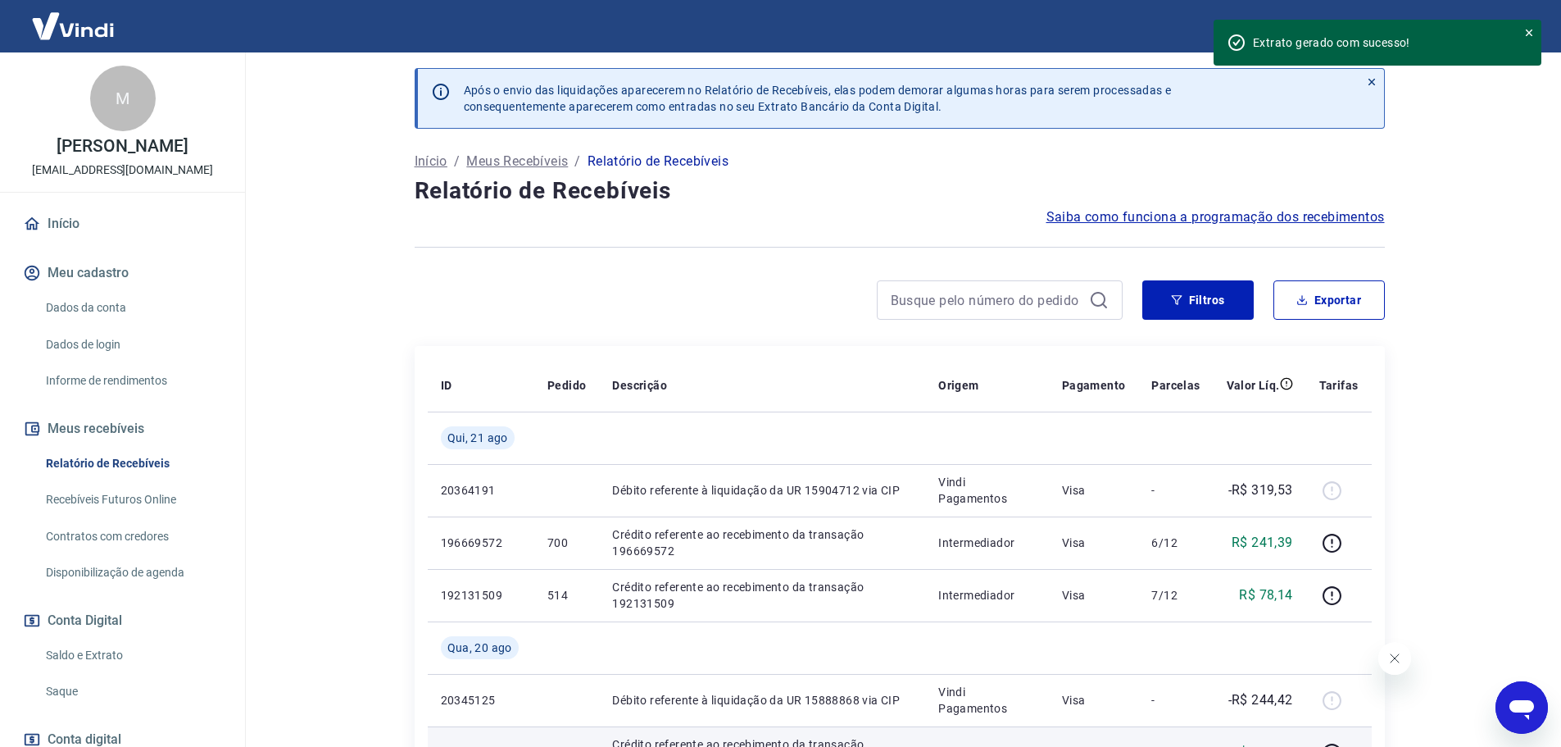
scroll to position [0, 0]
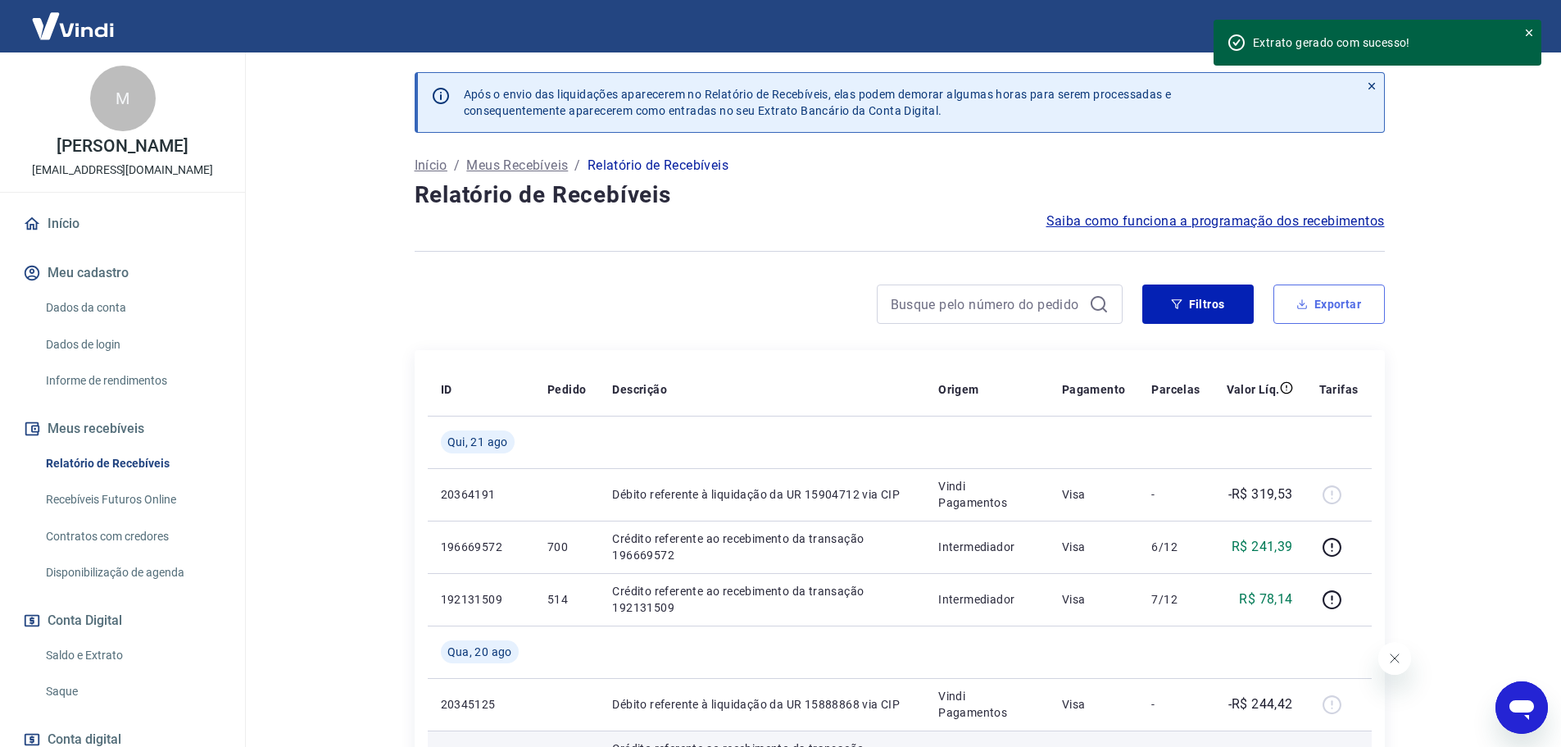
click at [1341, 296] on button "Exportar" at bounding box center [1329, 303] width 111 height 39
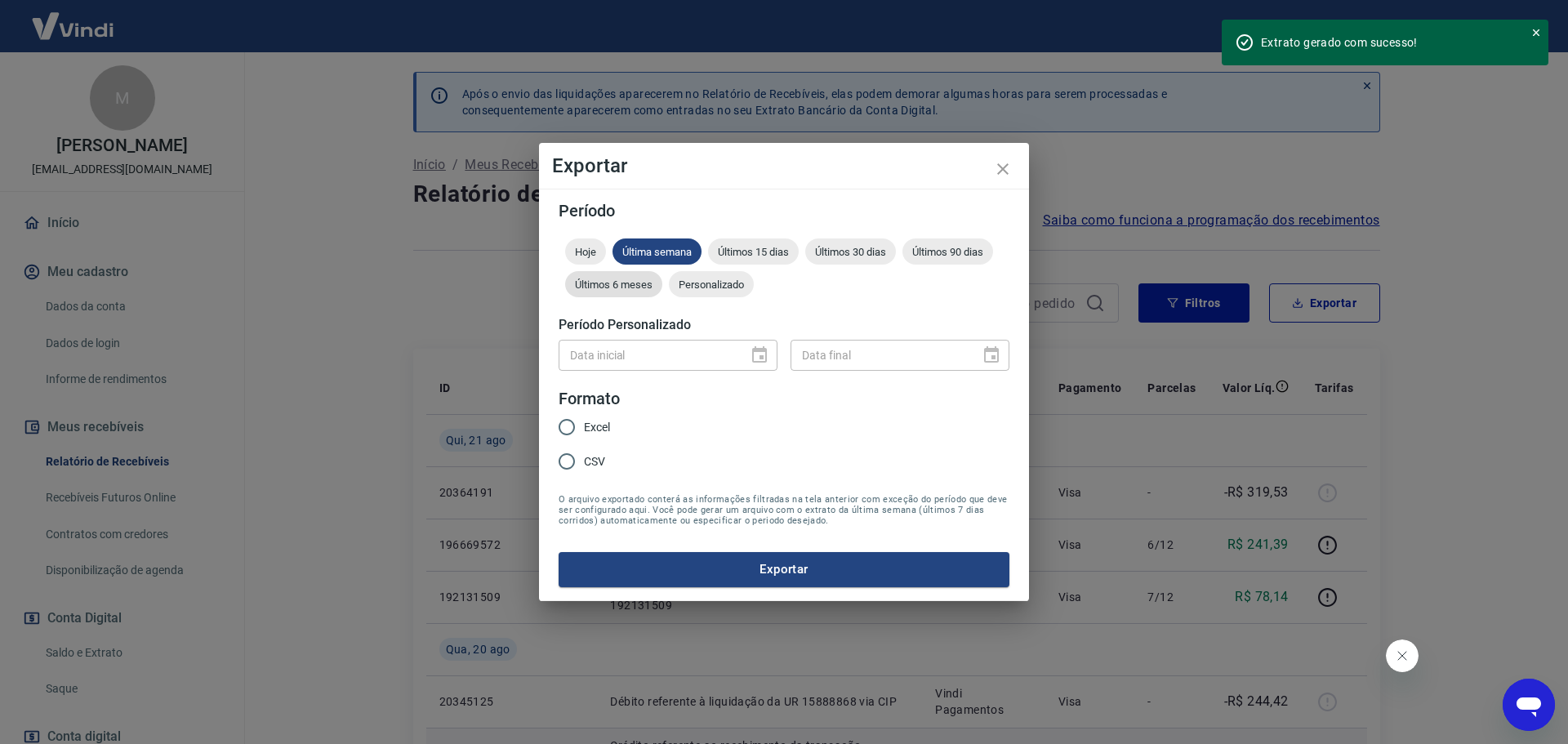
click at [622, 282] on span "Últimos 6 meses" at bounding box center [614, 284] width 98 height 12
click at [609, 433] on span "Excel" at bounding box center [597, 426] width 26 height 17
click at [584, 433] on input "Excel" at bounding box center [567, 426] width 34 height 34
radio input "true"
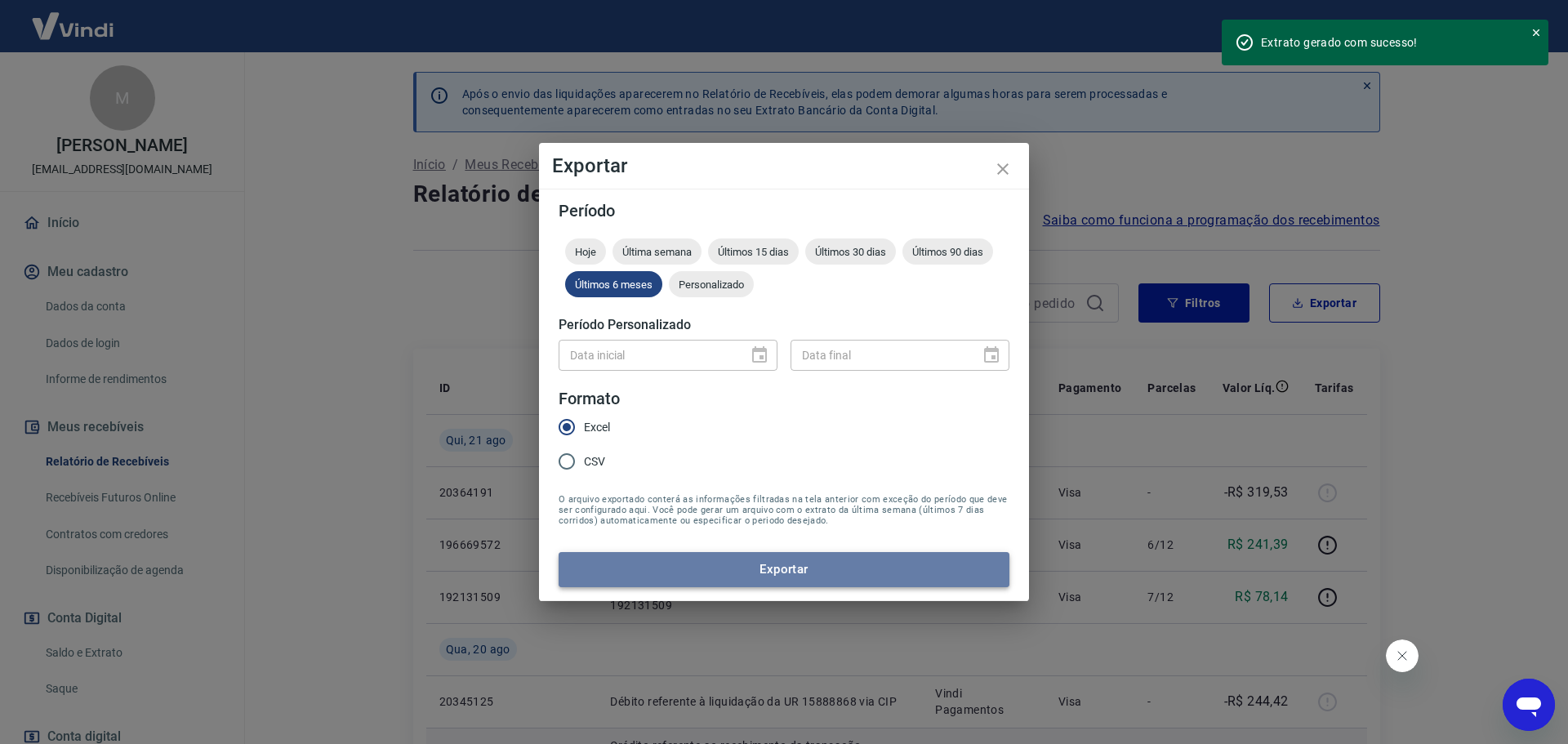
click at [802, 556] on button "Exportar" at bounding box center [784, 569] width 450 height 34
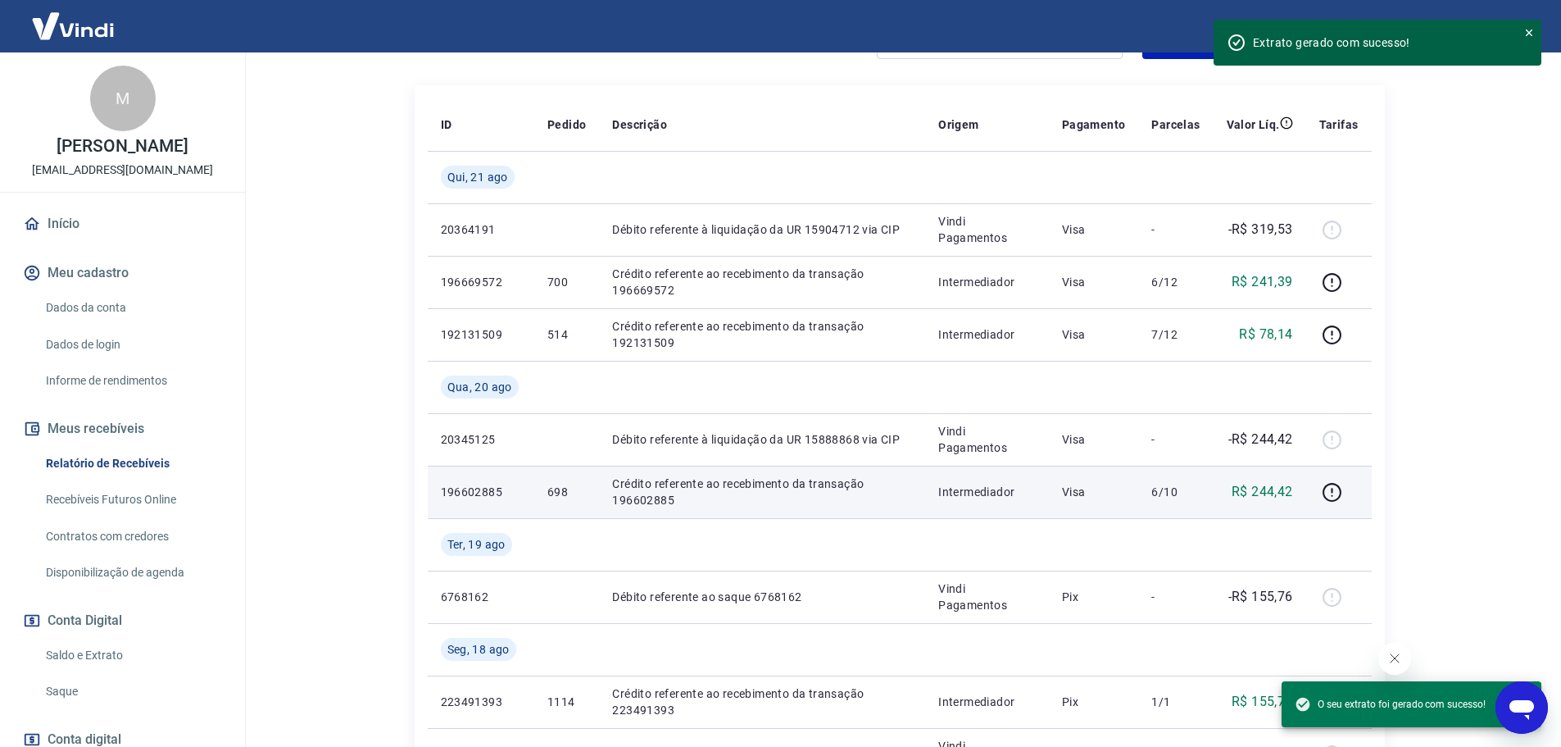
scroll to position [246, 0]
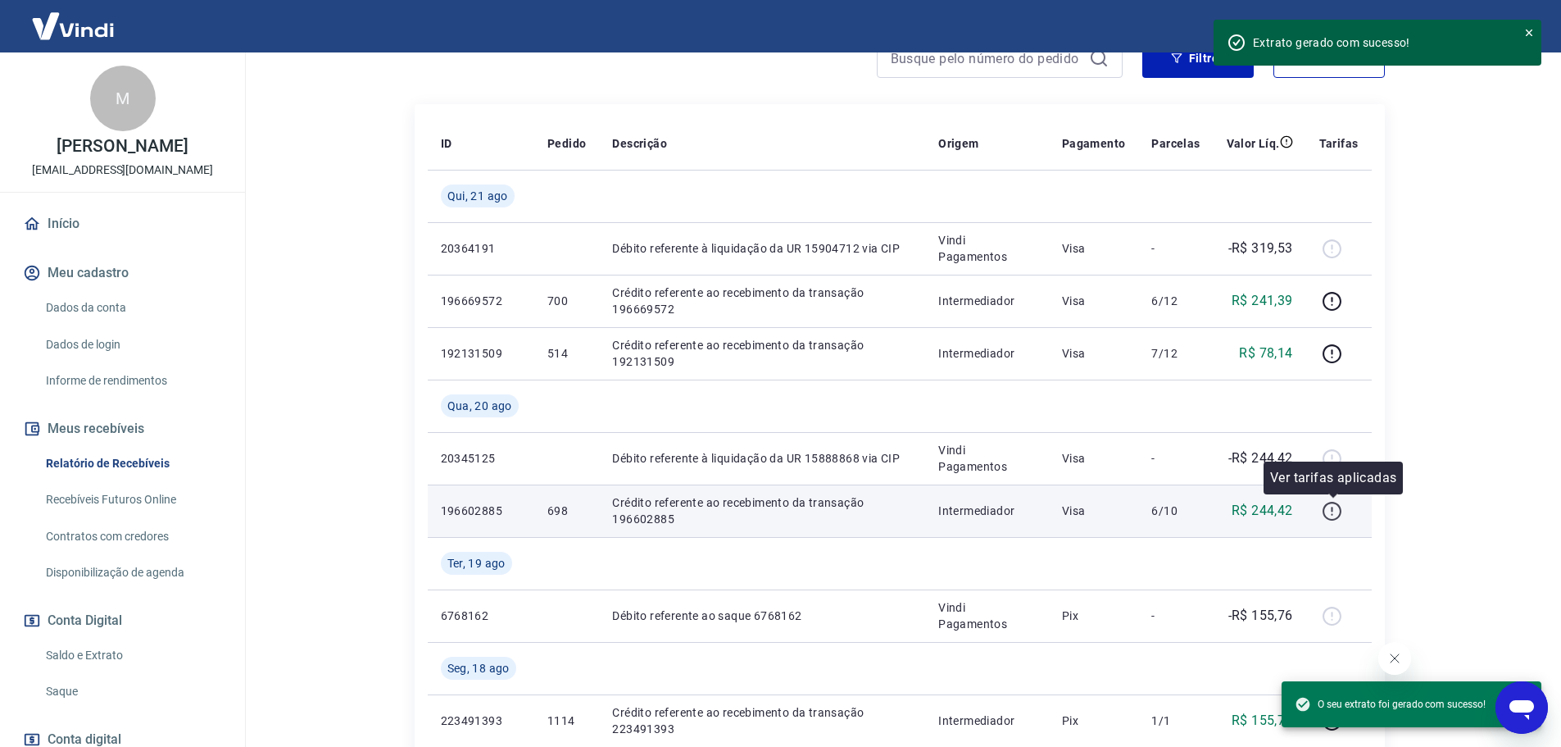
click at [1328, 514] on icon "button" at bounding box center [1332, 511] width 20 height 20
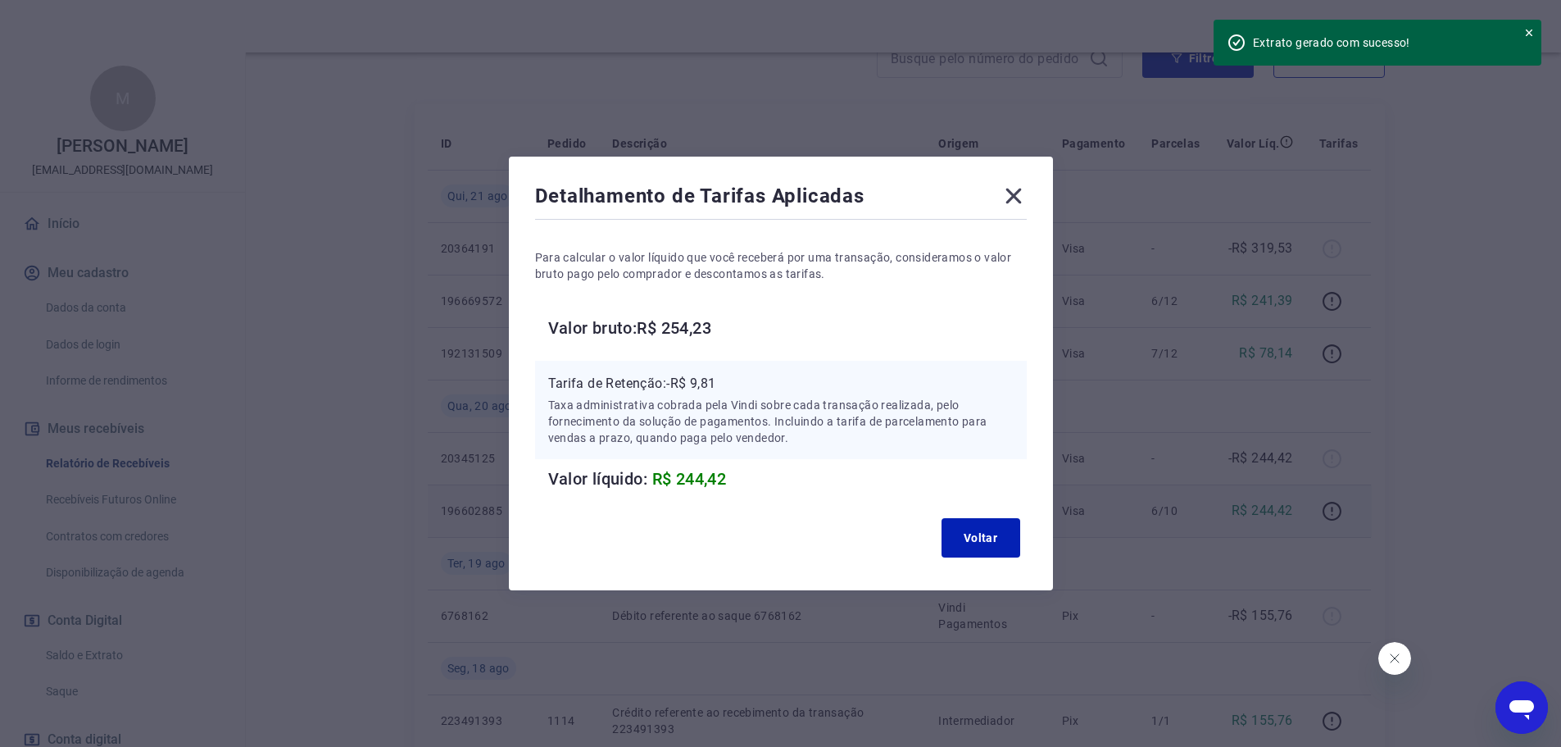
click at [1021, 194] on icon at bounding box center [1014, 197] width 16 height 16
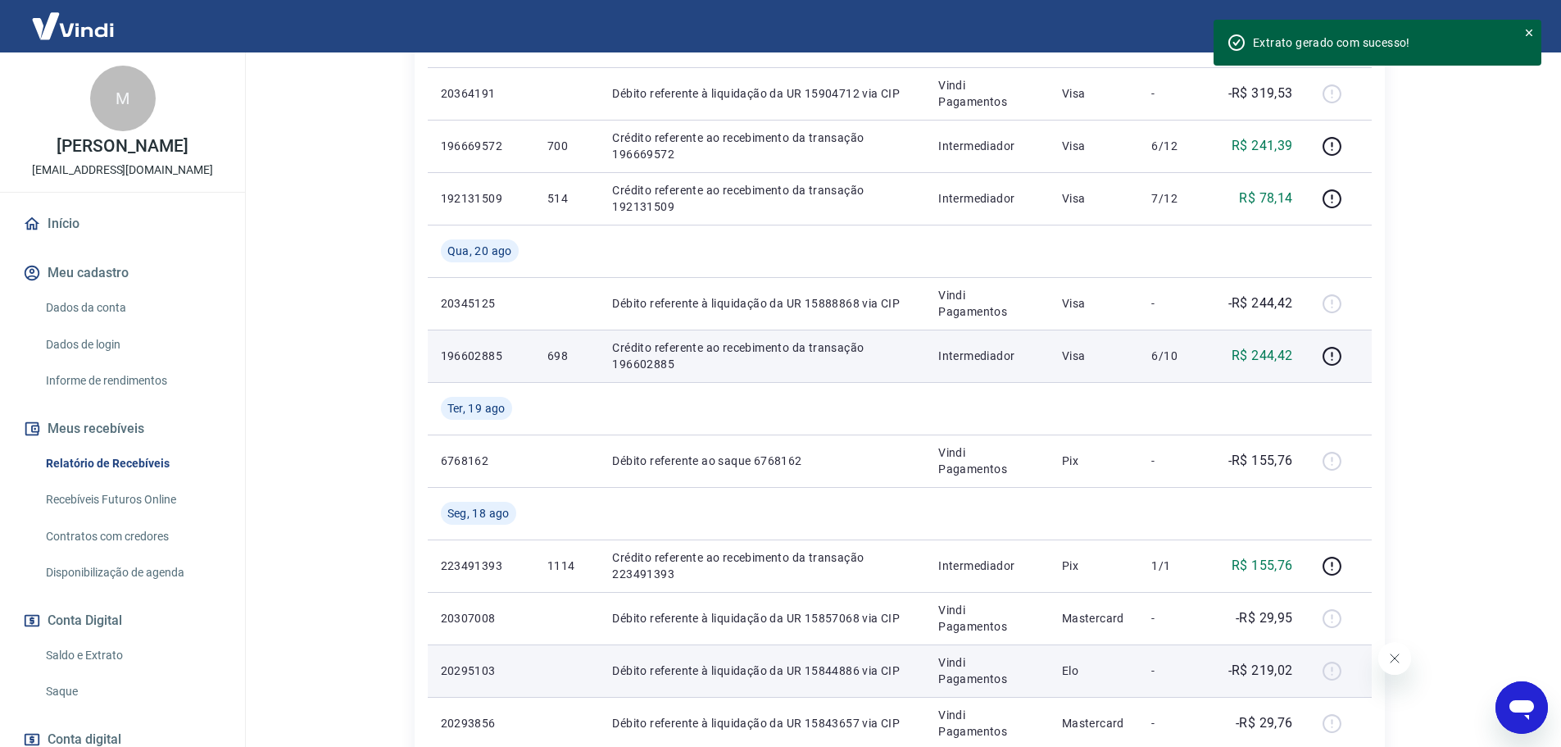
scroll to position [410, 0]
